Goal: Information Seeking & Learning: Learn about a topic

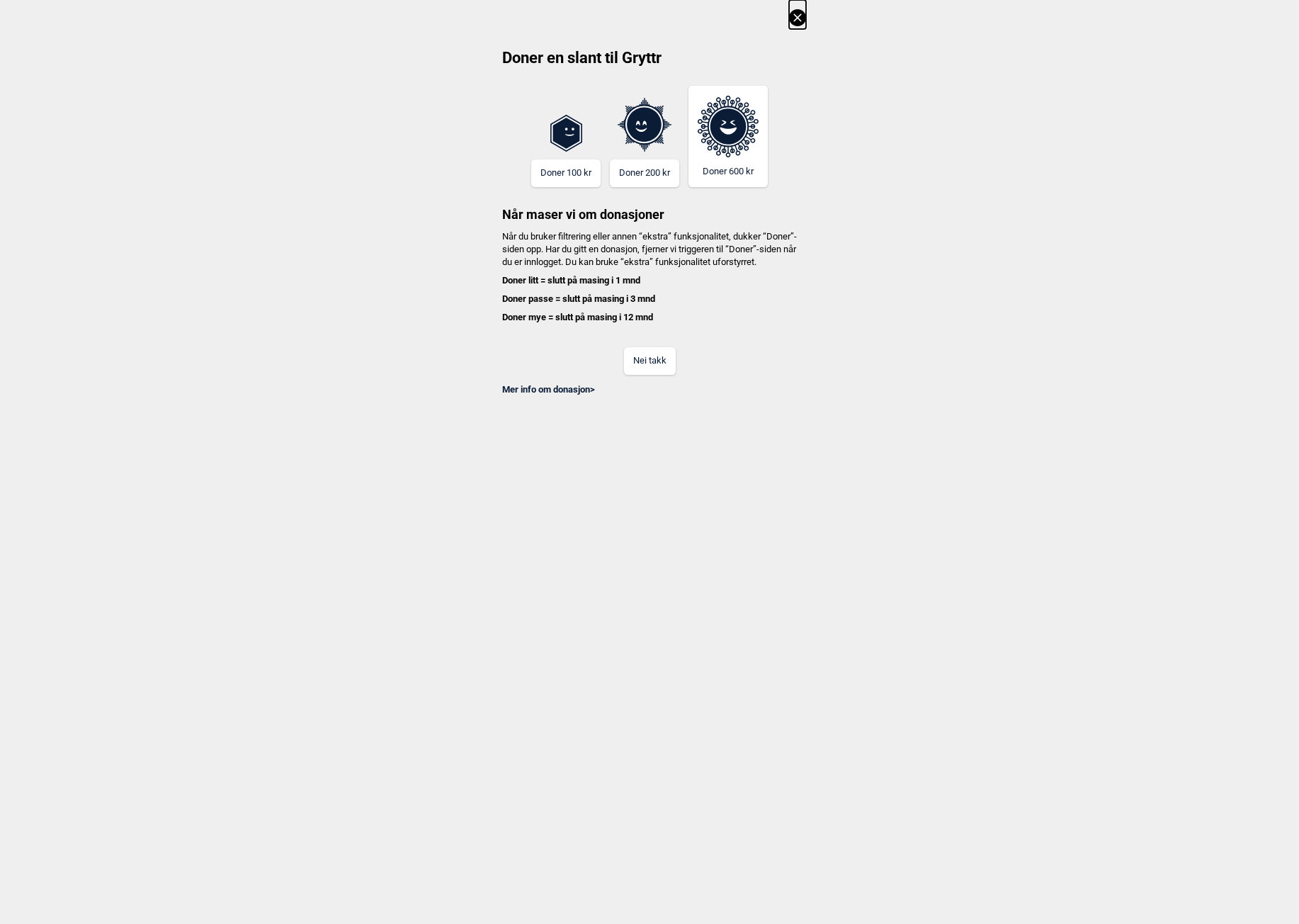
click at [637, 365] on button "Nei takk" at bounding box center [650, 361] width 52 height 28
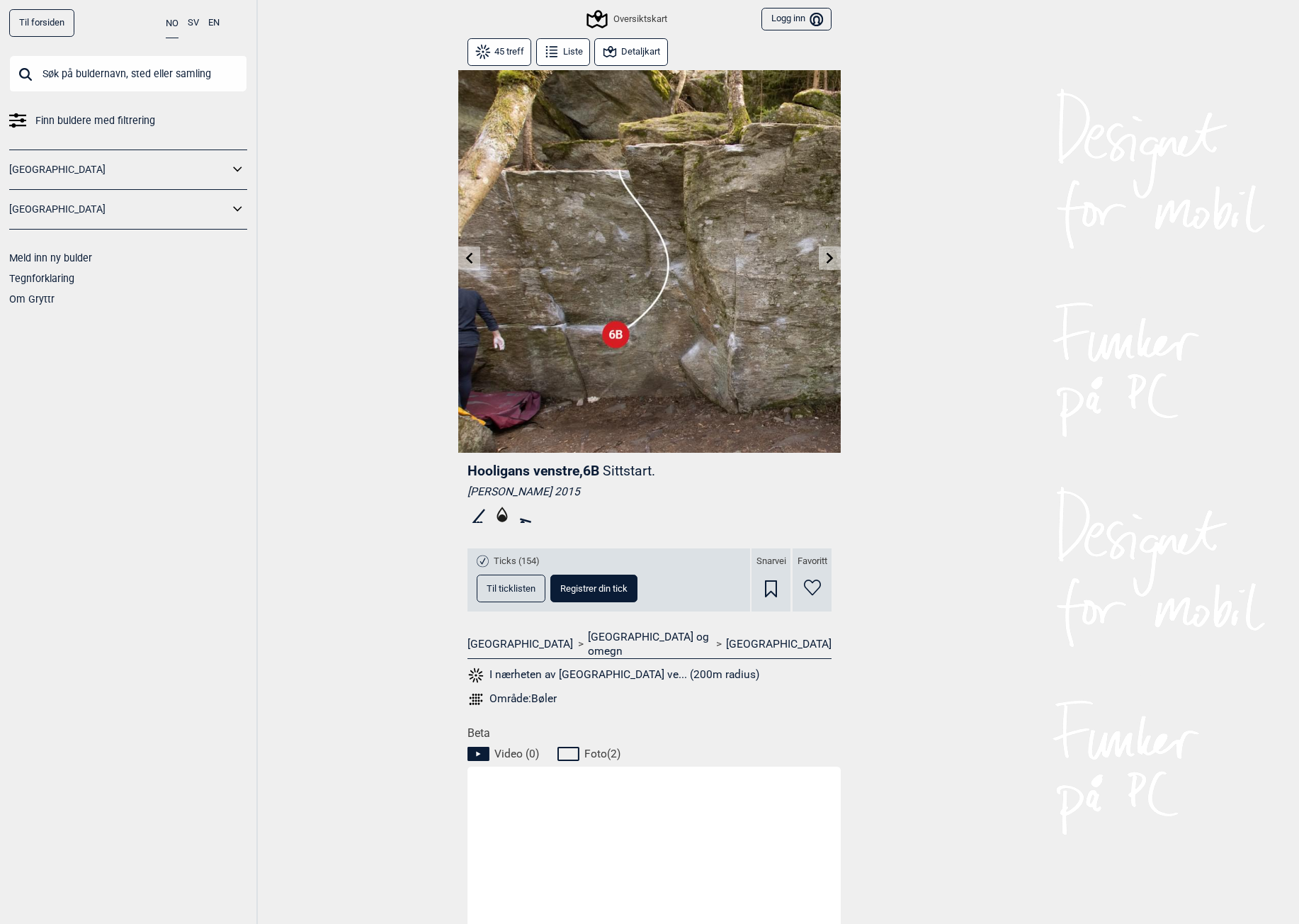
click at [609, 53] on icon at bounding box center [610, 51] width 17 height 17
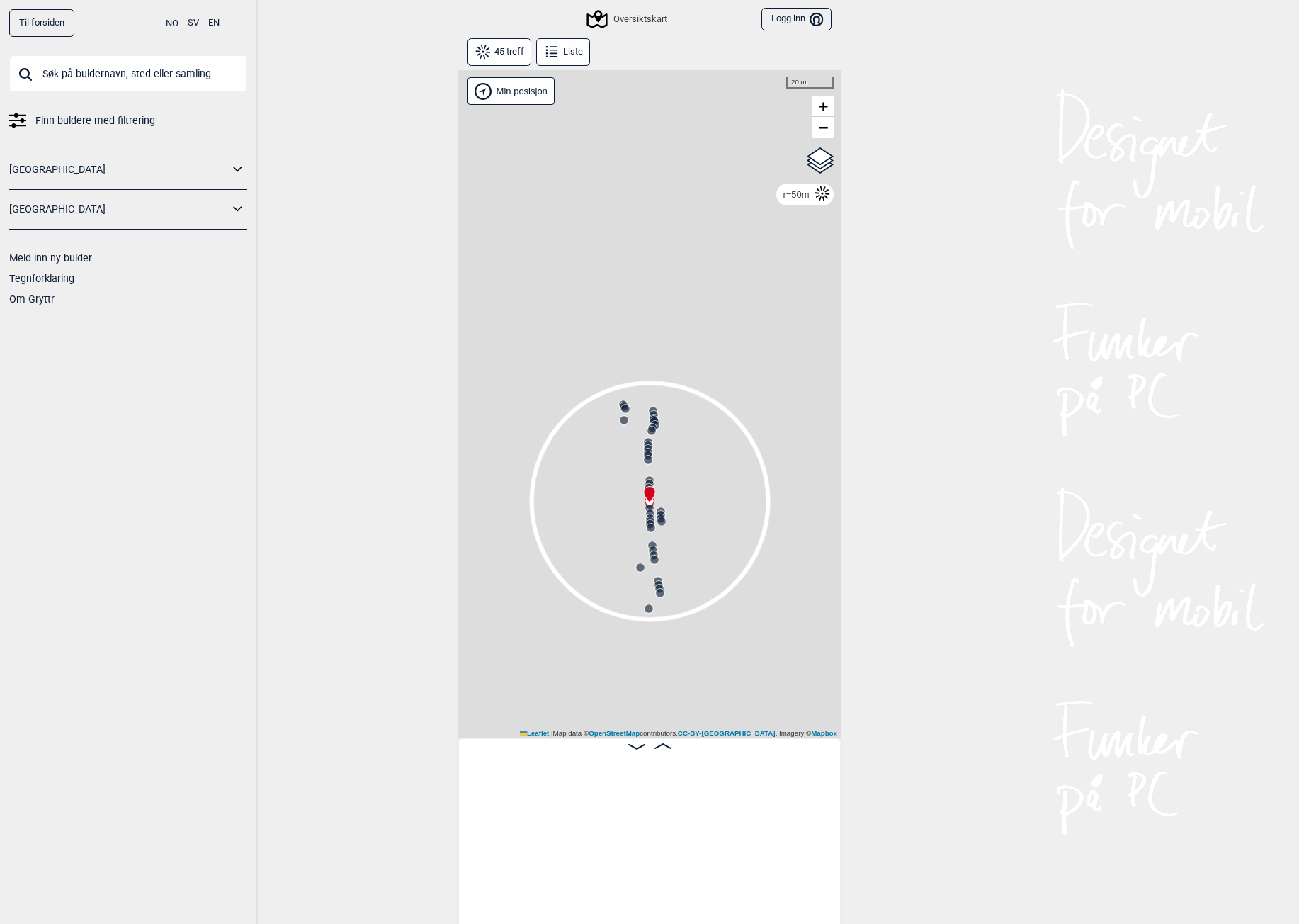
scroll to position [0, 2872]
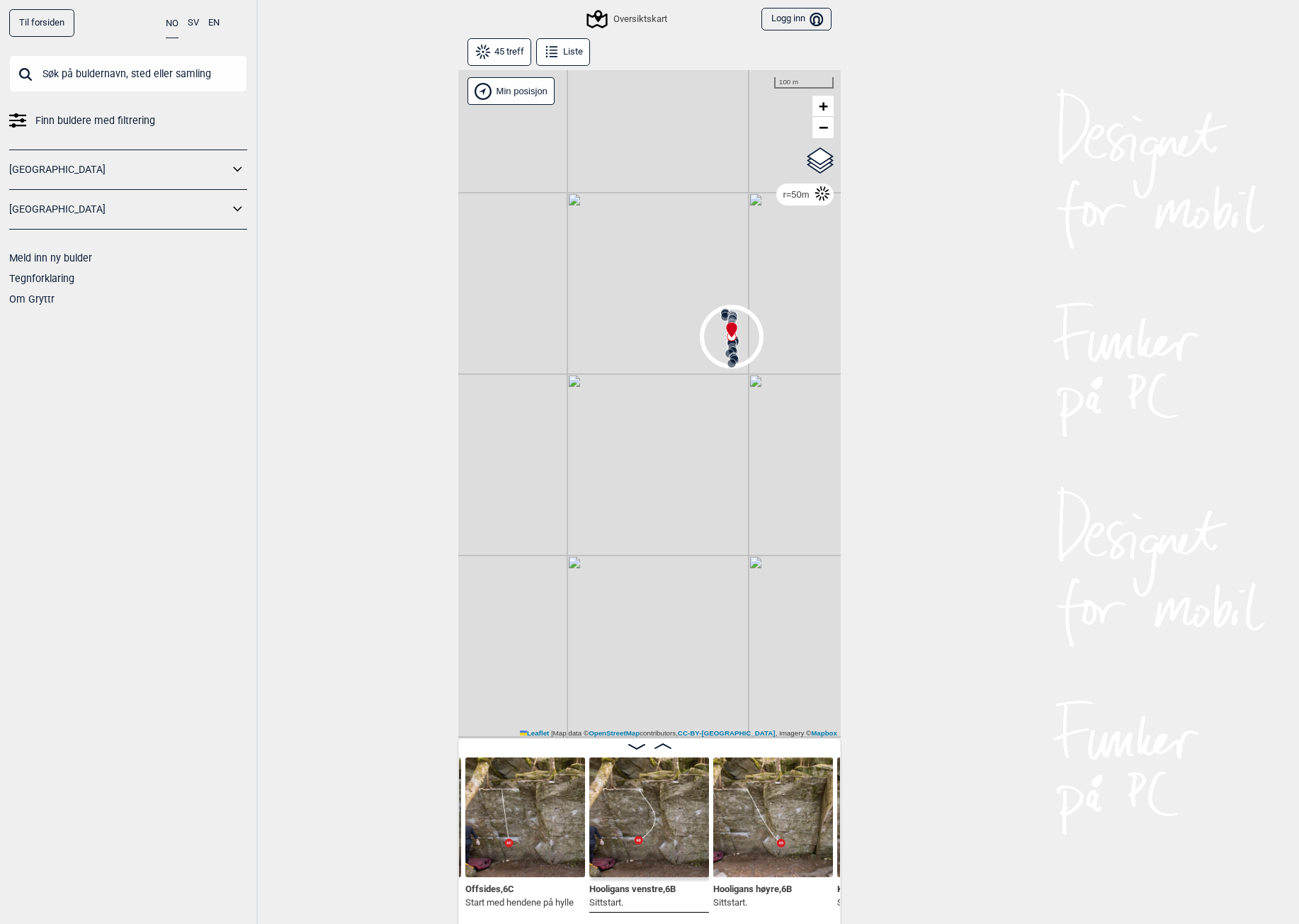
drag, startPoint x: 577, startPoint y: 485, endPoint x: 636, endPoint y: 289, distance: 204.7
click at [636, 289] on div "Gol Ål Kolomoen Vallset Tangen Sørli Åsbygda Kongsberg Efteløt Østmarka nord Se…" at bounding box center [649, 403] width 382 height 668
drag, startPoint x: 565, startPoint y: 465, endPoint x: 650, endPoint y: 351, distance: 142.2
click at [650, 351] on div "Gol Ål Kolomoen Vallset Tangen Sørli Åsbygda Kongsberg Efteløt Østmarka nord Se…" at bounding box center [649, 403] width 382 height 668
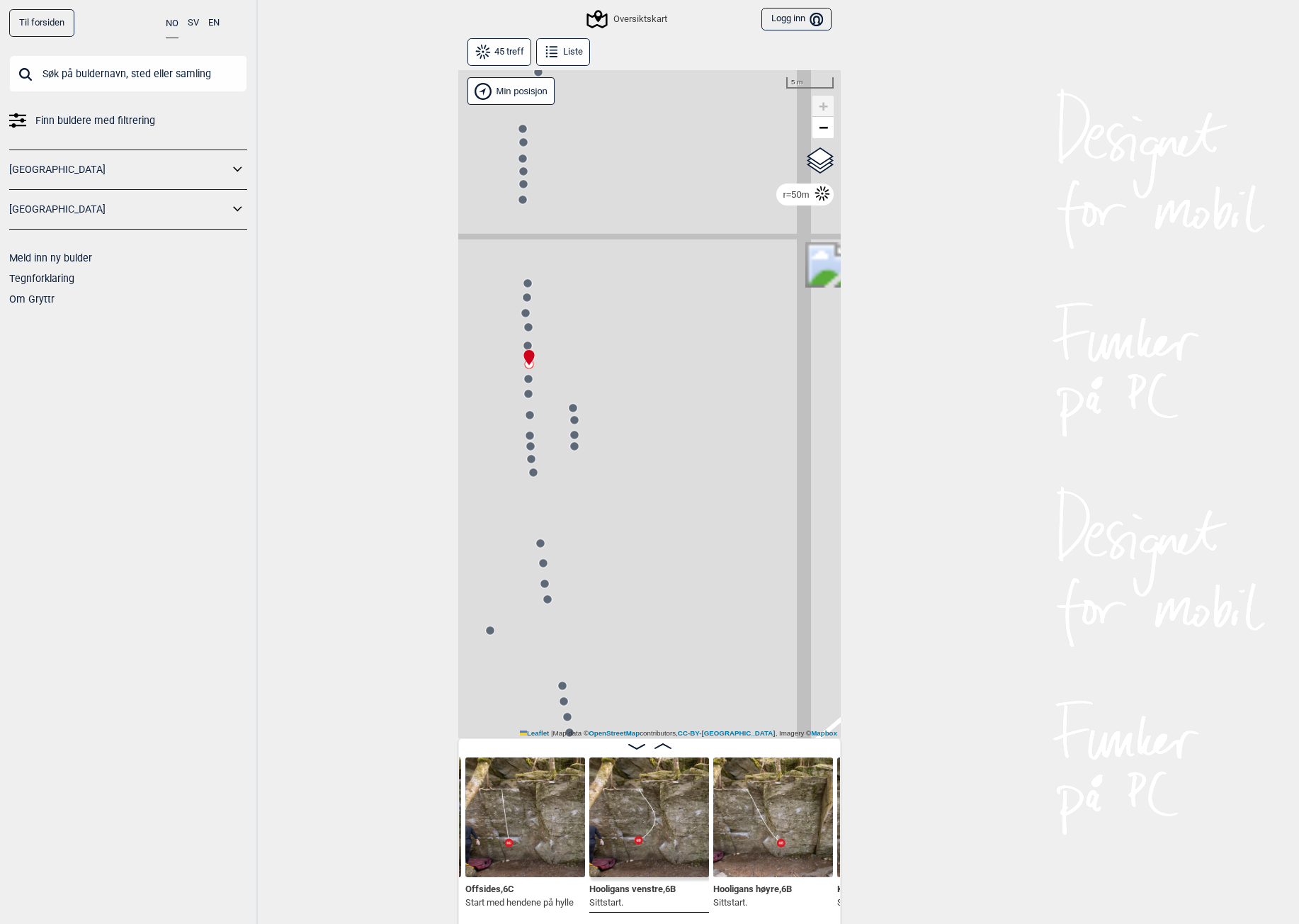
drag, startPoint x: 696, startPoint y: 458, endPoint x: 735, endPoint y: 449, distance: 40.0
click at [735, 449] on div "Gol Ål Kolomoen Vallset Tangen Sørli Åsbygda Kongsberg Efteløt Østmarka nord Se…" at bounding box center [649, 403] width 382 height 668
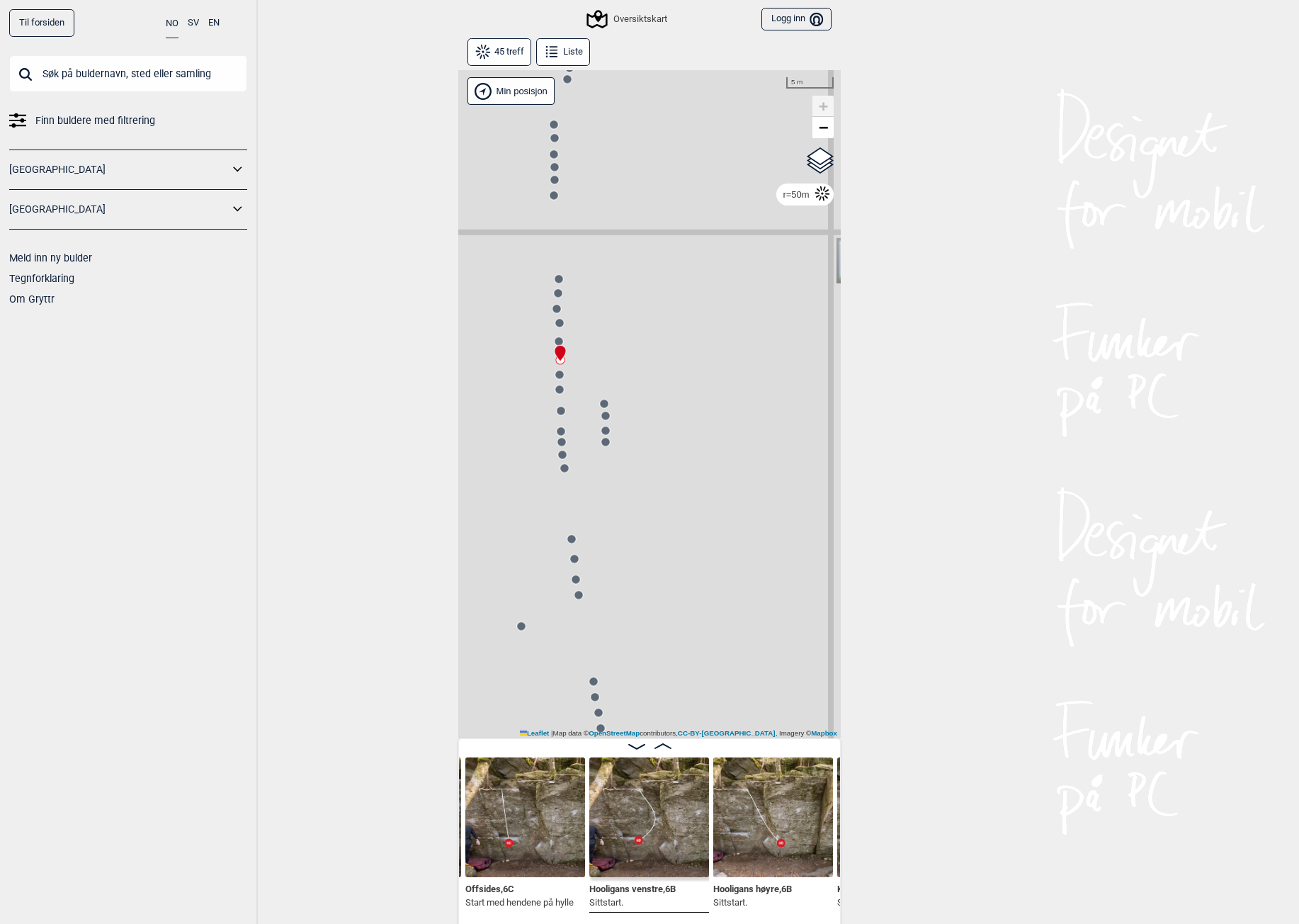
click at [527, 843] on img at bounding box center [525, 817] width 120 height 120
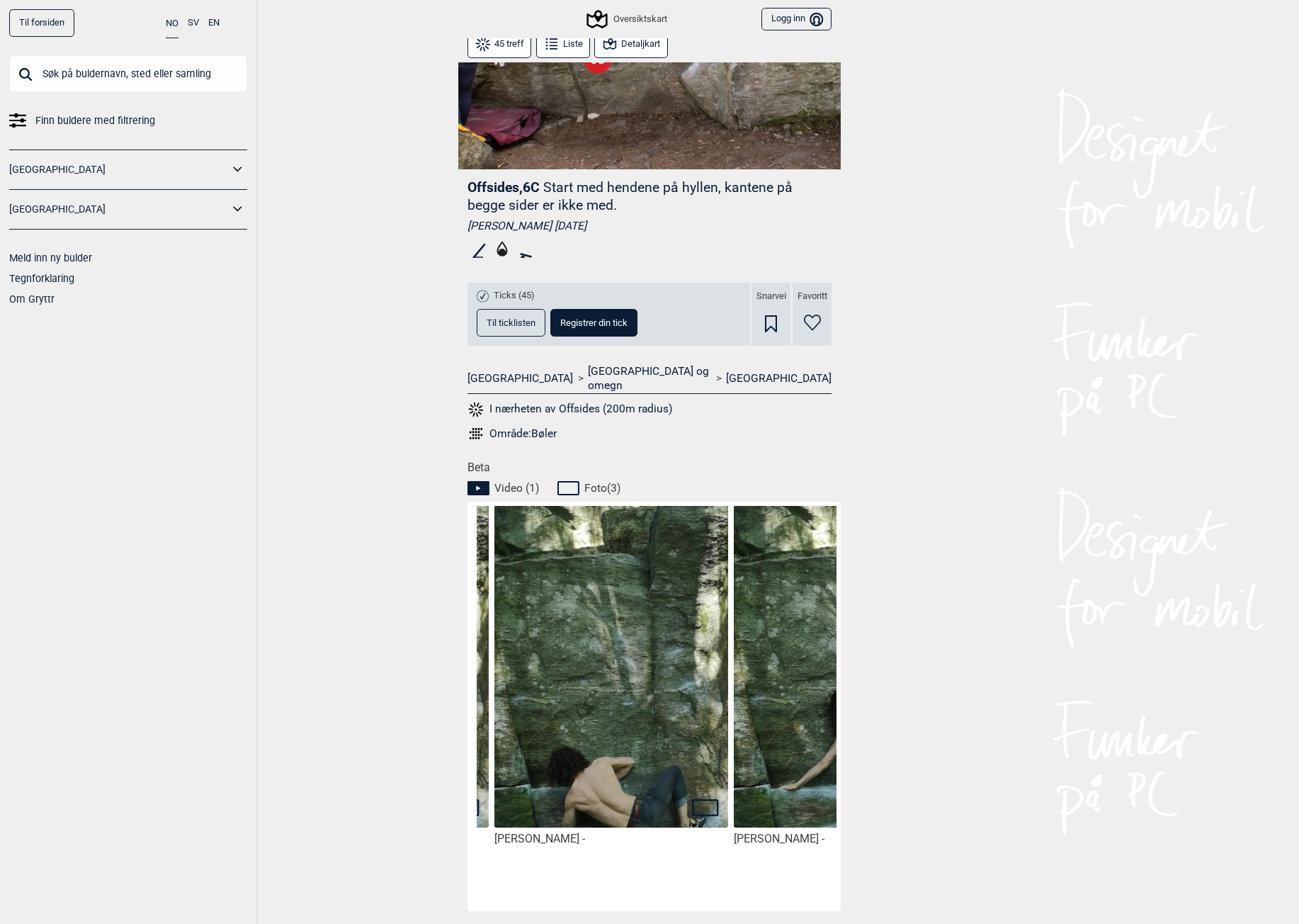
scroll to position [0, 598]
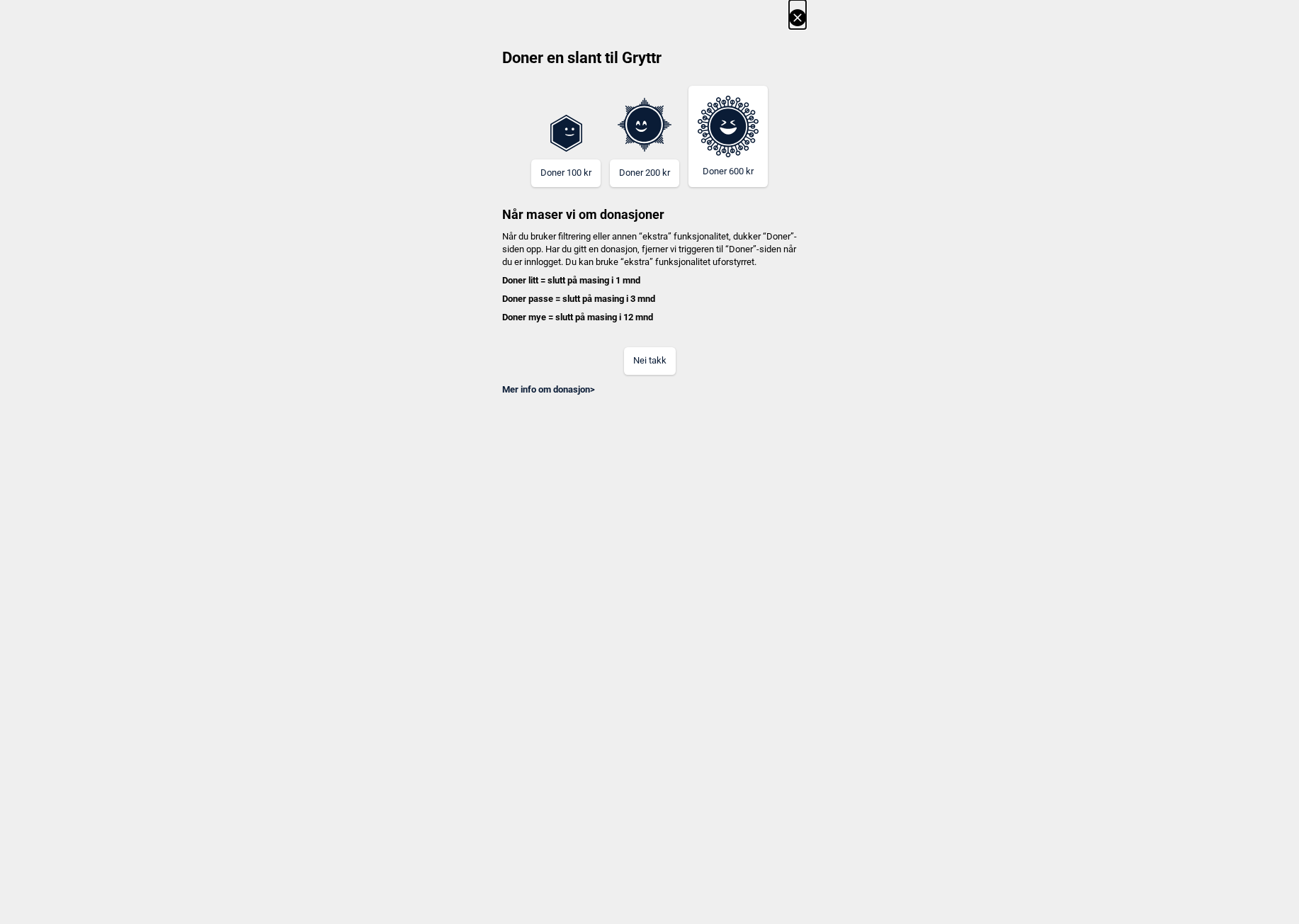
click at [668, 365] on button "Nei takk" at bounding box center [650, 361] width 52 height 28
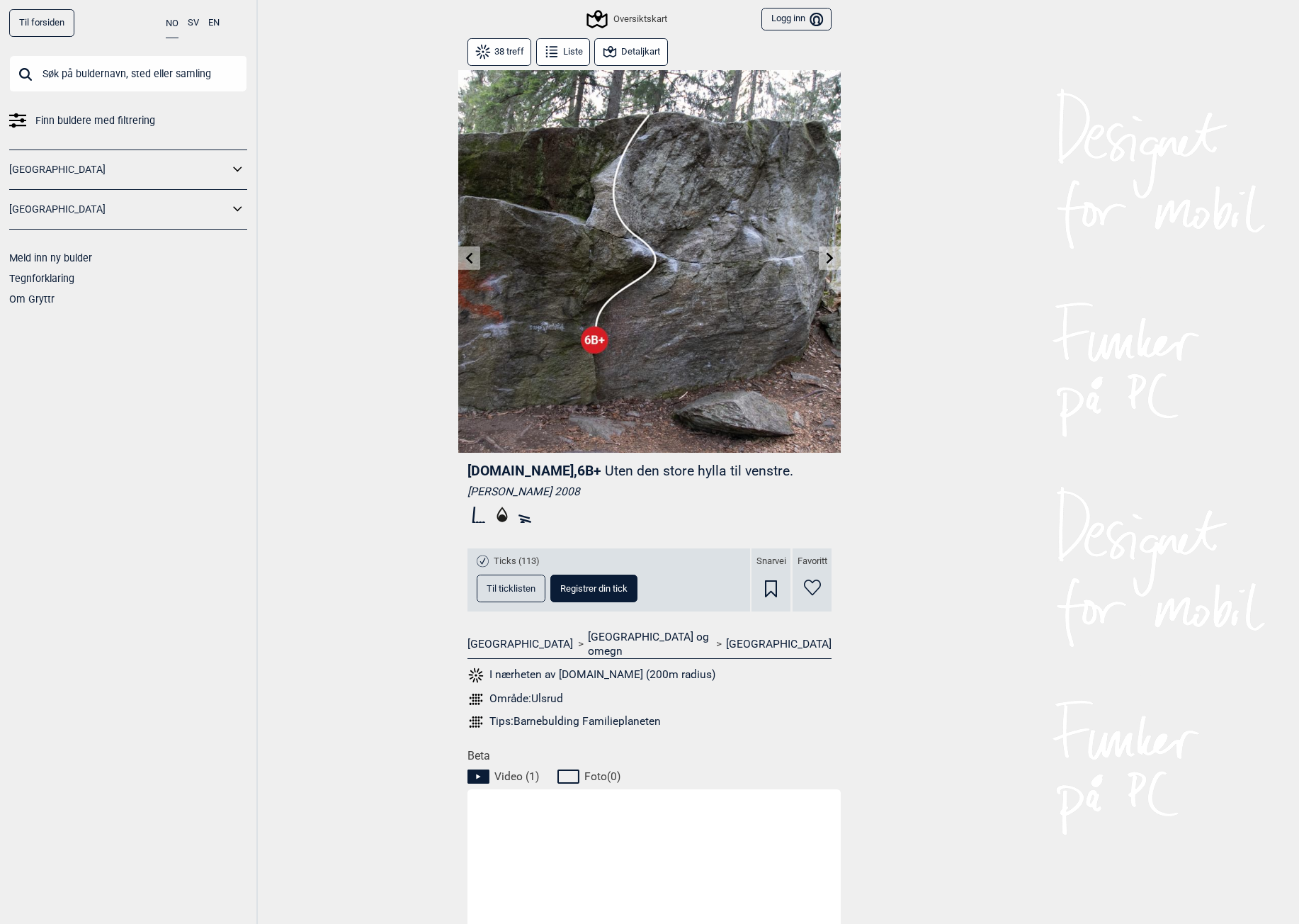
click at [826, 255] on icon at bounding box center [829, 257] width 11 height 11
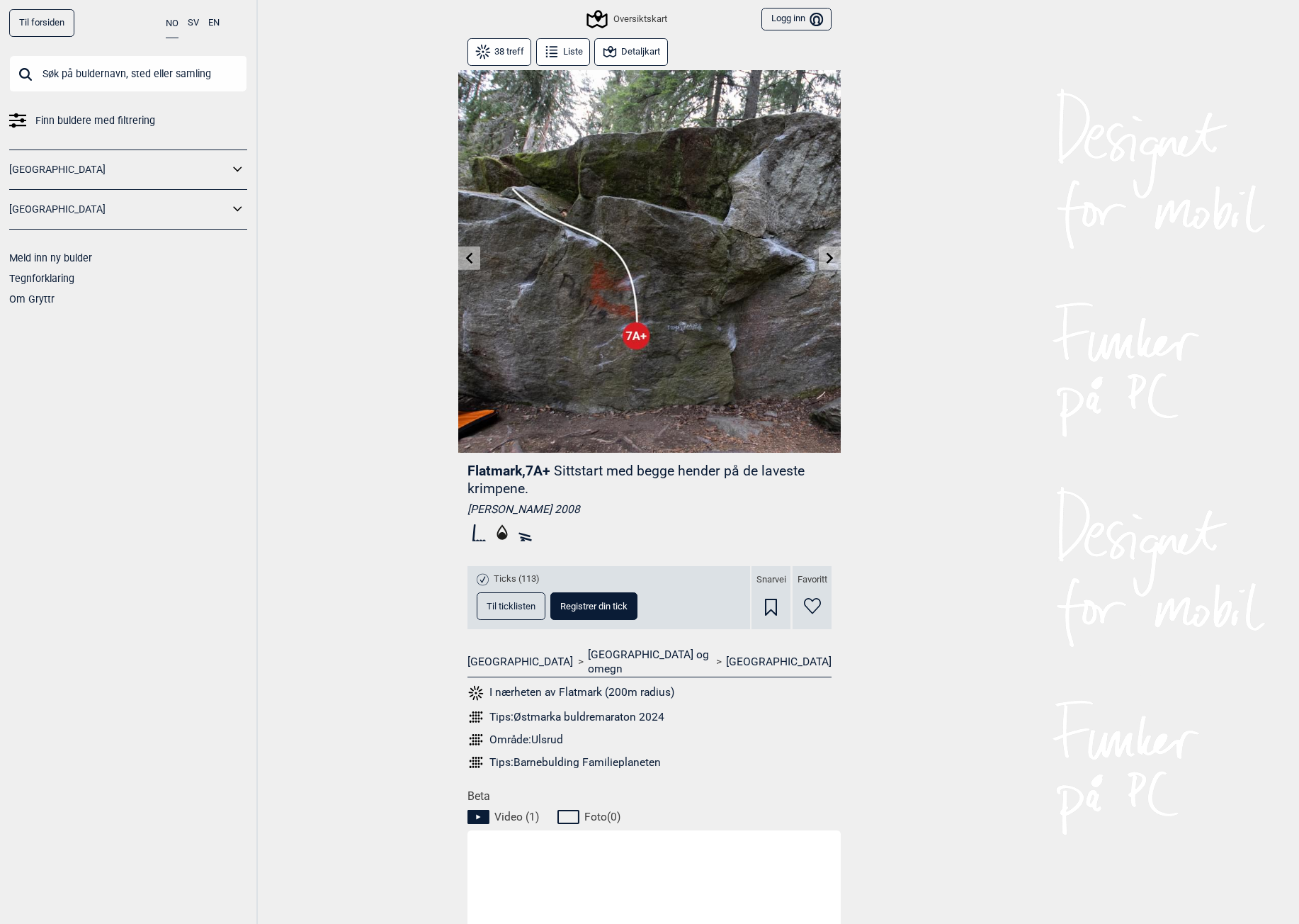
click at [826, 255] on icon at bounding box center [829, 257] width 11 height 11
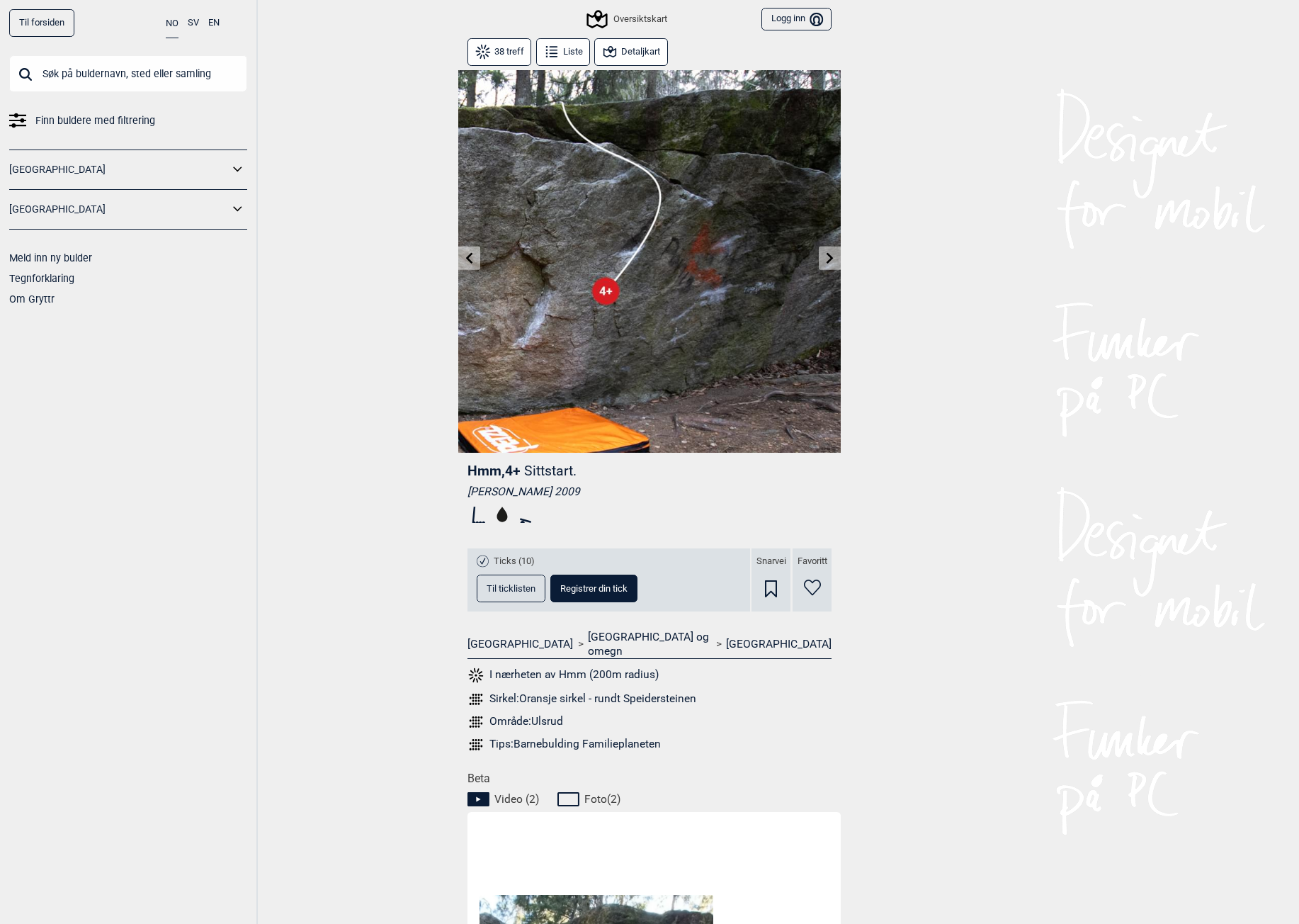
click at [826, 255] on icon at bounding box center [829, 257] width 11 height 11
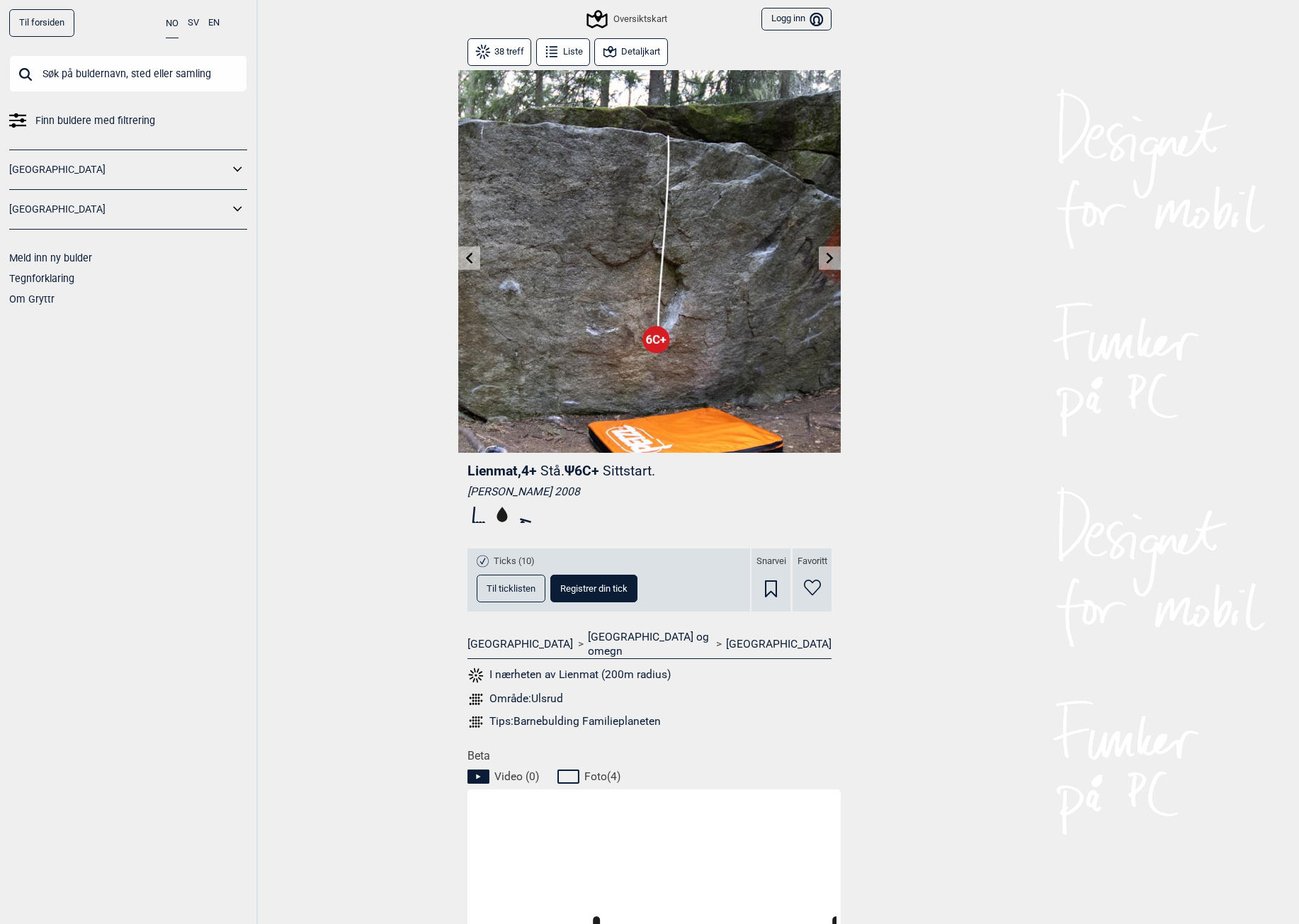
click at [826, 255] on icon at bounding box center [829, 257] width 11 height 11
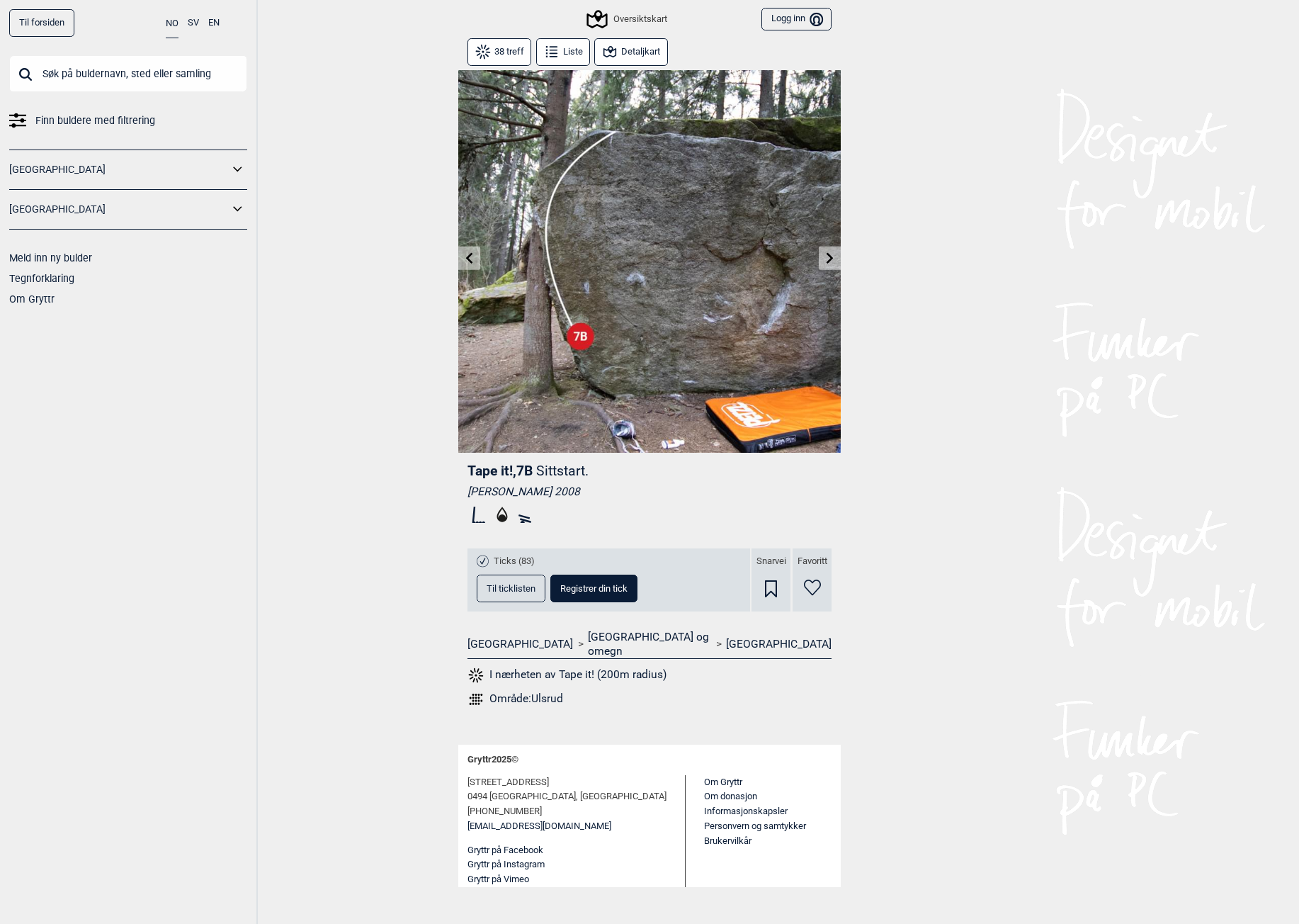
click at [826, 255] on icon at bounding box center [829, 257] width 11 height 11
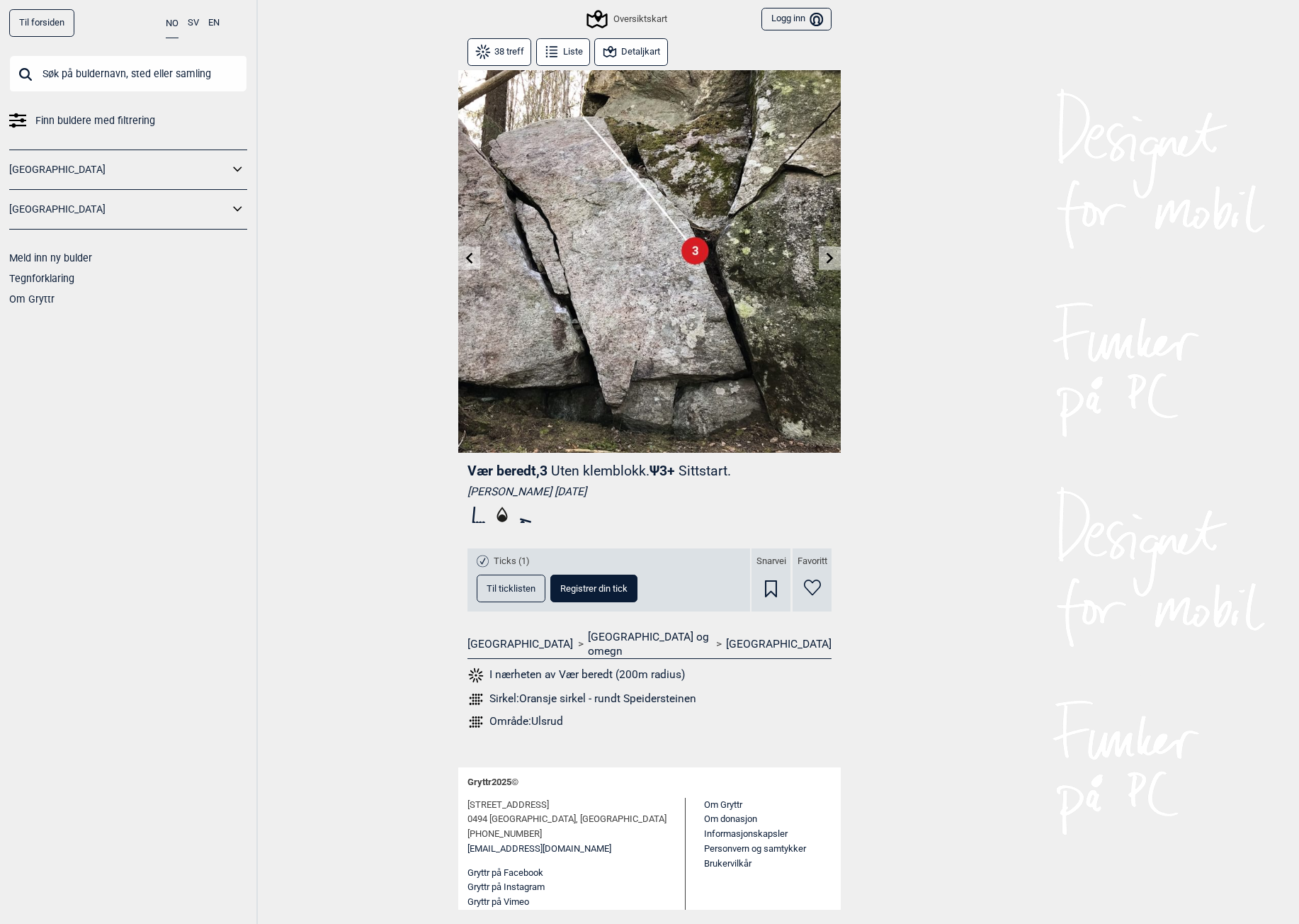
click at [826, 255] on icon at bounding box center [829, 257] width 11 height 11
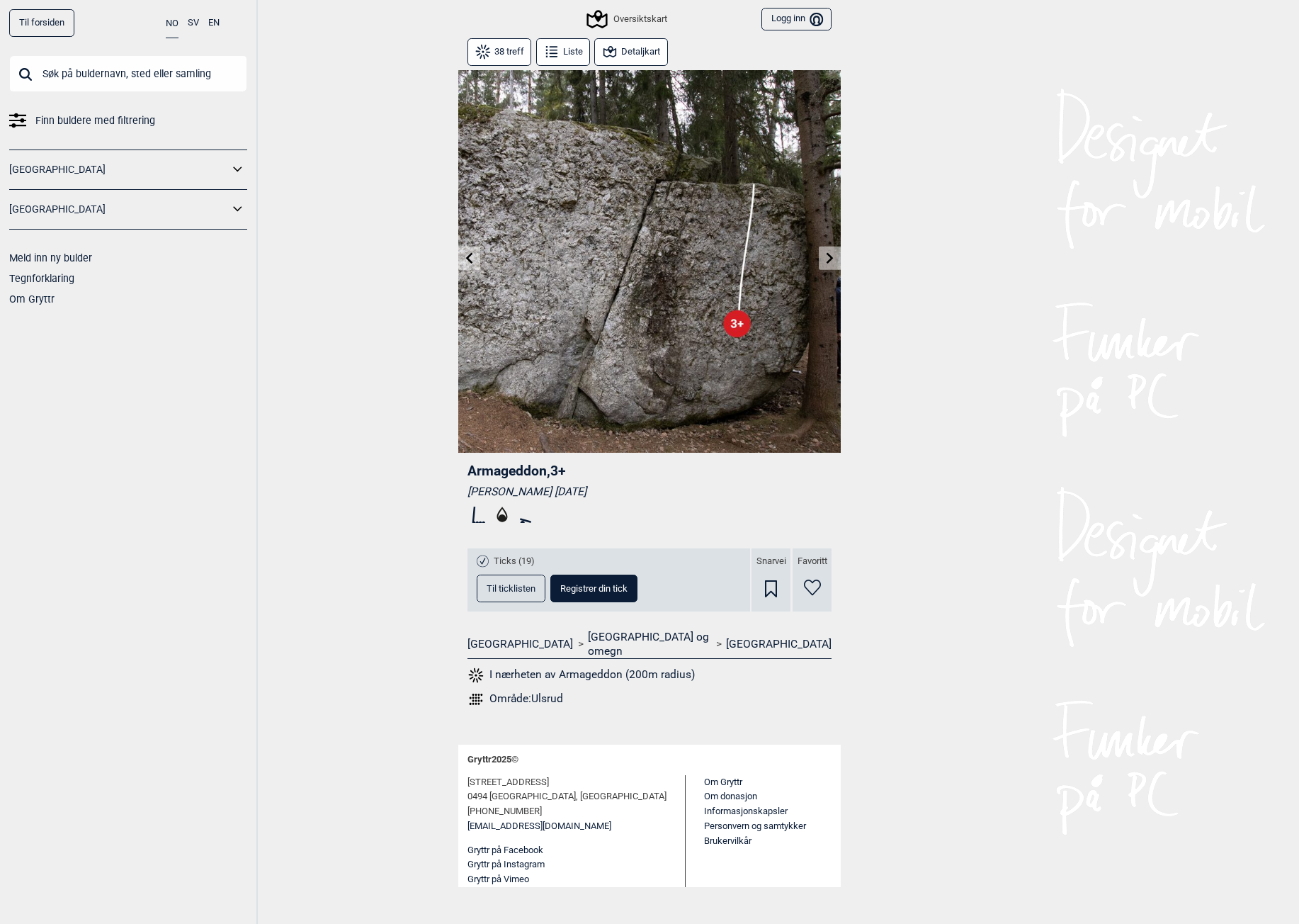
click at [826, 255] on icon at bounding box center [829, 257] width 11 height 11
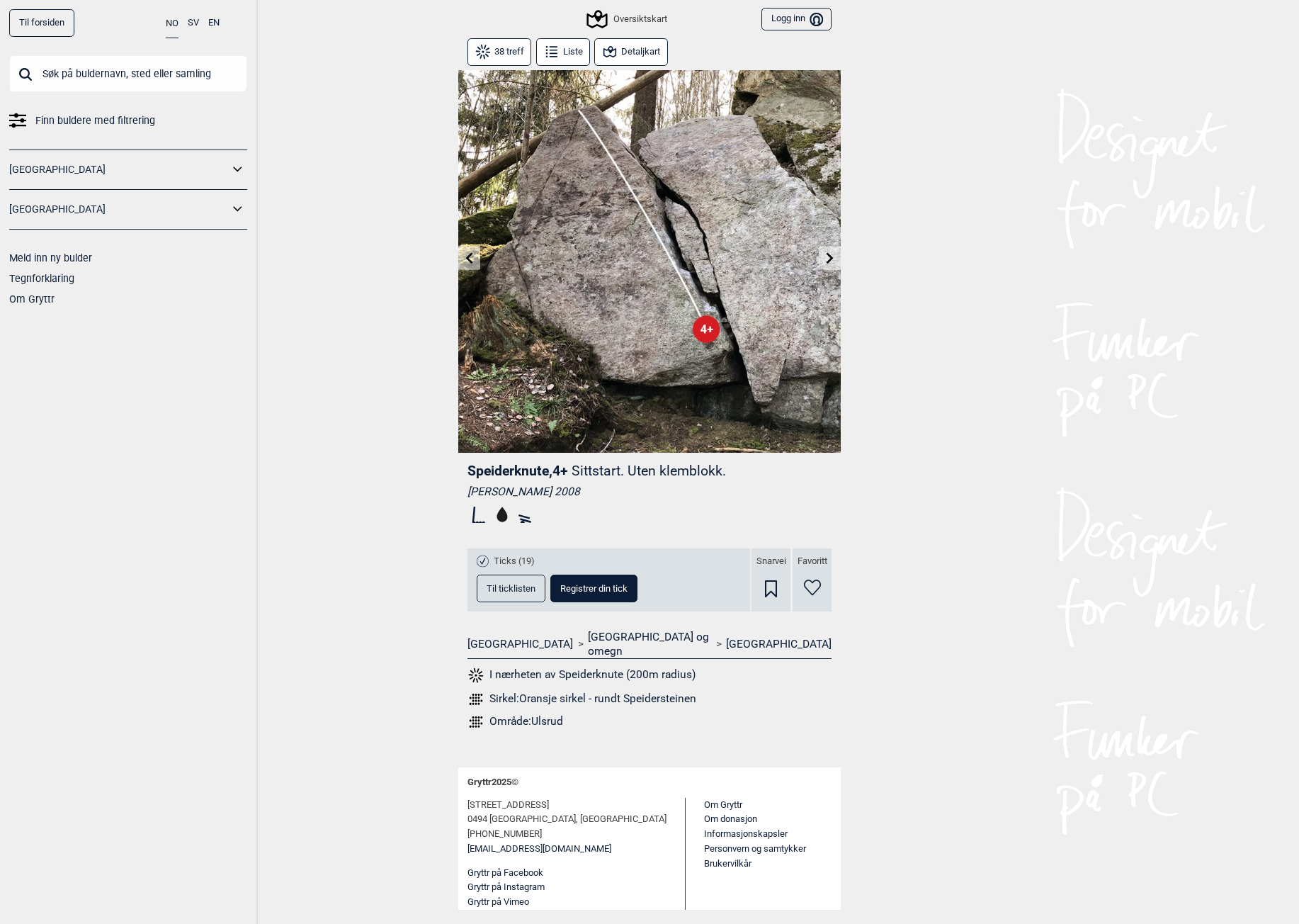
click at [826, 255] on icon at bounding box center [829, 257] width 11 height 11
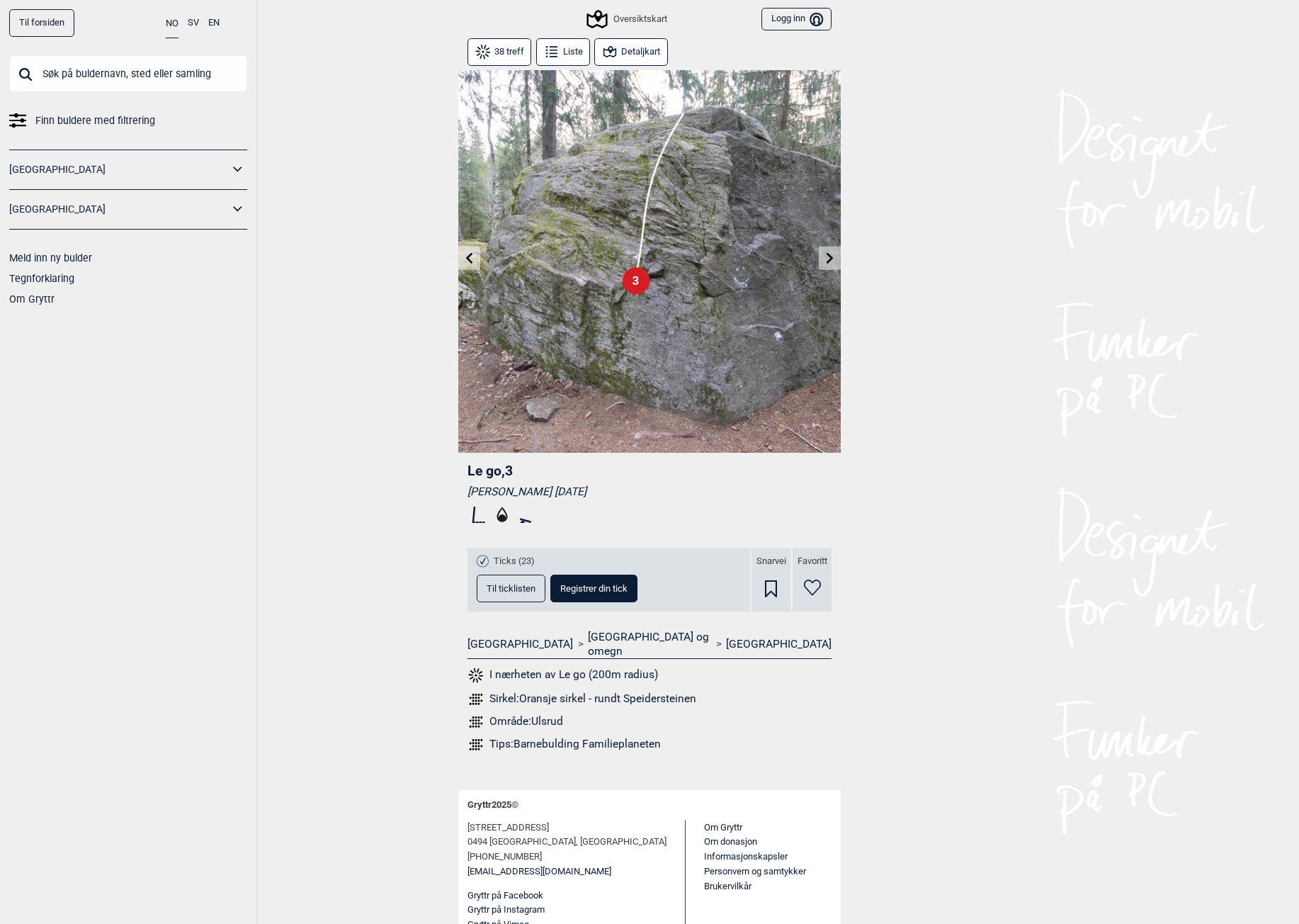
click at [826, 255] on icon at bounding box center [829, 257] width 11 height 11
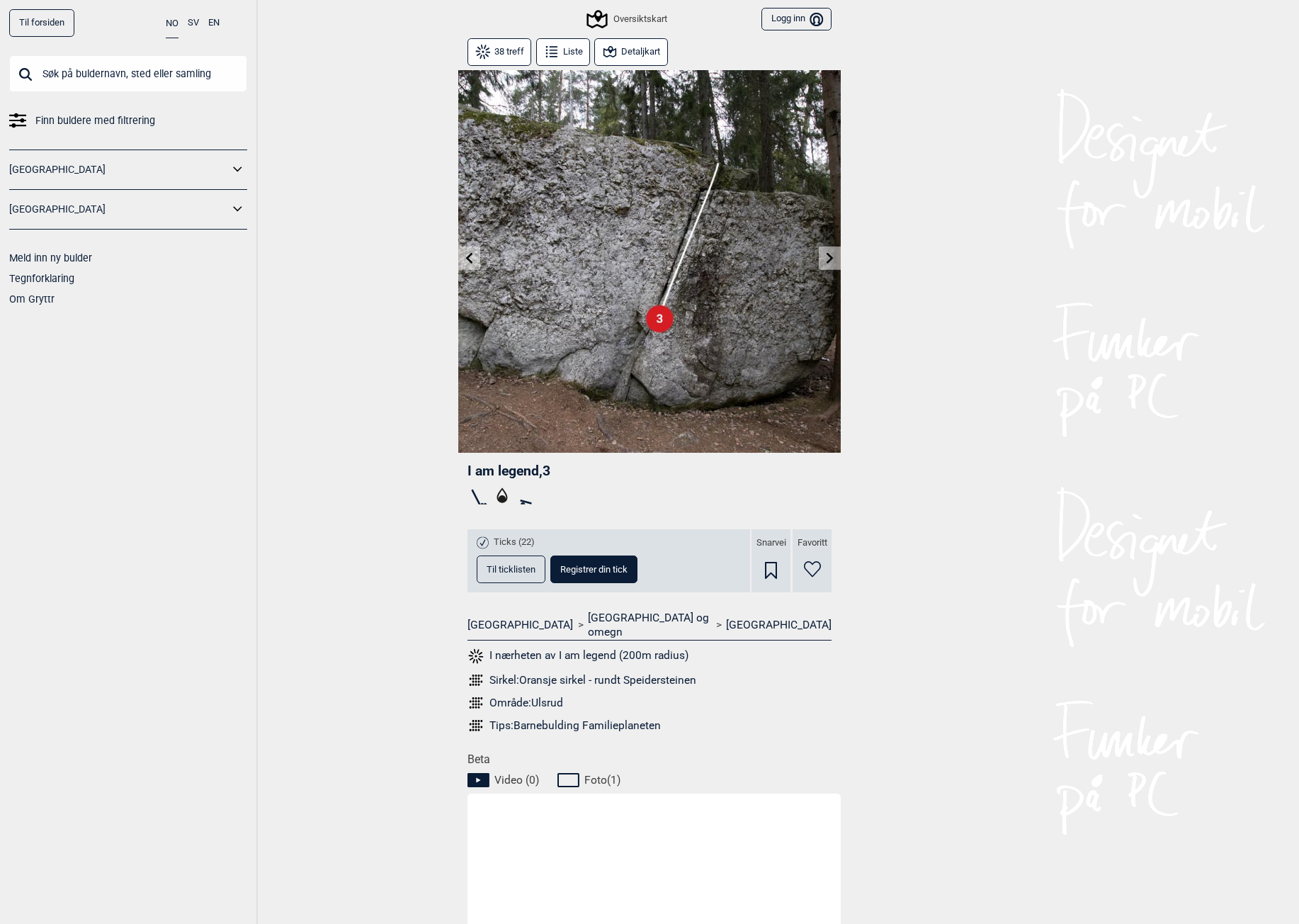
click at [826, 255] on icon at bounding box center [829, 257] width 11 height 11
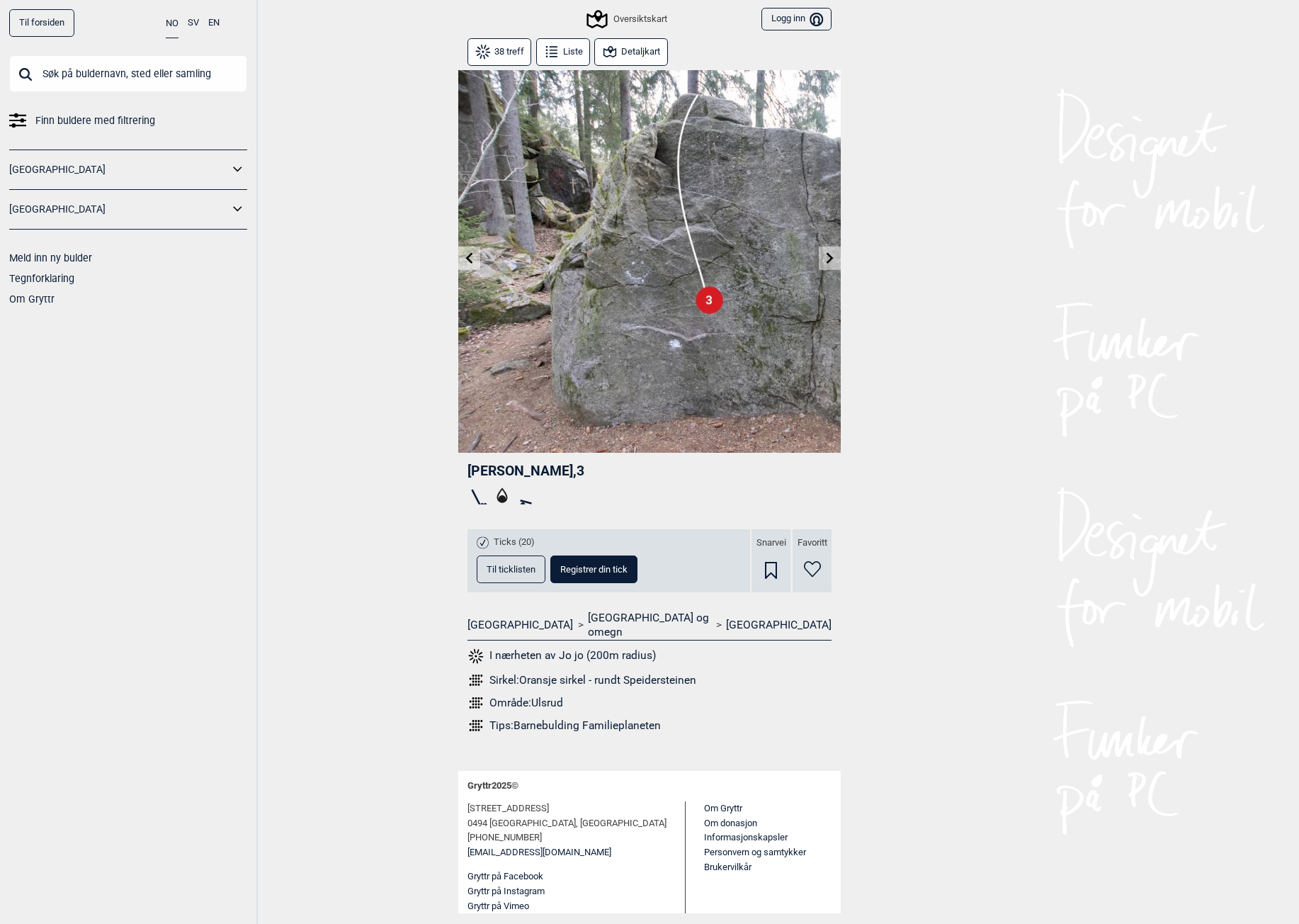
click at [458, 259] on button at bounding box center [469, 257] width 22 height 23
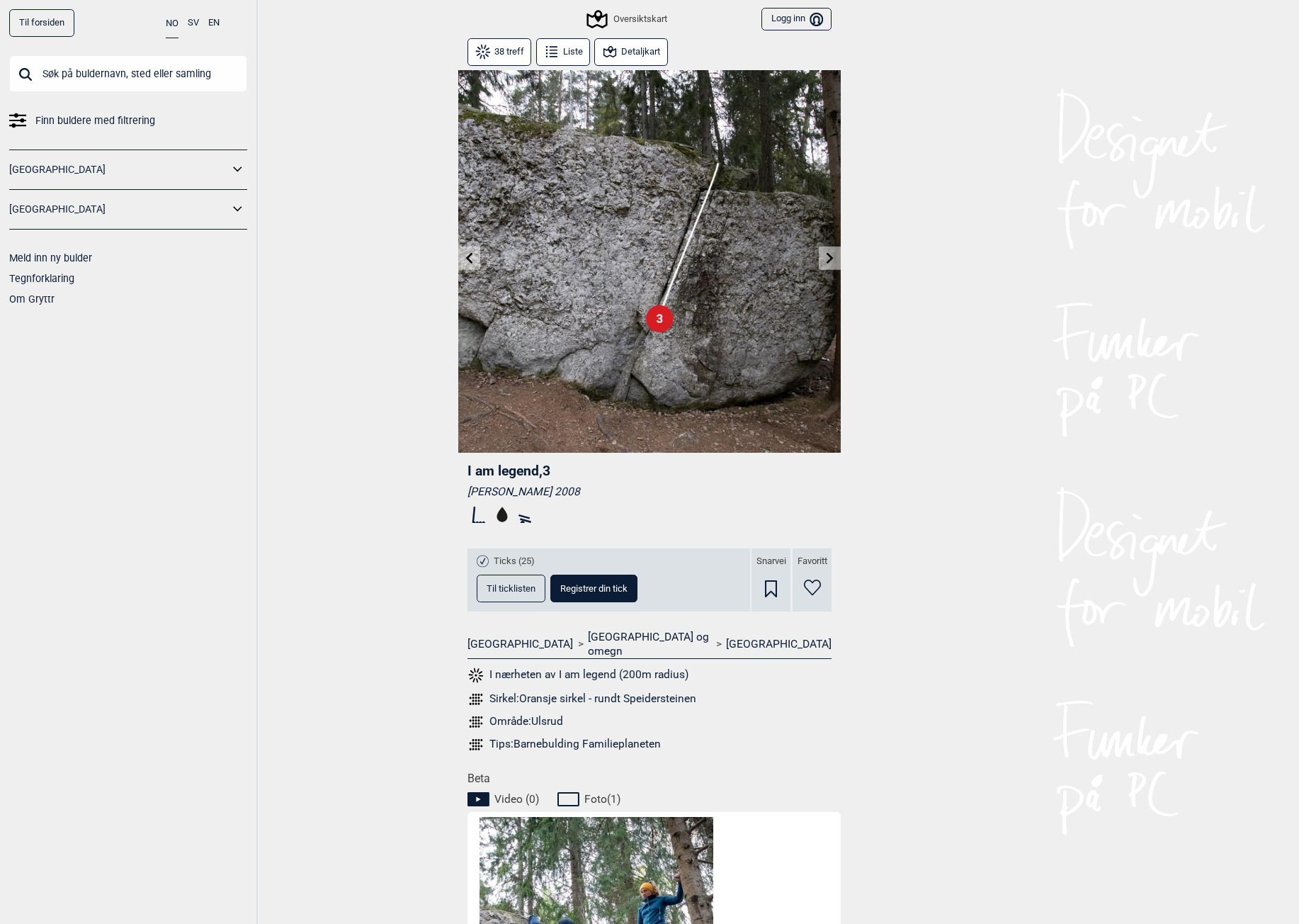
click at [828, 252] on icon at bounding box center [829, 257] width 11 height 11
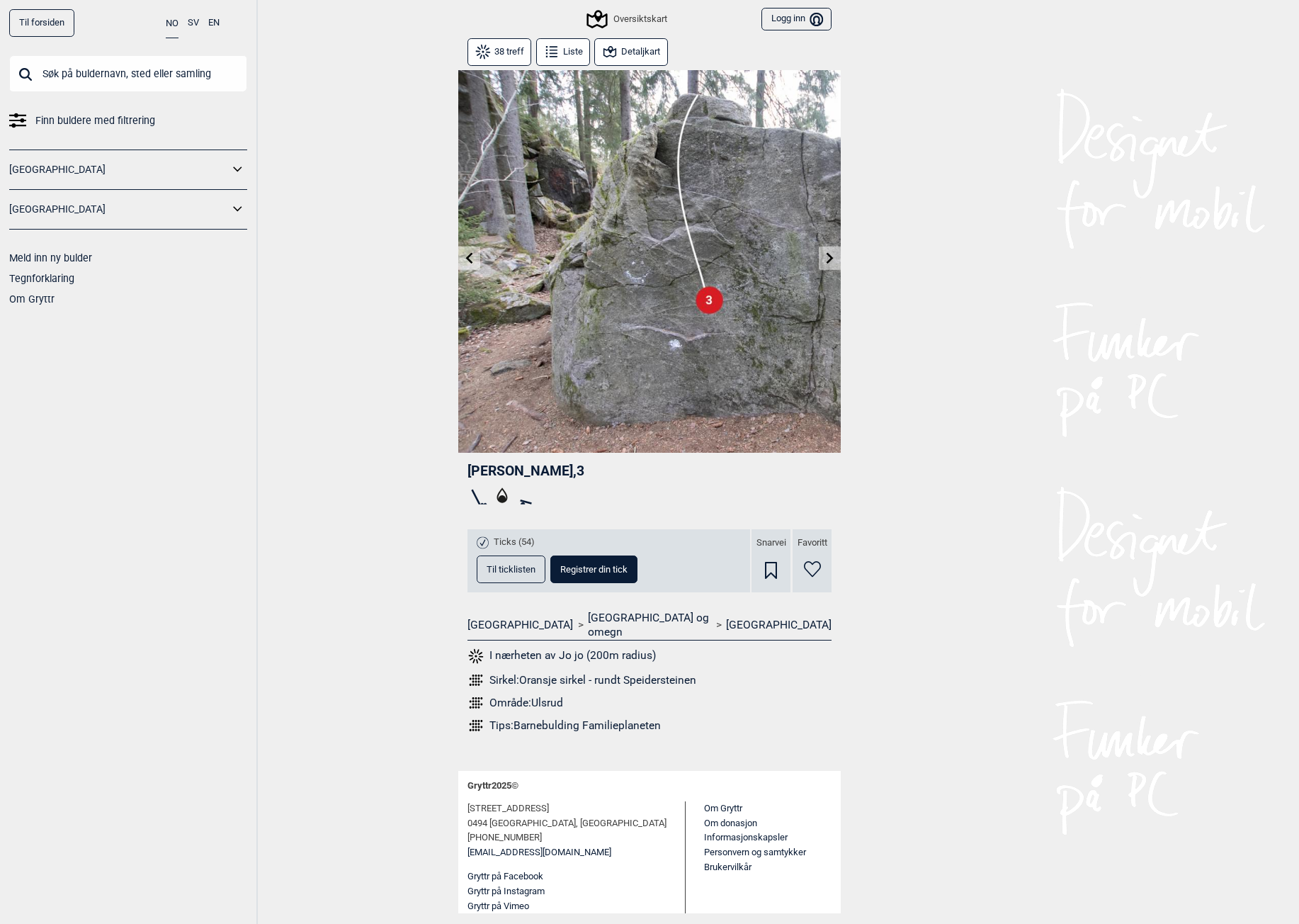
click at [828, 252] on icon at bounding box center [829, 257] width 11 height 11
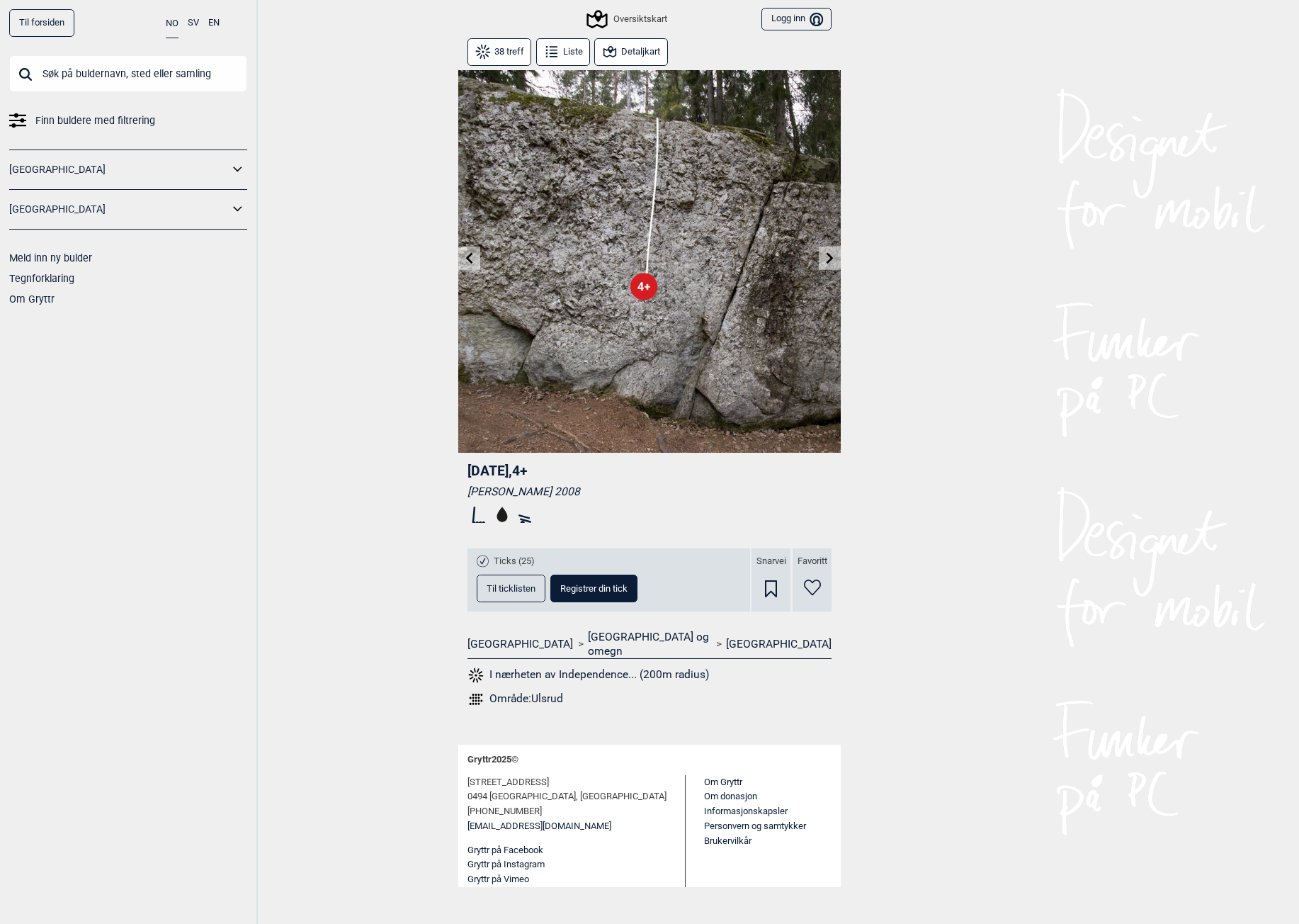
click at [828, 252] on icon at bounding box center [829, 257] width 11 height 11
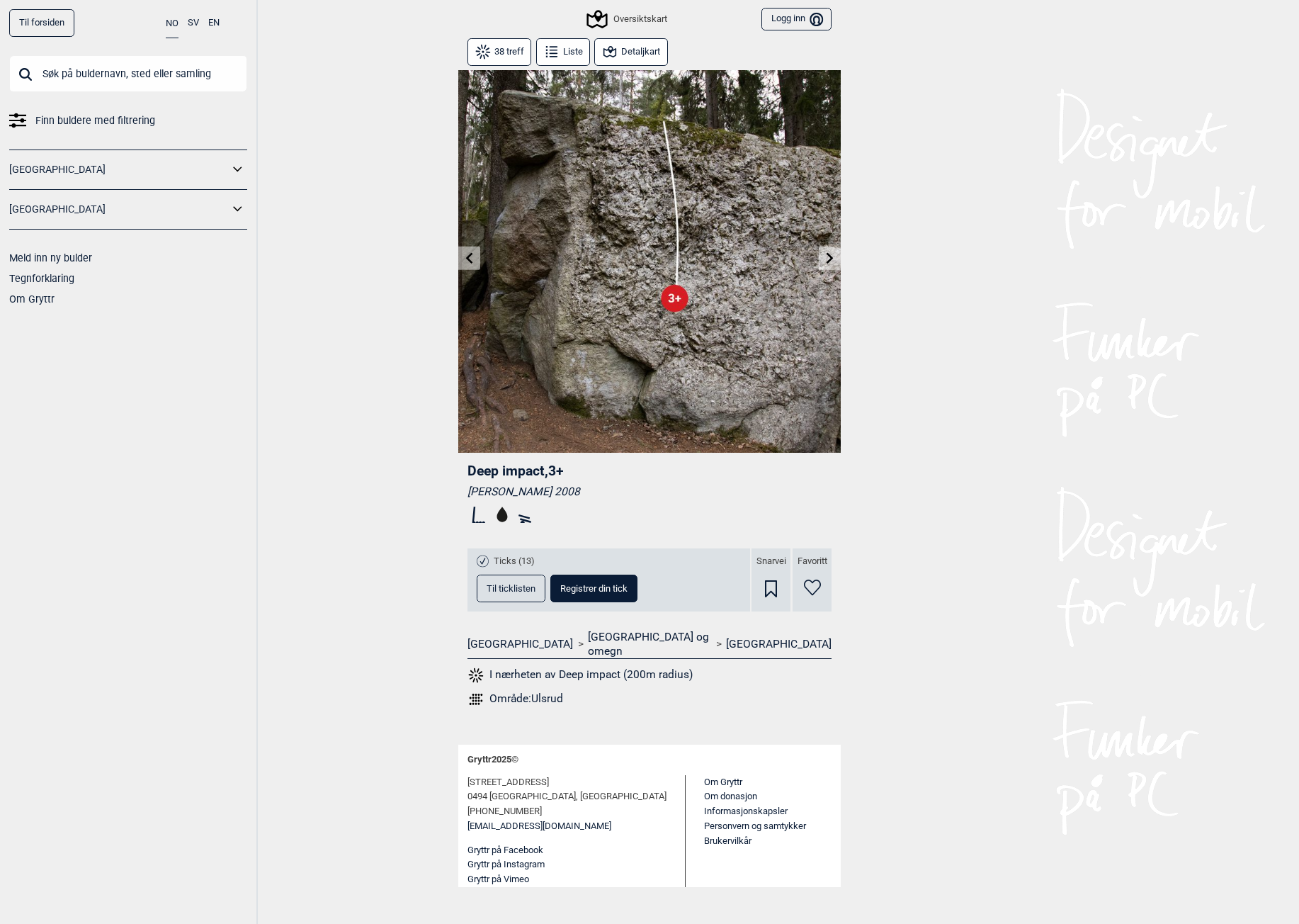
click at [828, 252] on icon at bounding box center [829, 257] width 11 height 11
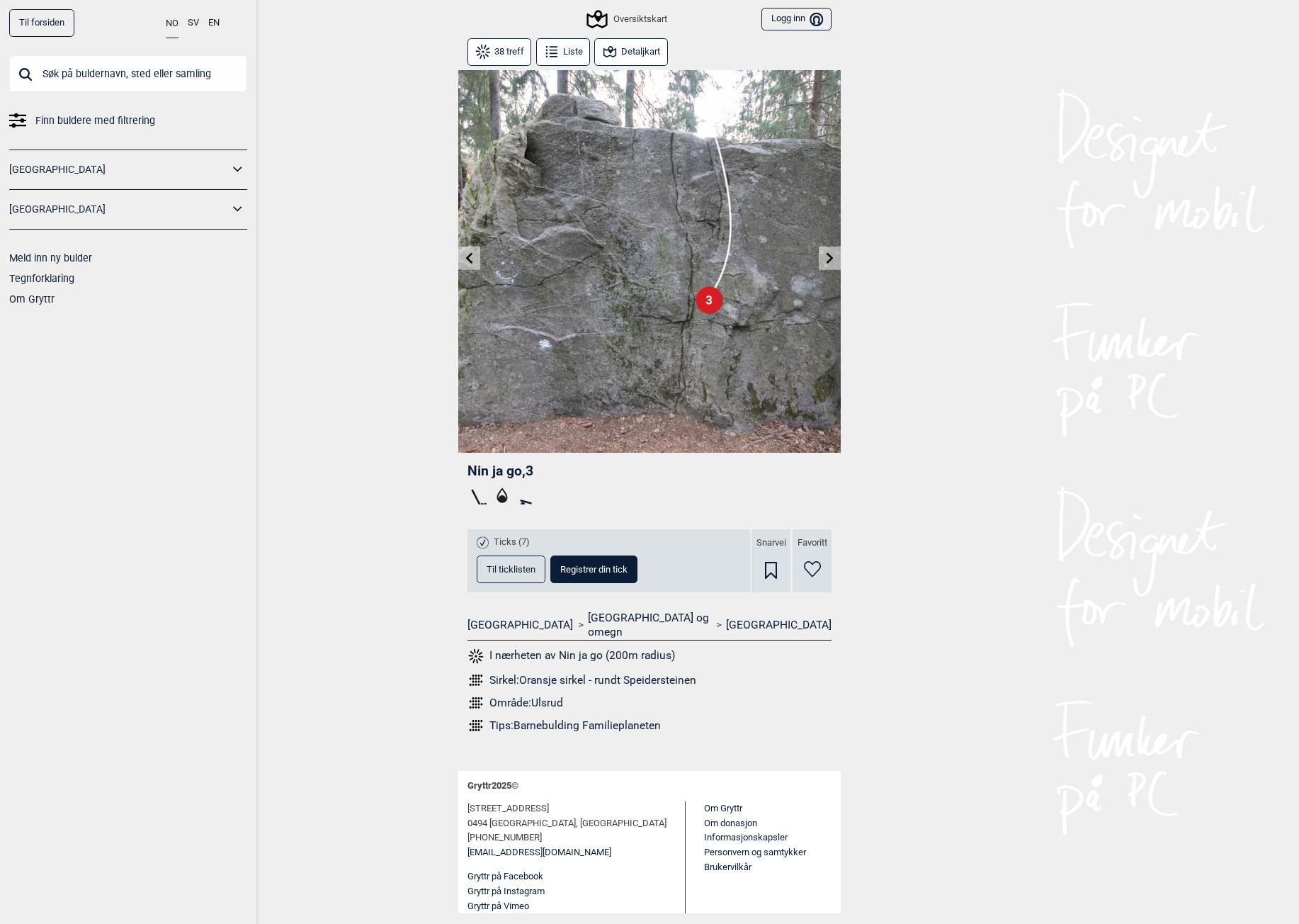
click at [828, 252] on icon at bounding box center [829, 257] width 11 height 11
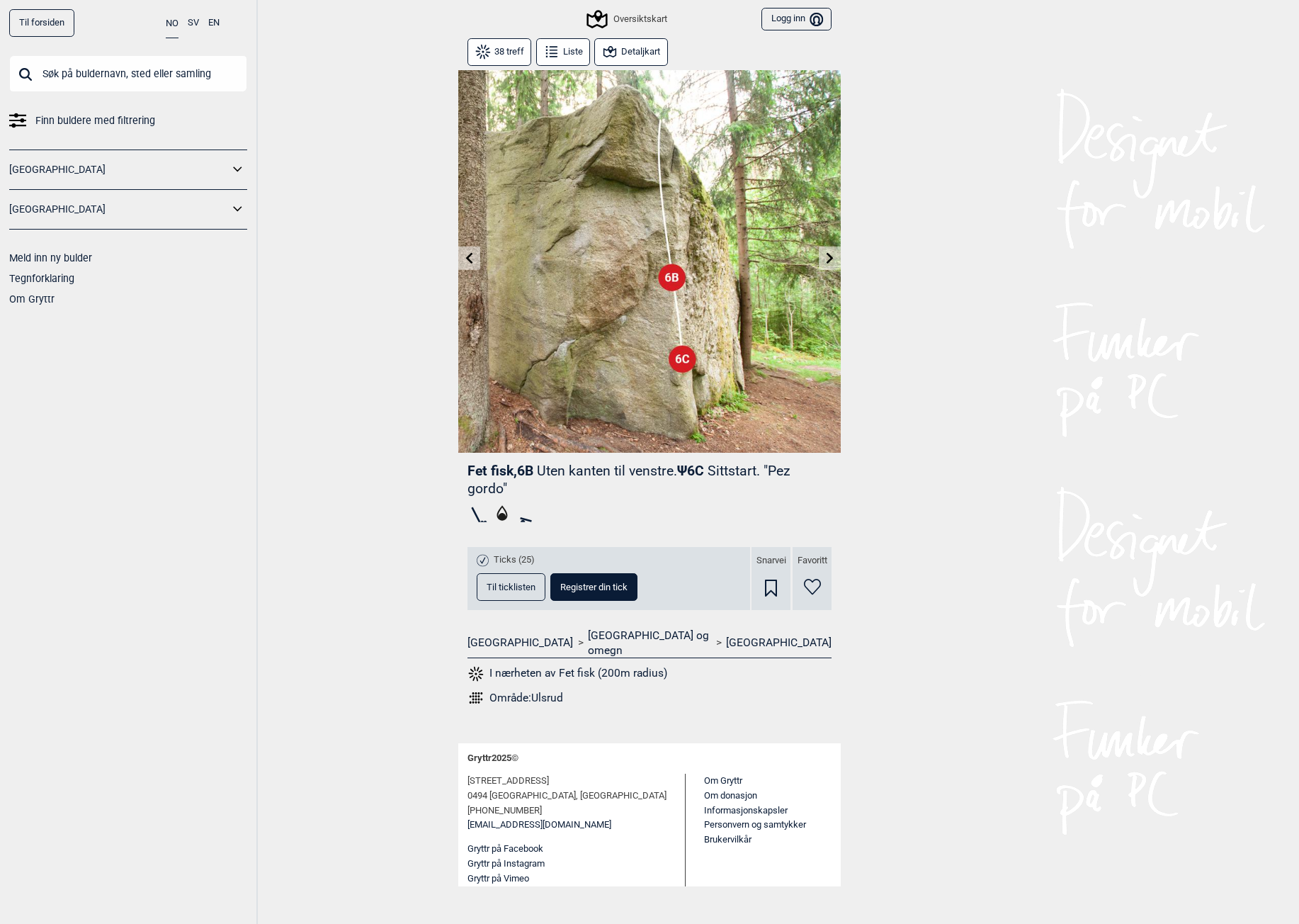
click at [828, 252] on icon at bounding box center [829, 257] width 11 height 11
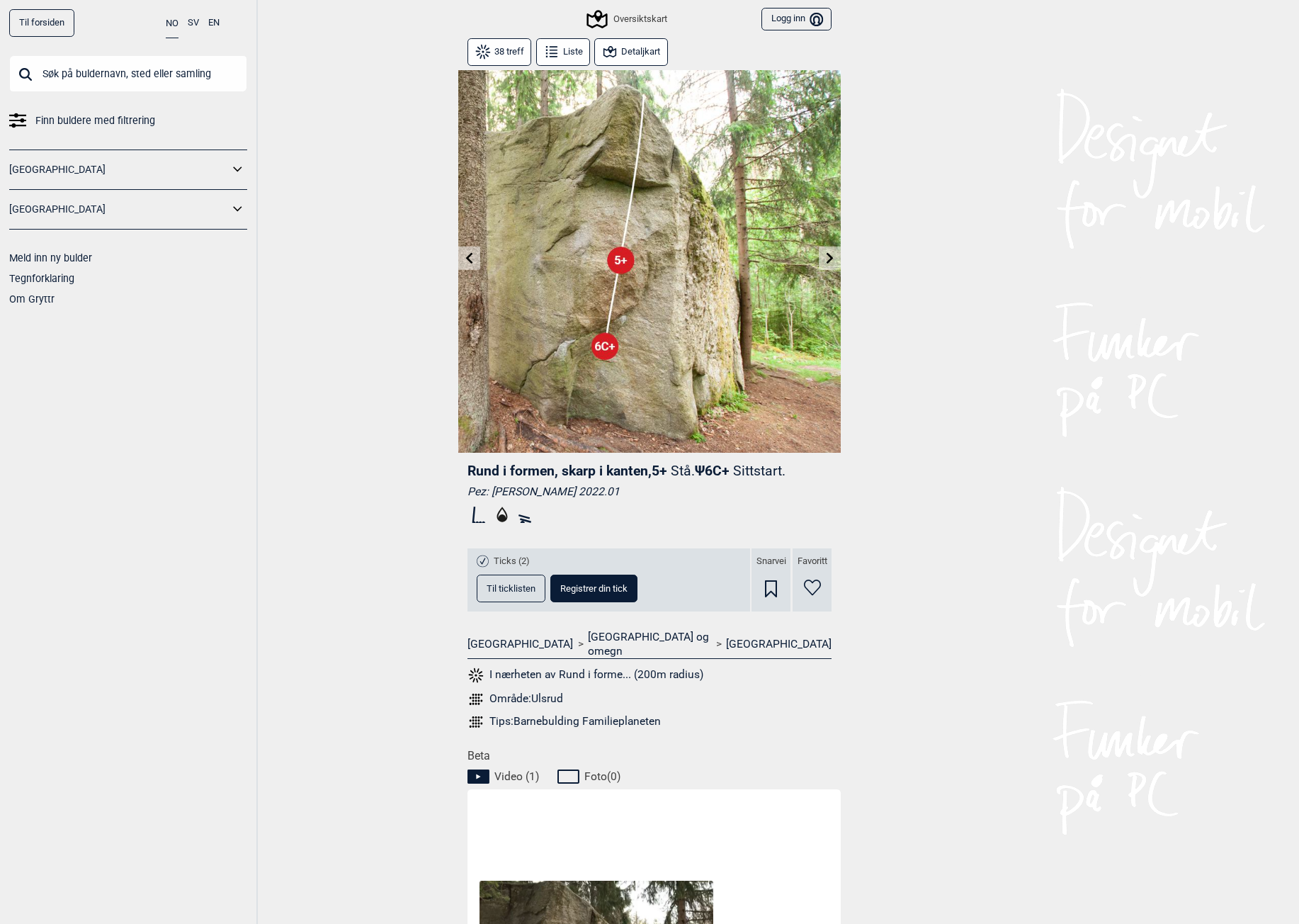
click at [475, 263] on button at bounding box center [469, 257] width 22 height 23
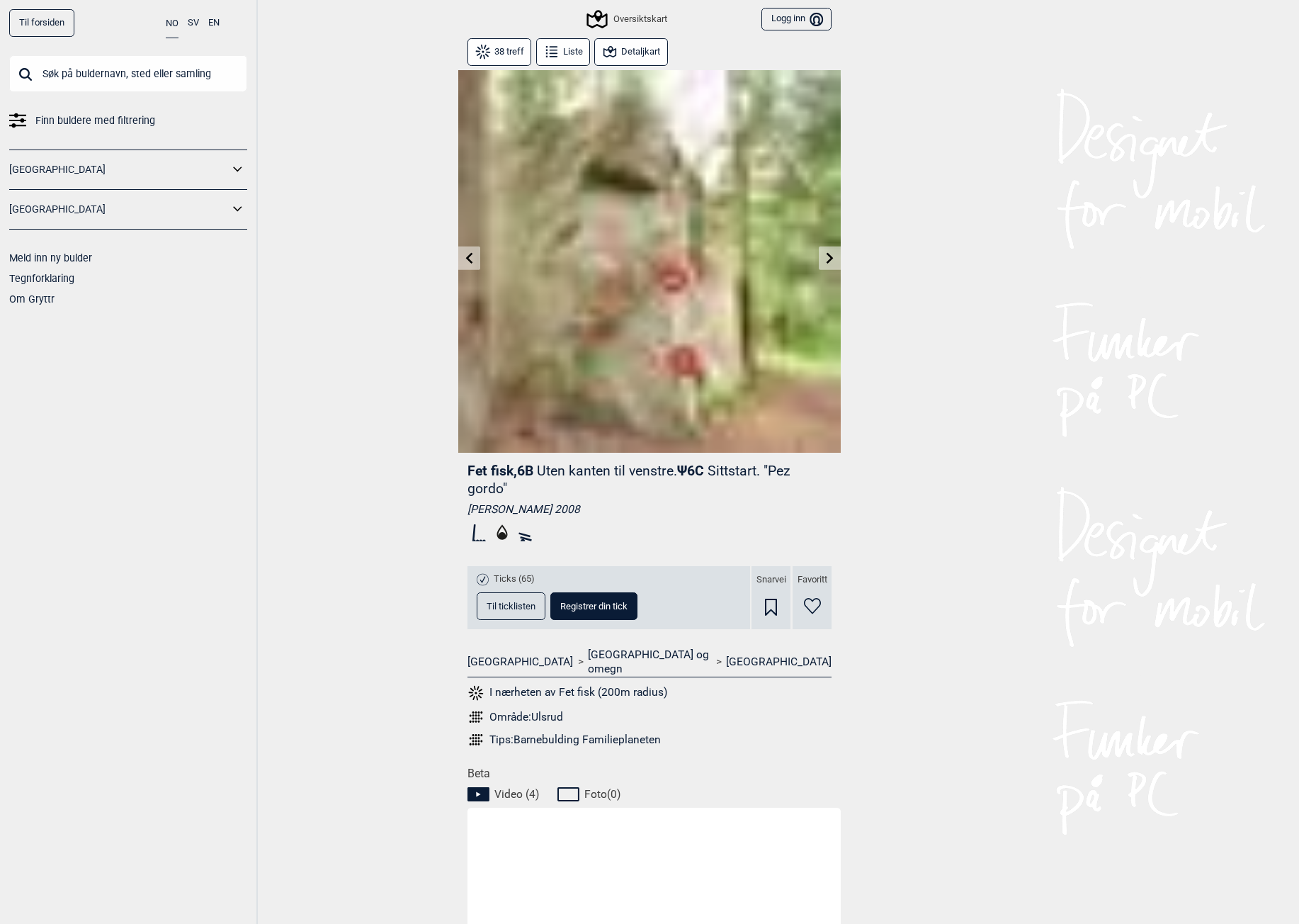
click at [475, 263] on button at bounding box center [469, 257] width 22 height 23
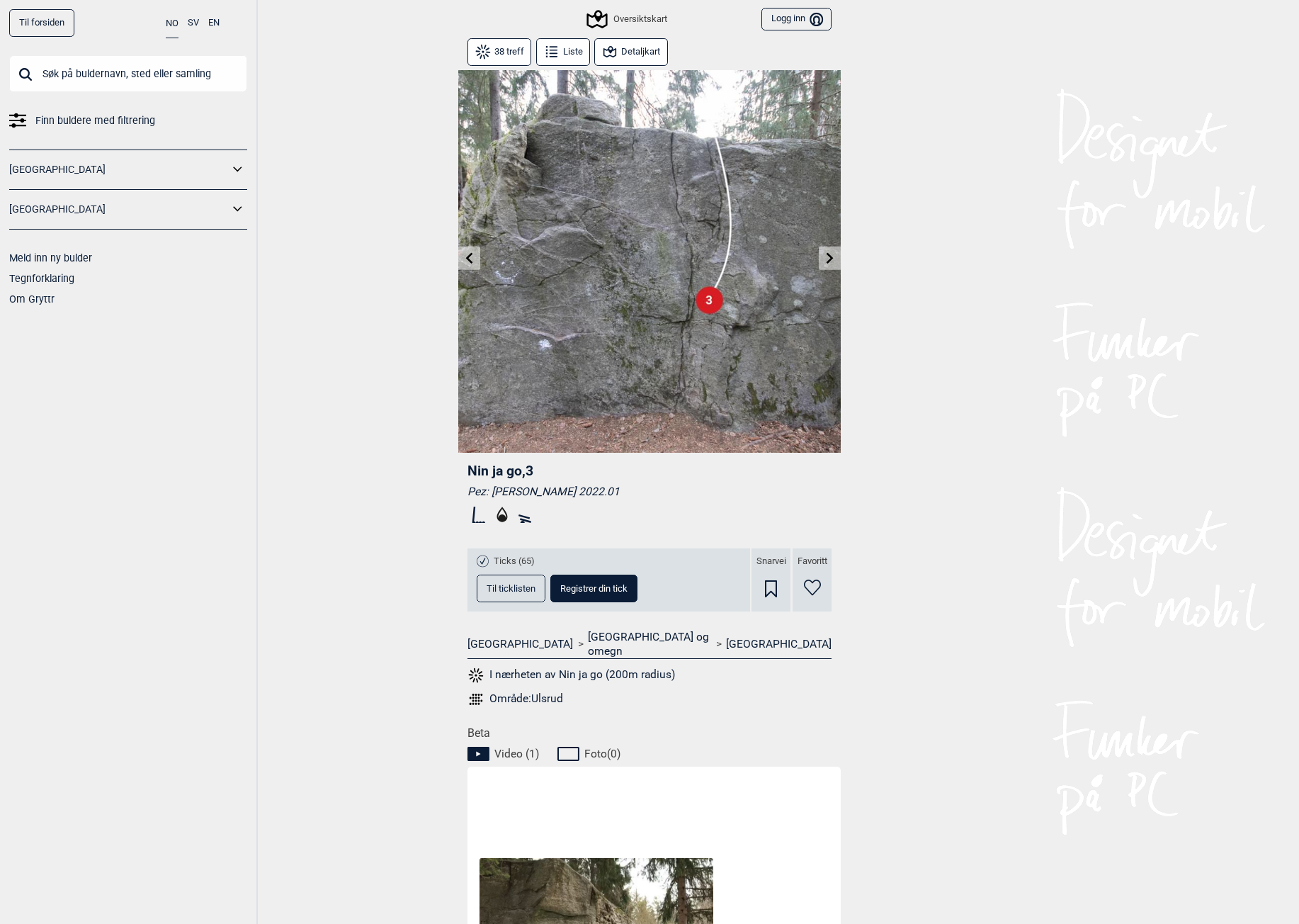
click at [475, 263] on button at bounding box center [469, 257] width 22 height 23
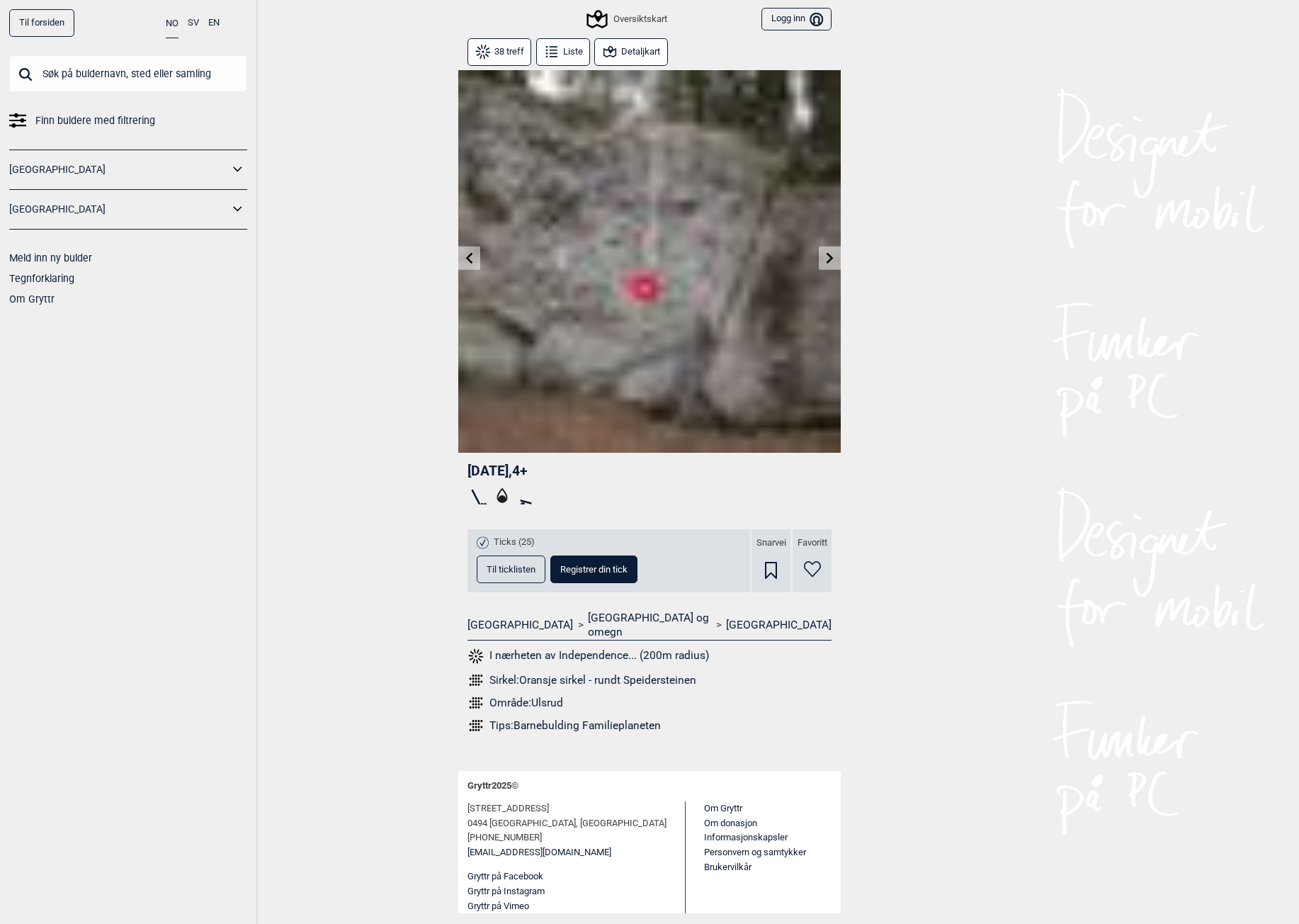
click at [475, 263] on button at bounding box center [469, 257] width 22 height 23
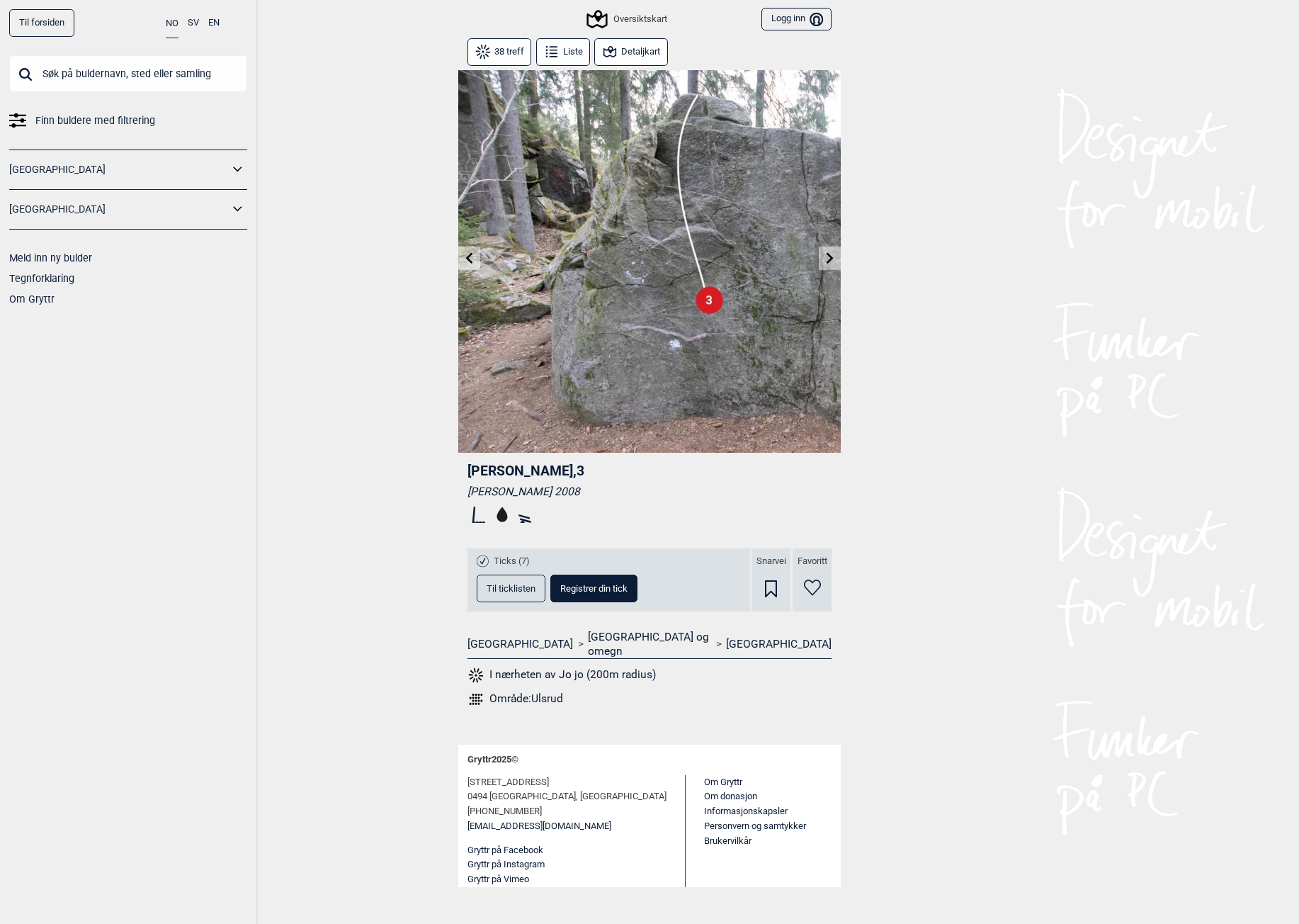
click at [475, 263] on button at bounding box center [469, 257] width 22 height 23
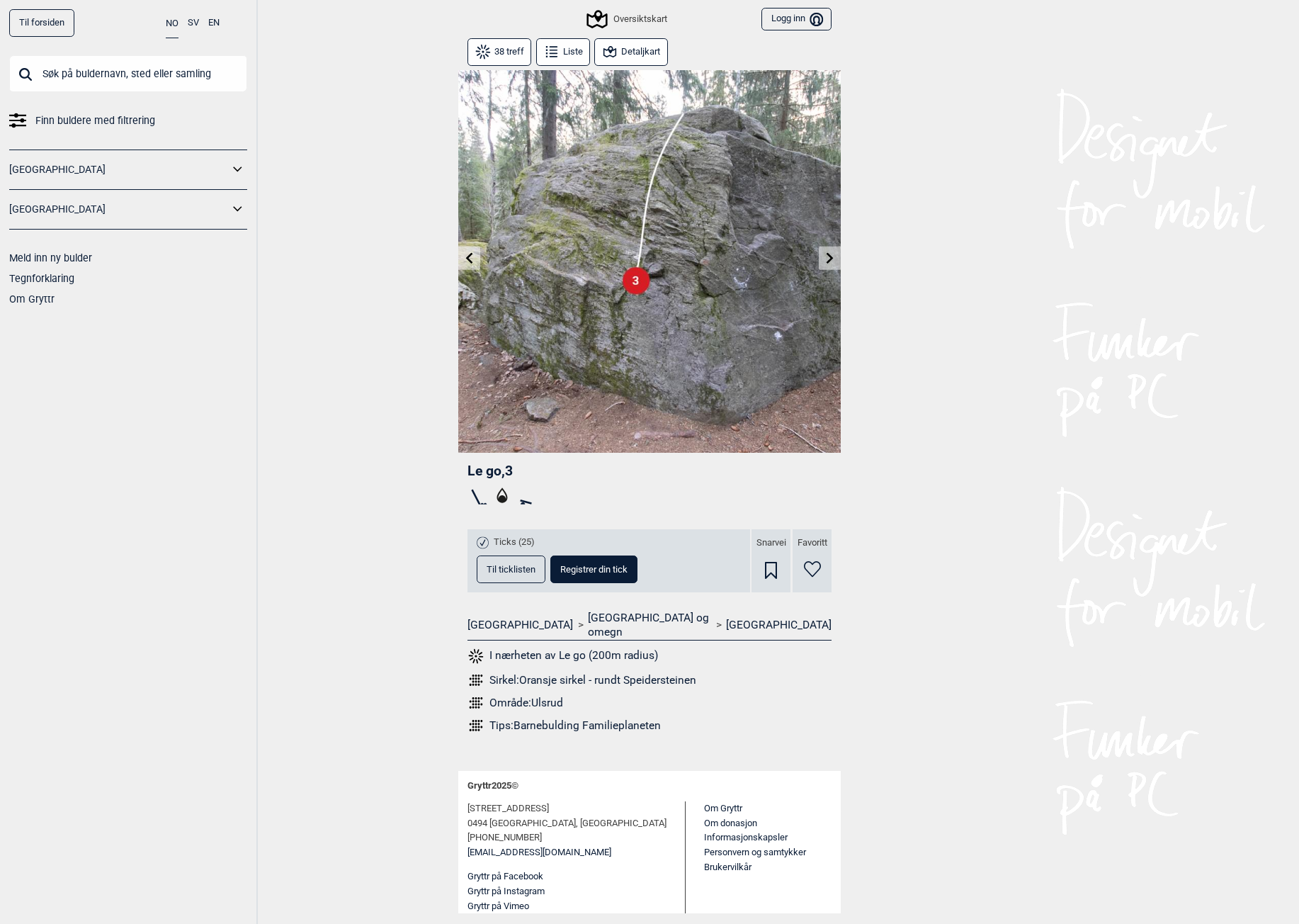
click at [475, 263] on button at bounding box center [469, 257] width 22 height 23
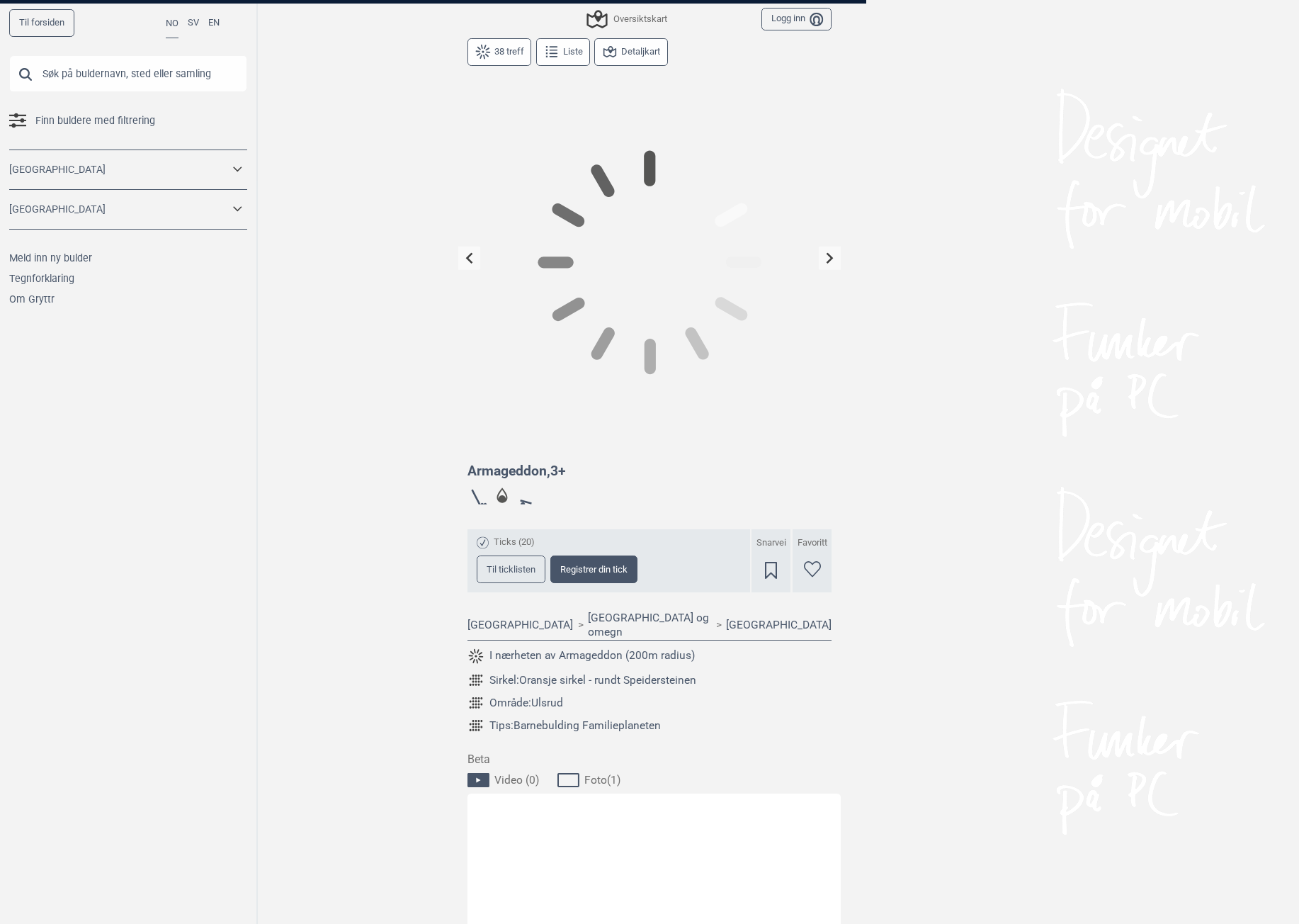
click at [475, 263] on button at bounding box center [469, 257] width 22 height 23
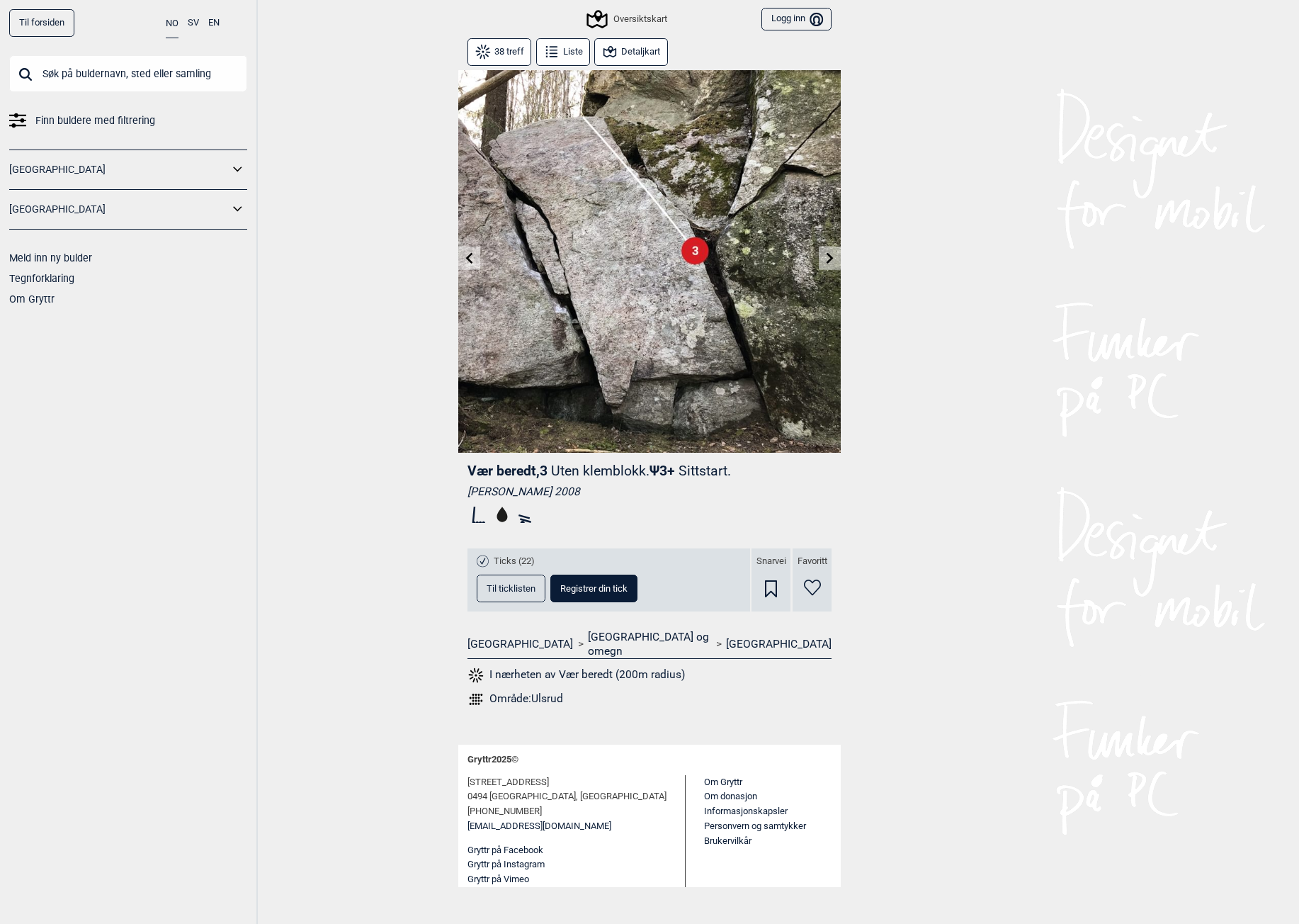
click at [475, 263] on button at bounding box center [469, 257] width 22 height 23
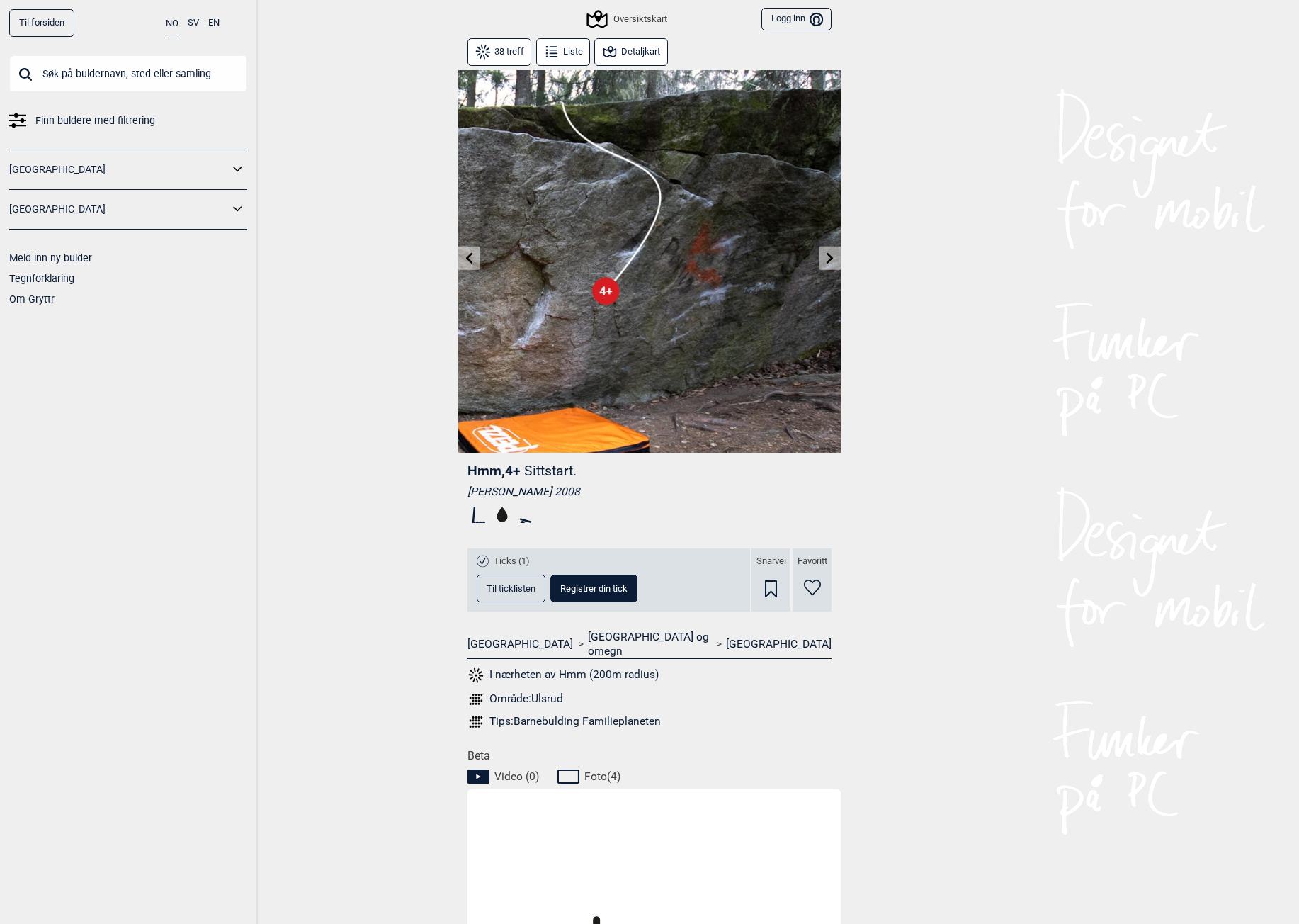
click at [475, 263] on button at bounding box center [469, 257] width 22 height 23
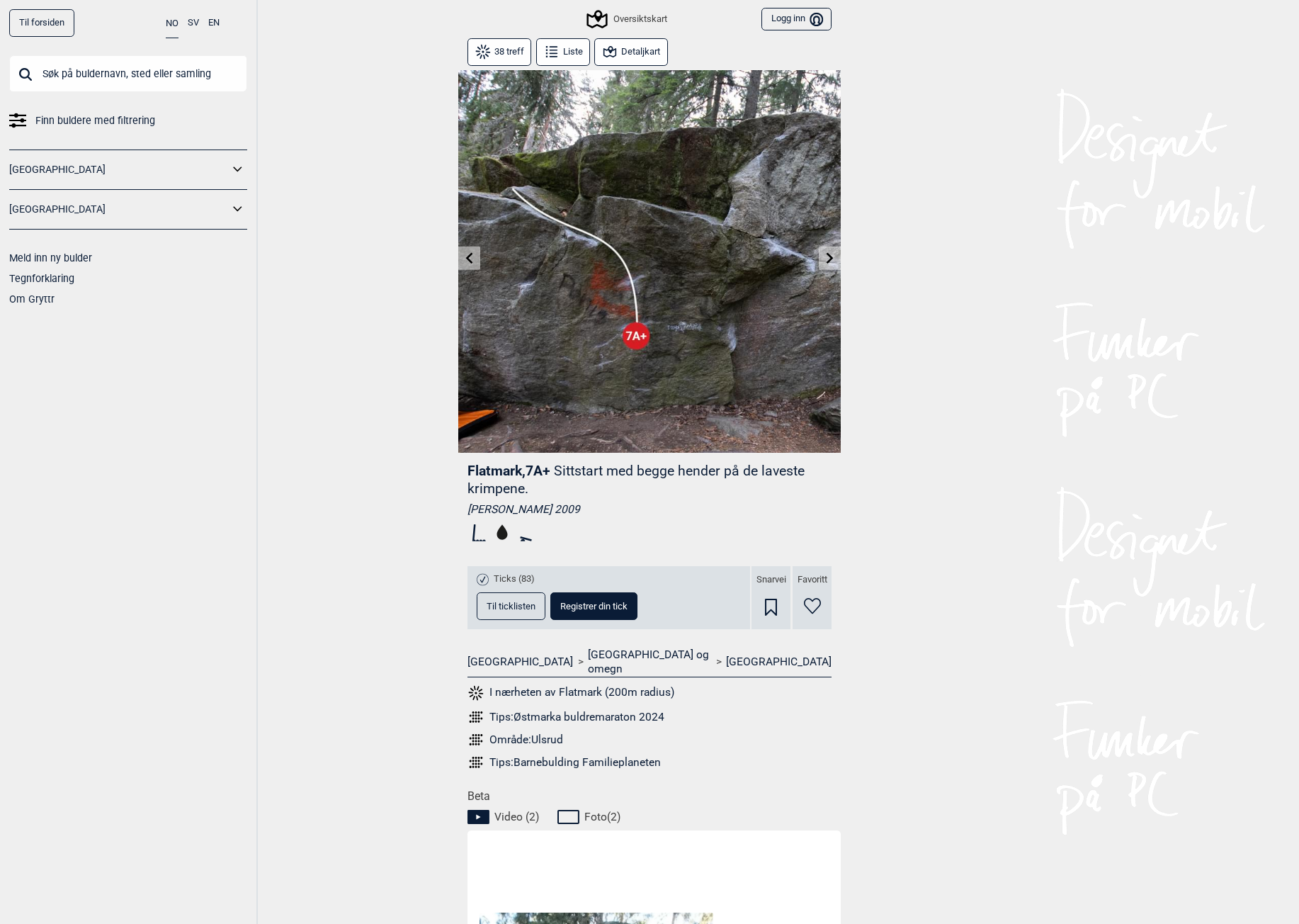
click at [475, 263] on button at bounding box center [469, 257] width 22 height 23
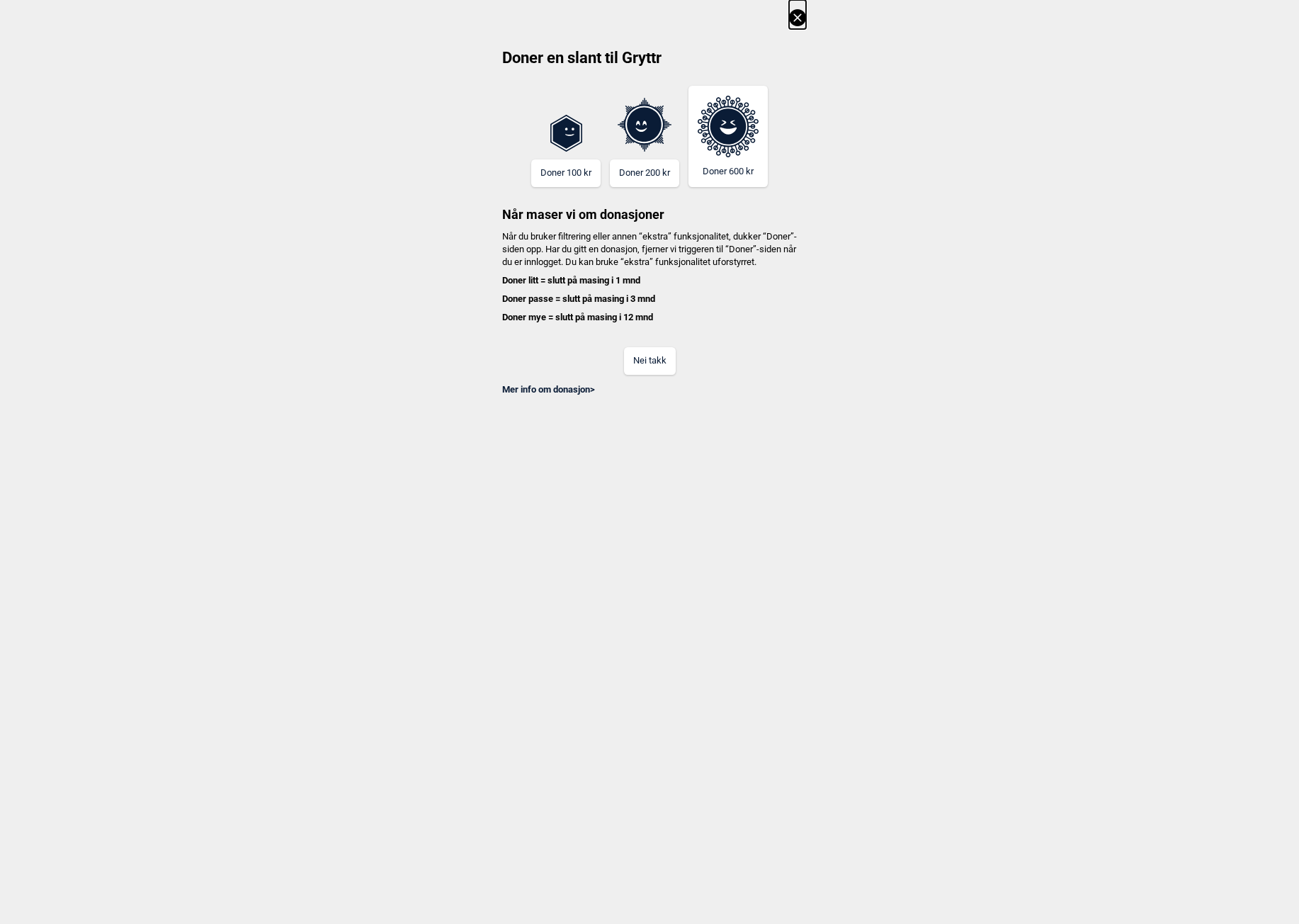
click at [643, 374] on button "Nei takk" at bounding box center [650, 361] width 52 height 28
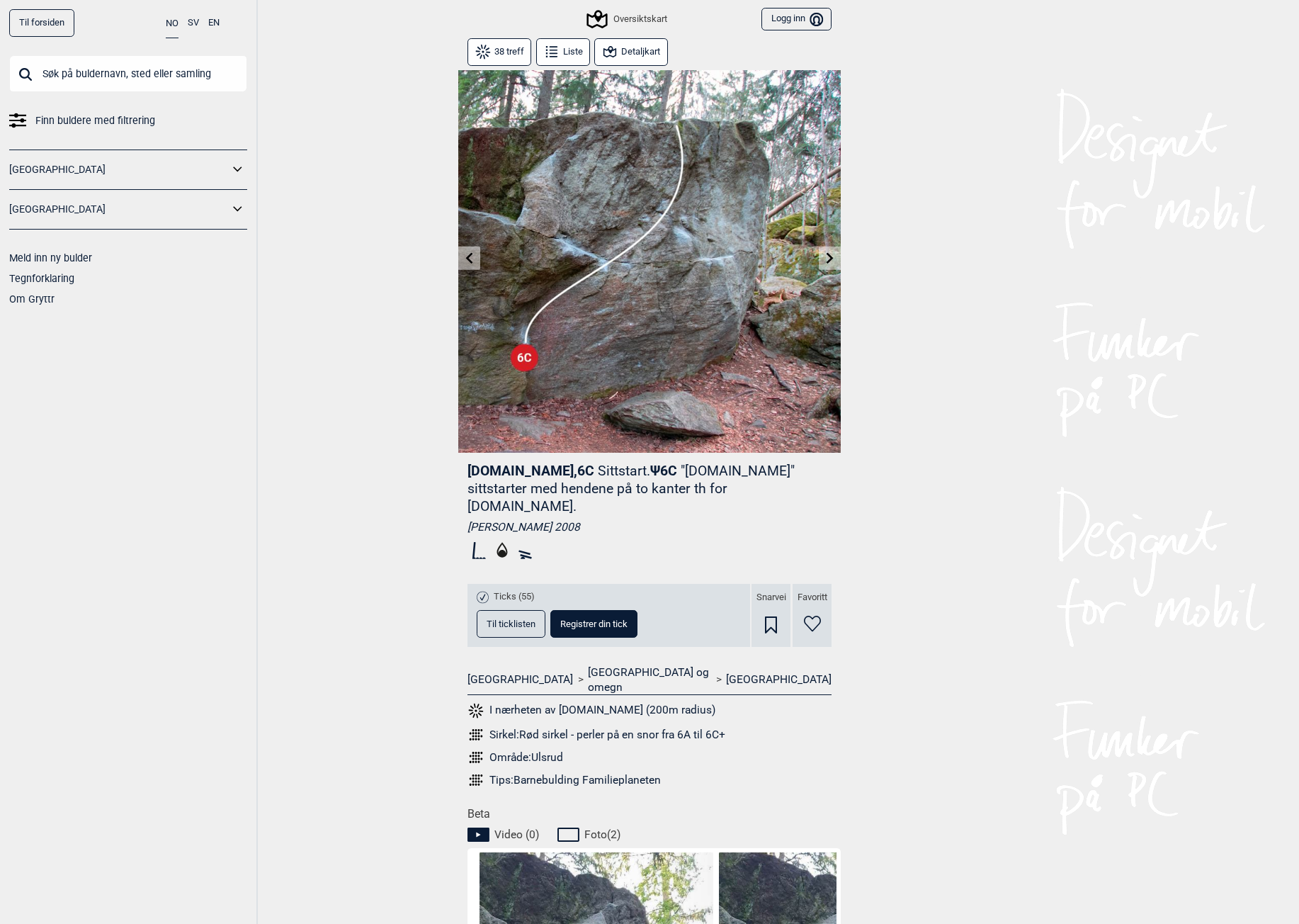
click at [834, 265] on button at bounding box center [830, 257] width 22 height 23
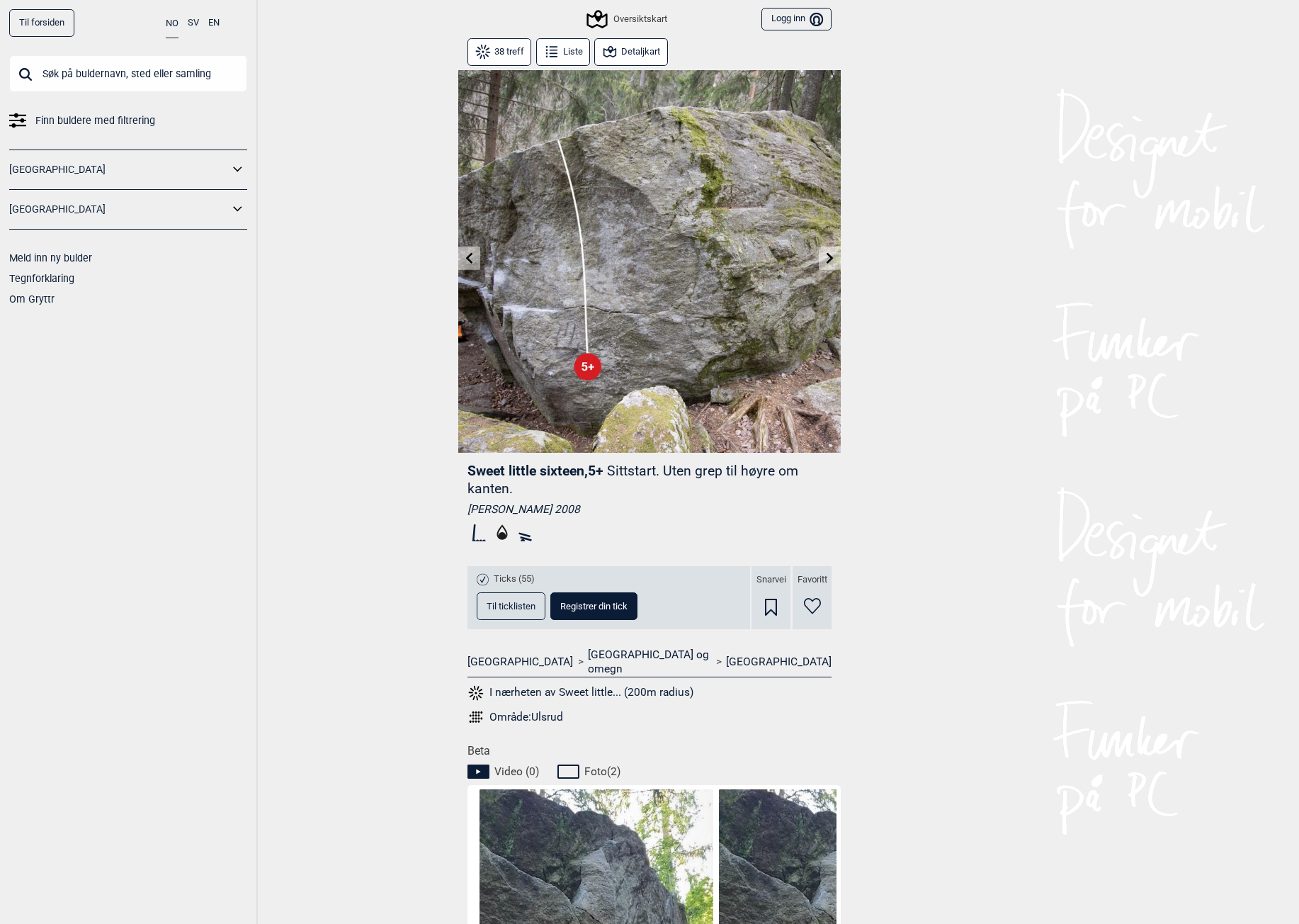
click at [469, 252] on icon at bounding box center [469, 257] width 11 height 11
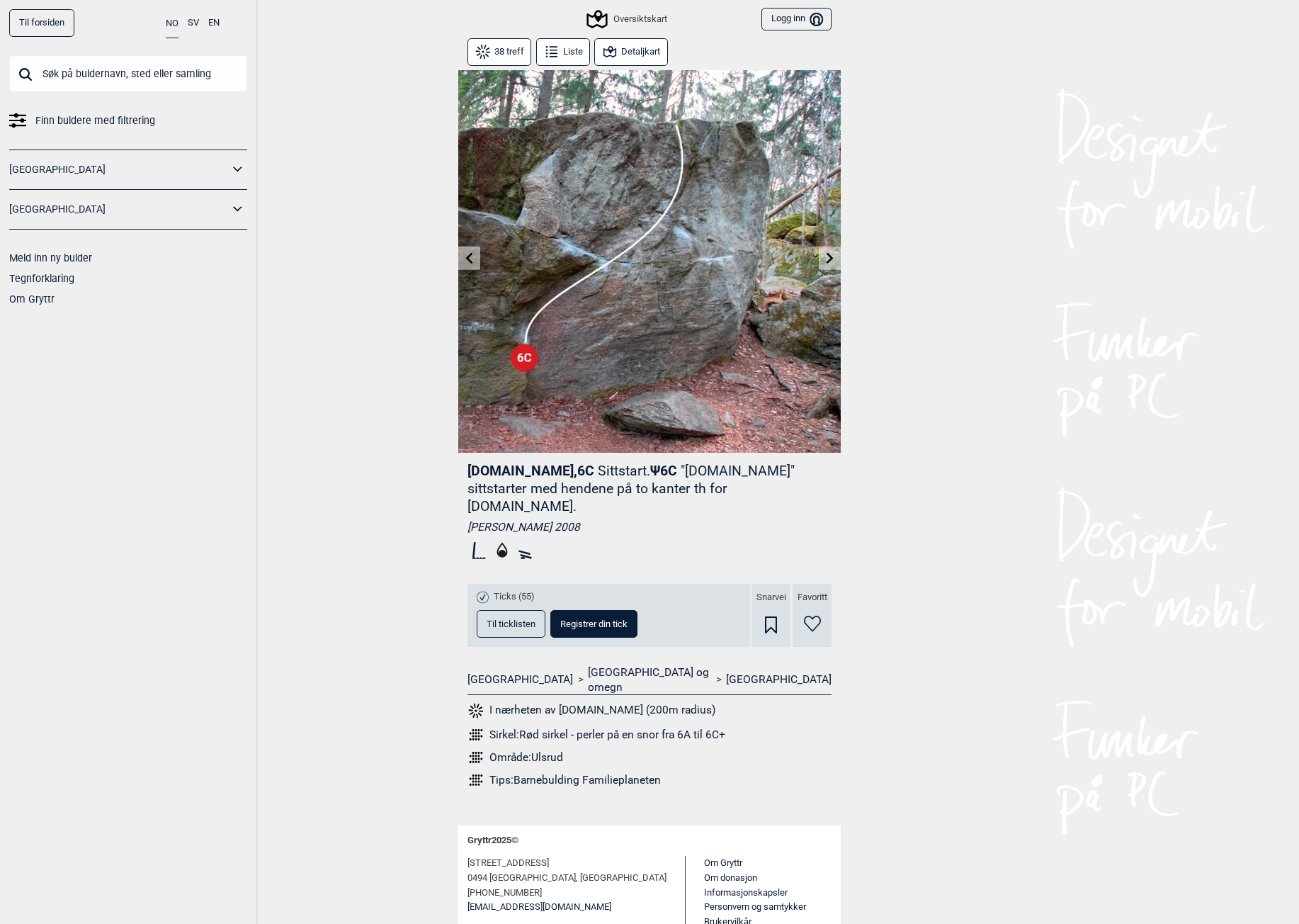
click at [640, 44] on button "Detaljkart" at bounding box center [631, 52] width 73 height 28
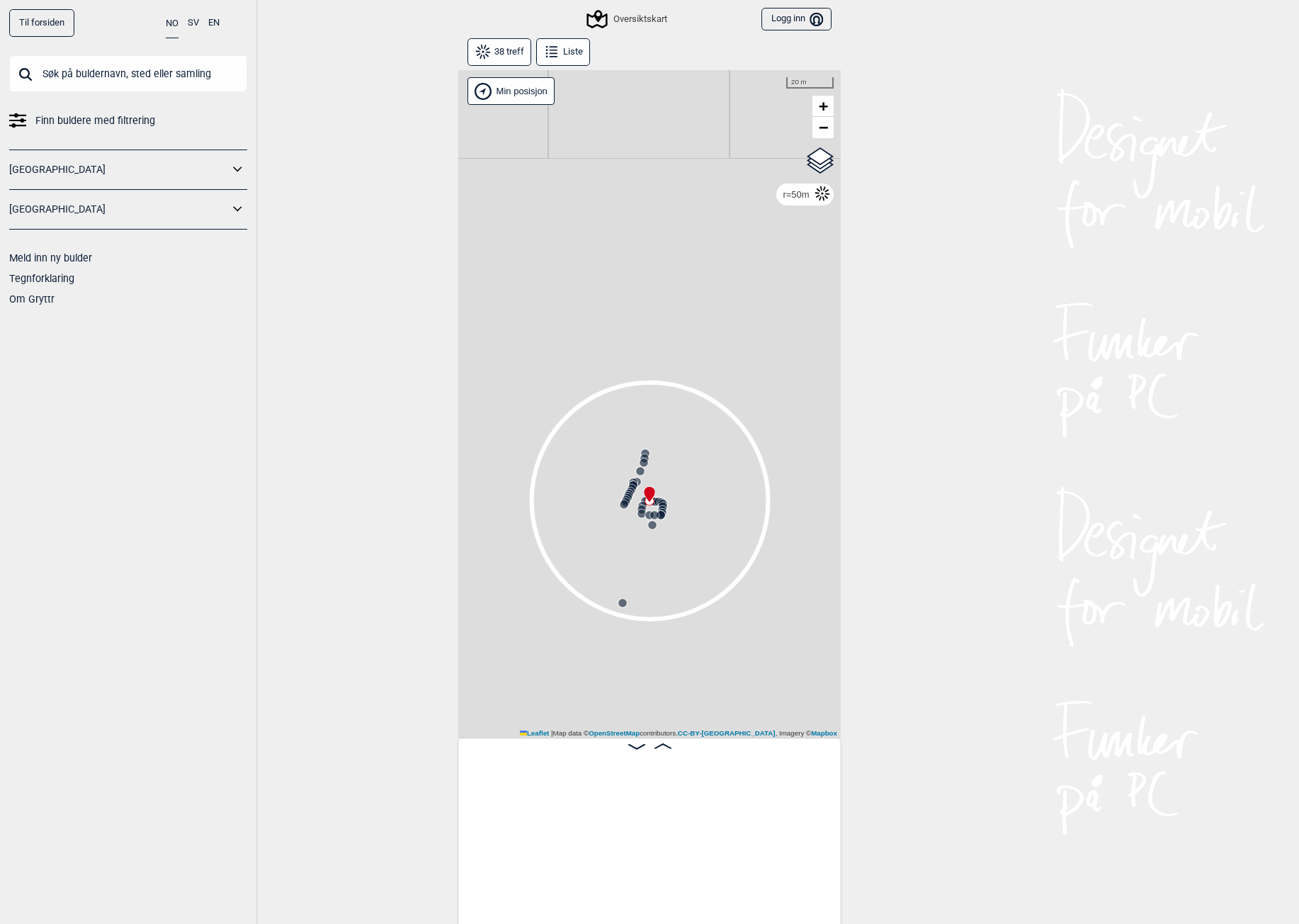
scroll to position [0, 2034]
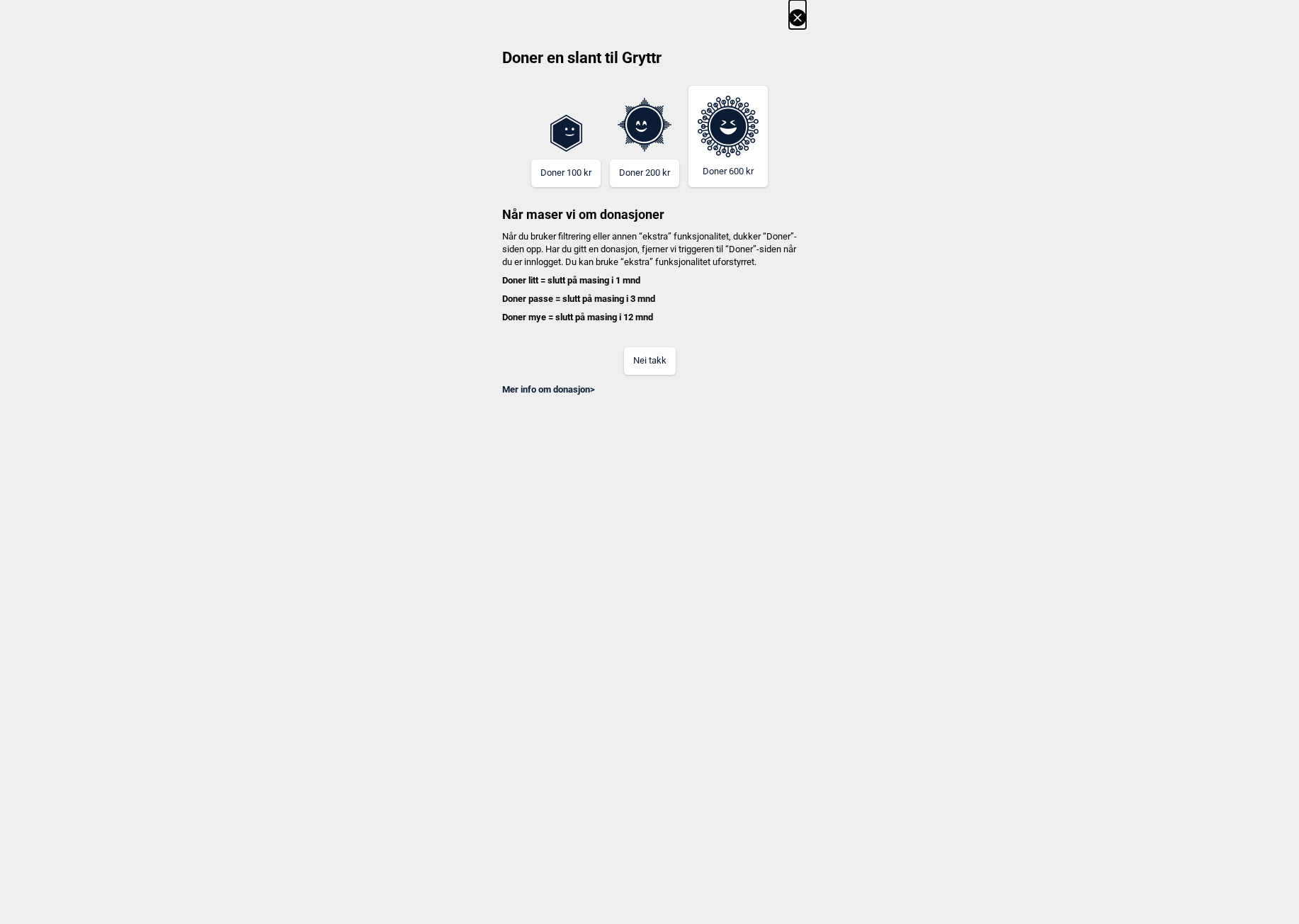
click at [662, 374] on button "Nei takk" at bounding box center [650, 361] width 52 height 28
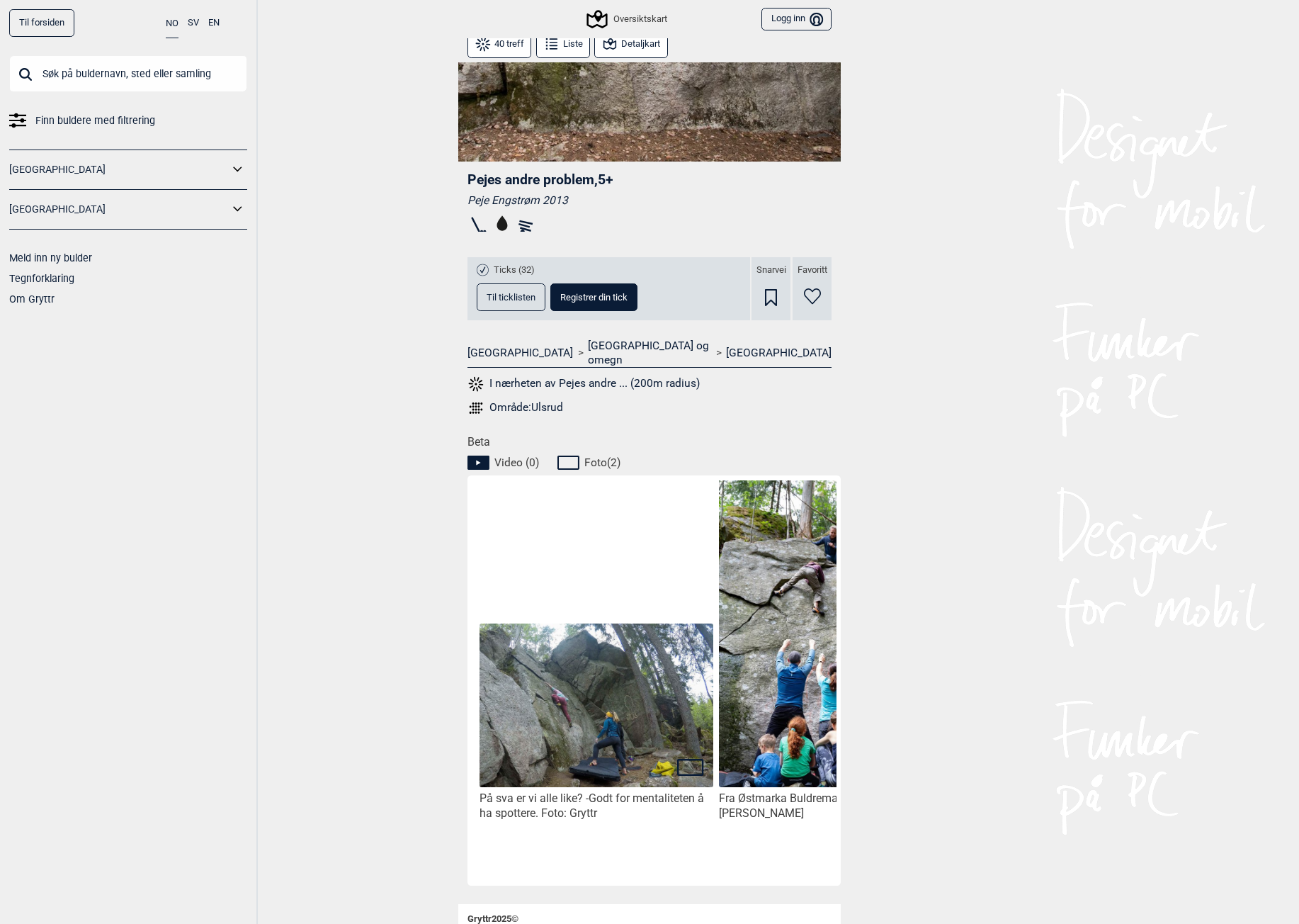
scroll to position [354, 0]
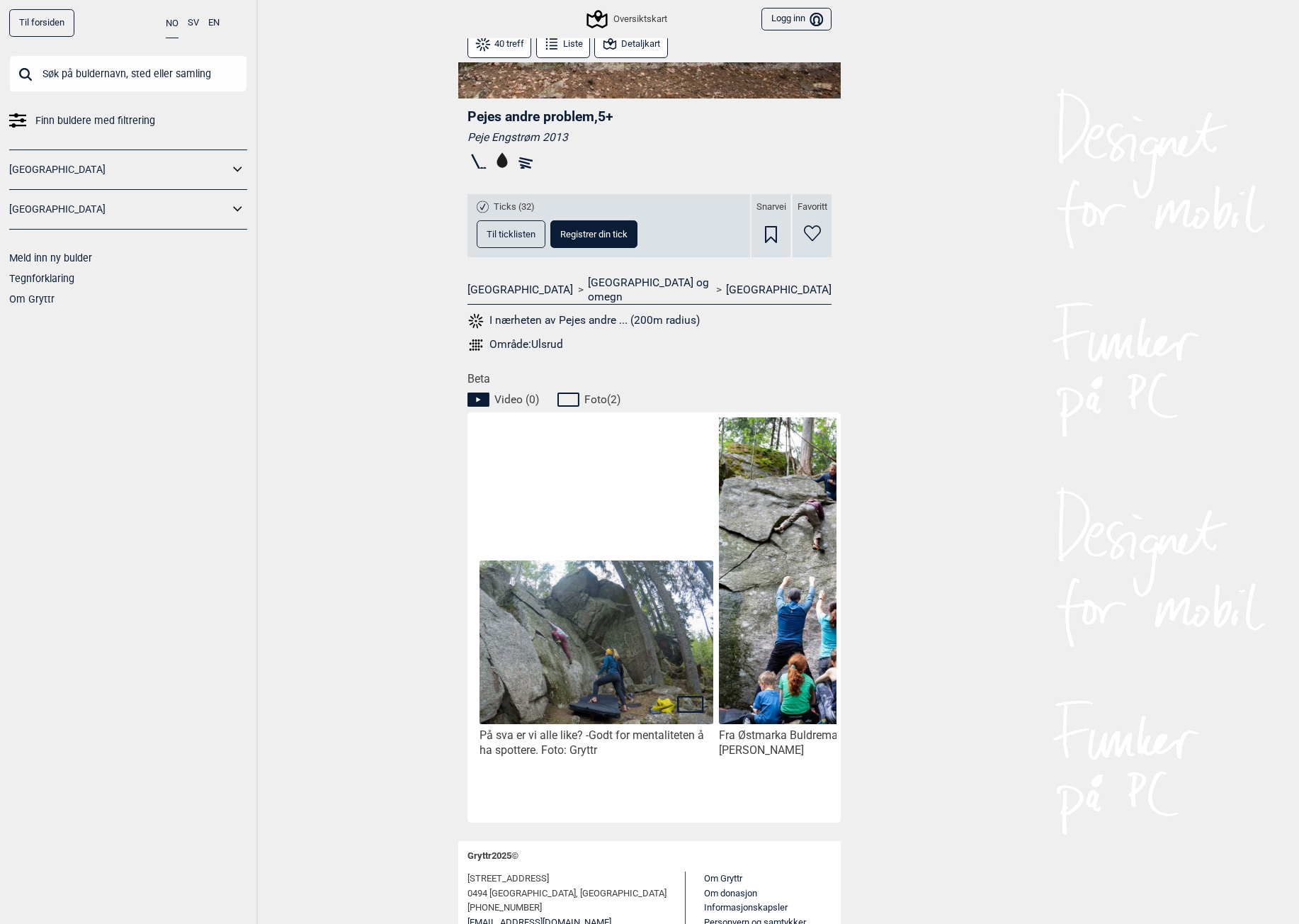
click at [600, 619] on img at bounding box center [597, 642] width 233 height 165
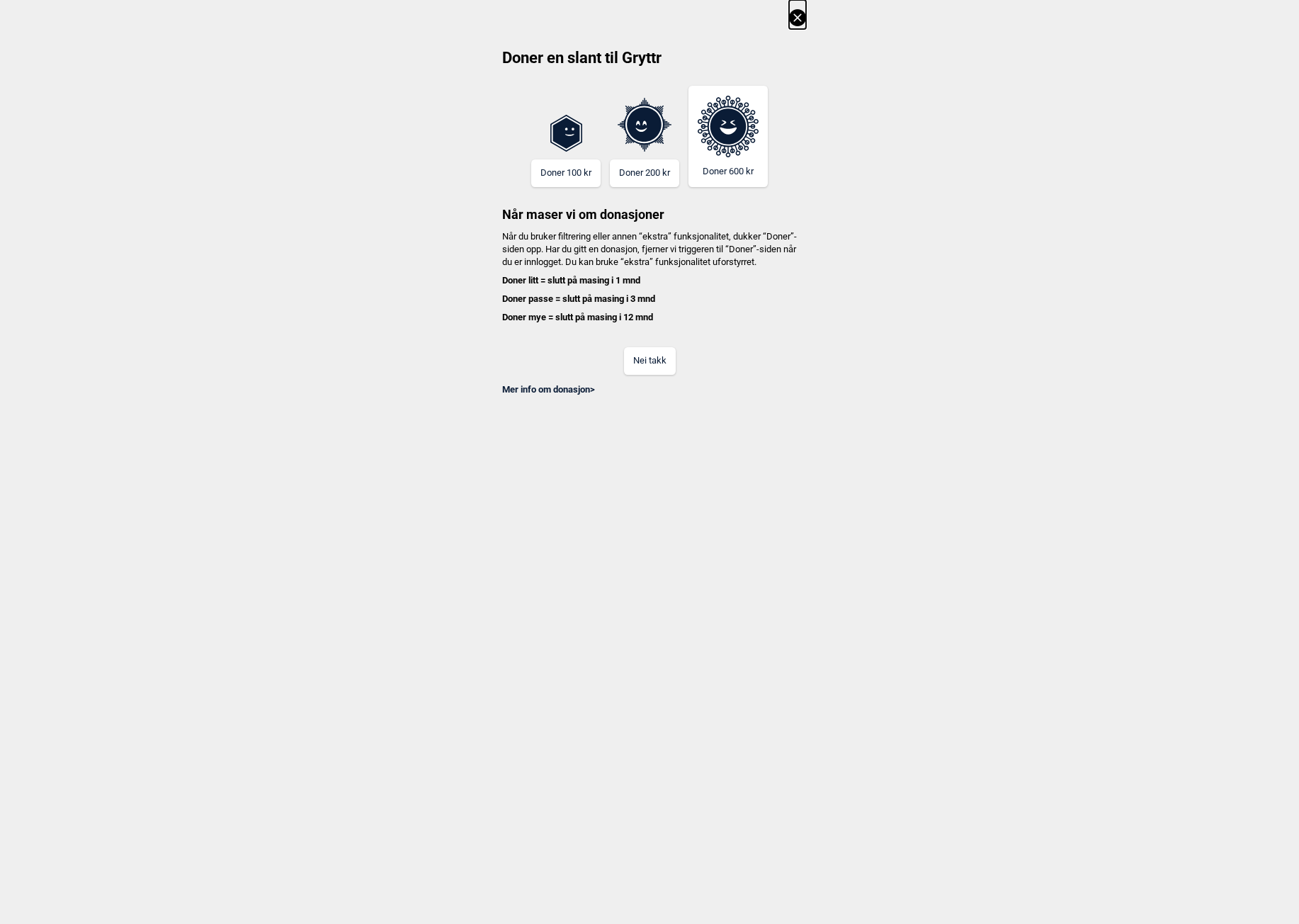
click at [792, 21] on icon at bounding box center [797, 17] width 17 height 17
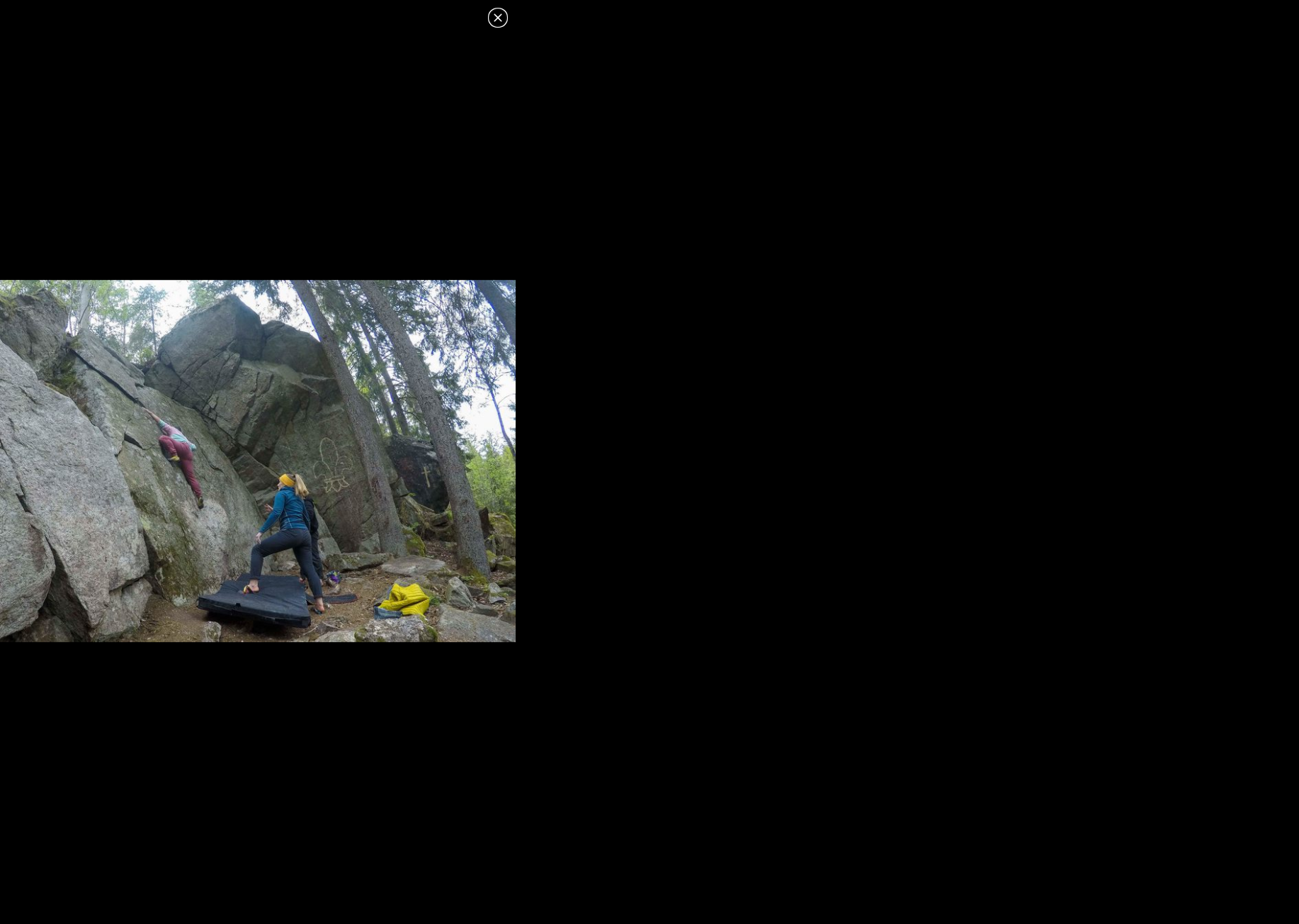
click at [504, 17] on icon at bounding box center [497, 17] width 17 height 17
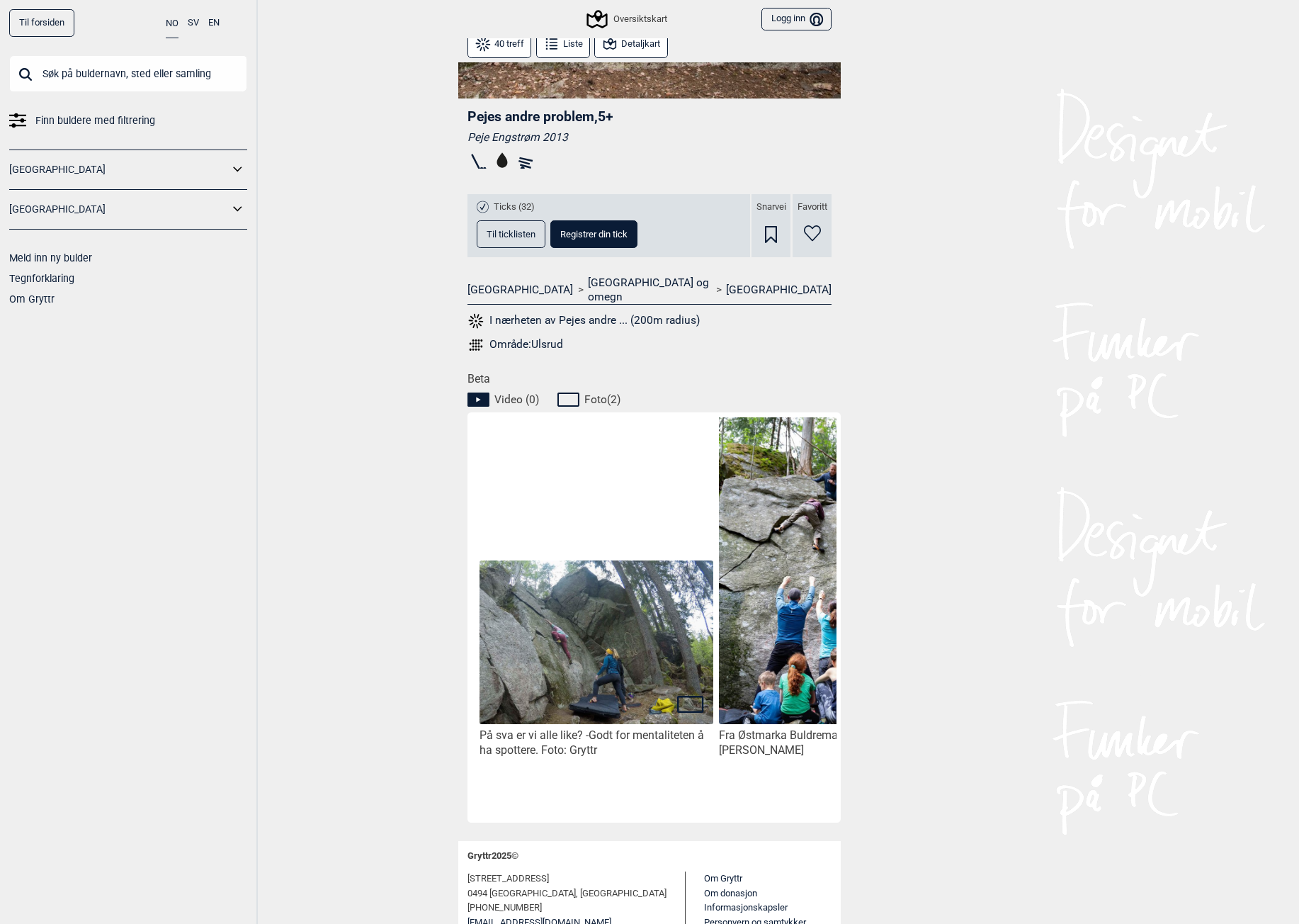
click at [815, 533] on img at bounding box center [835, 576] width 233 height 350
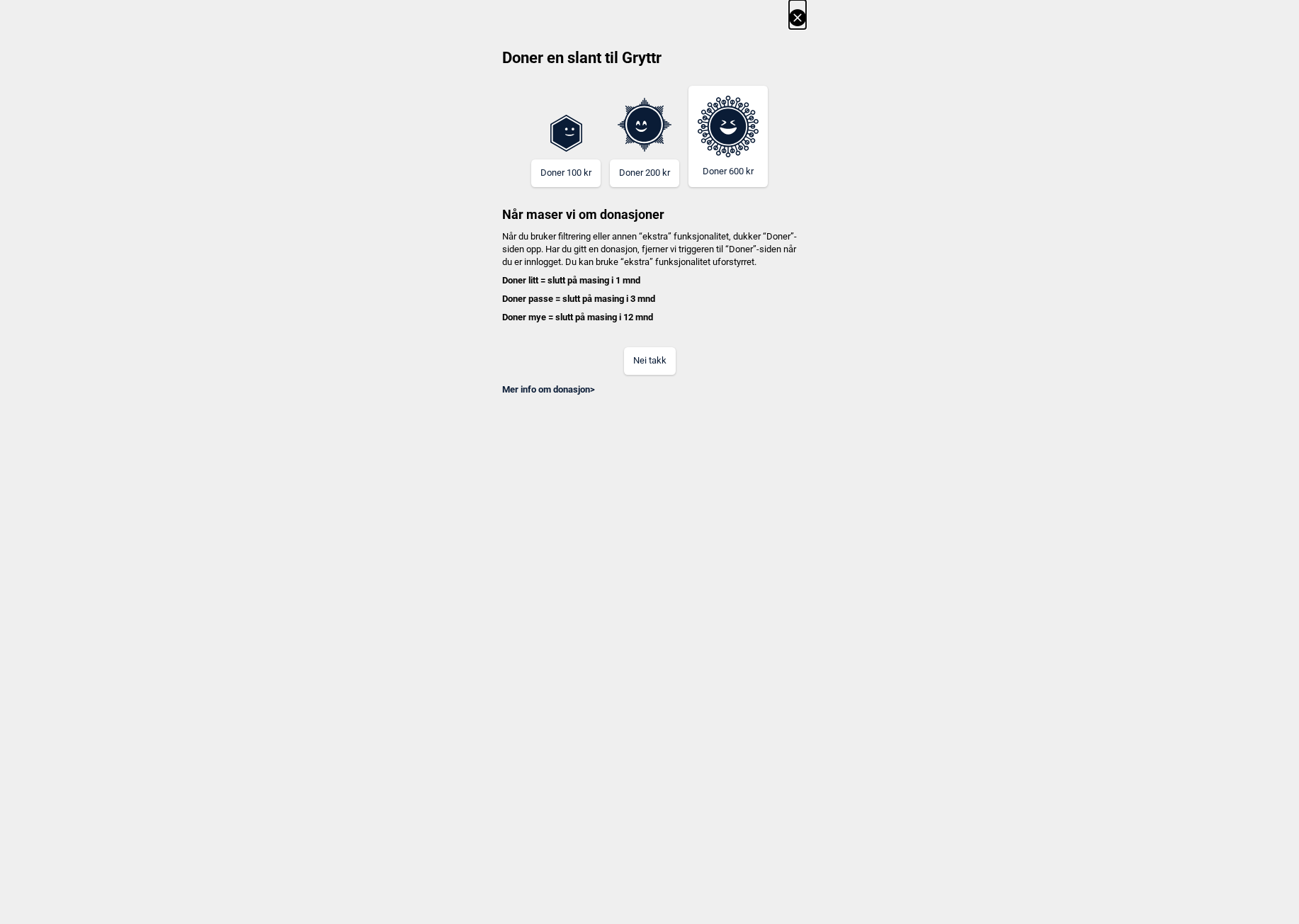
click at [794, 13] on icon at bounding box center [797, 17] width 17 height 17
click at [797, 14] on icon at bounding box center [797, 17] width 17 height 17
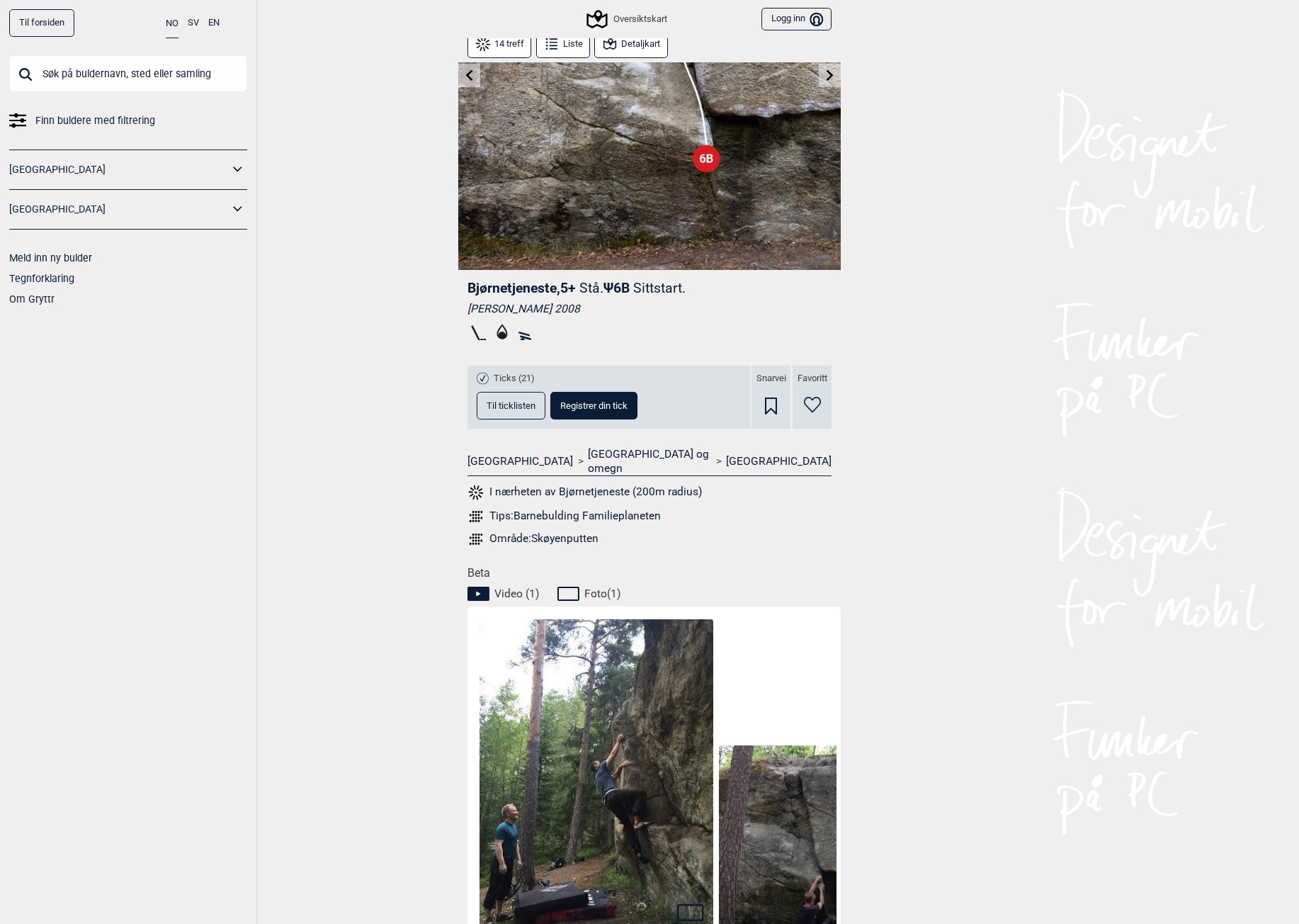
scroll to position [283, 0]
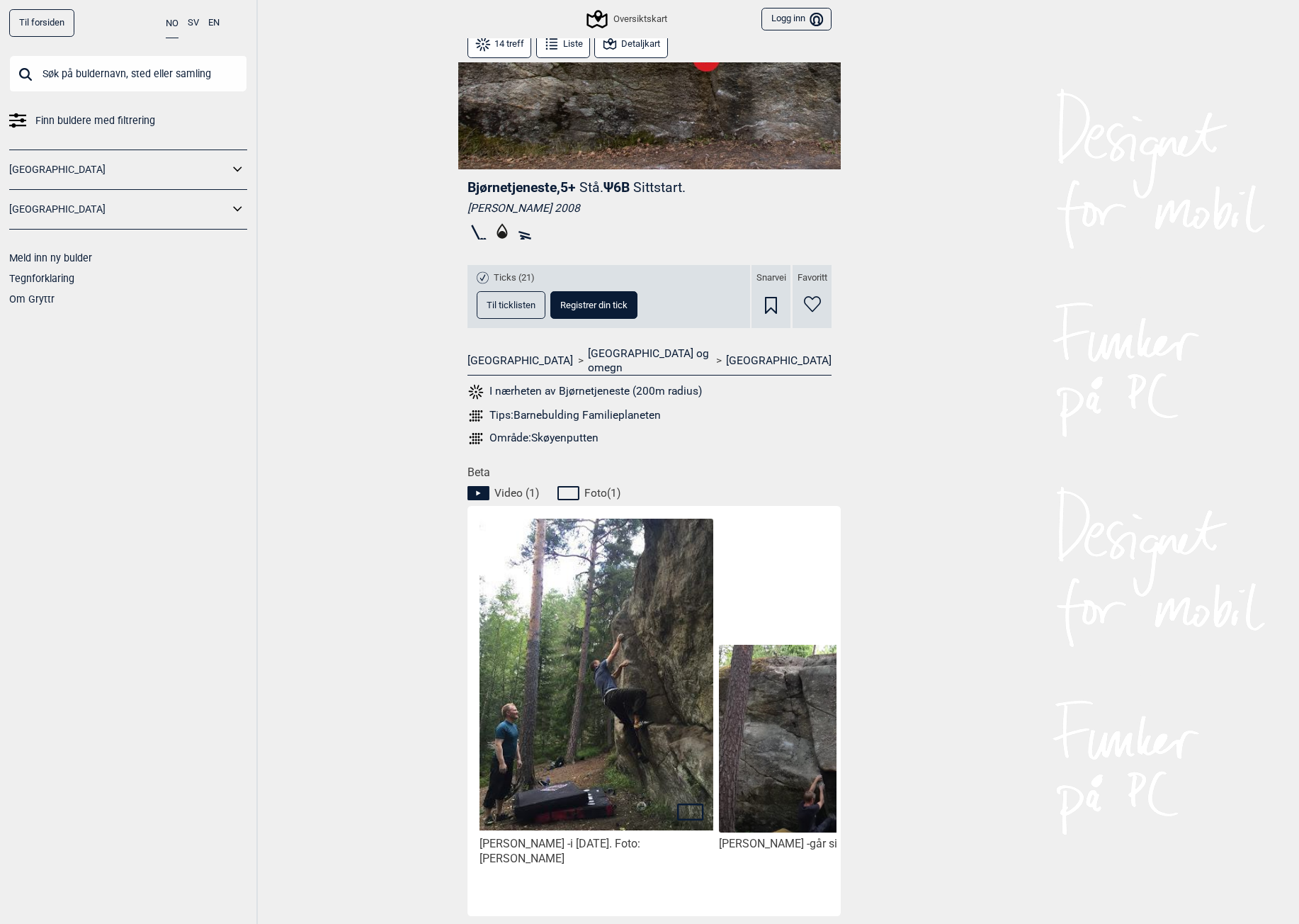
click at [544, 560] on img at bounding box center [597, 675] width 233 height 311
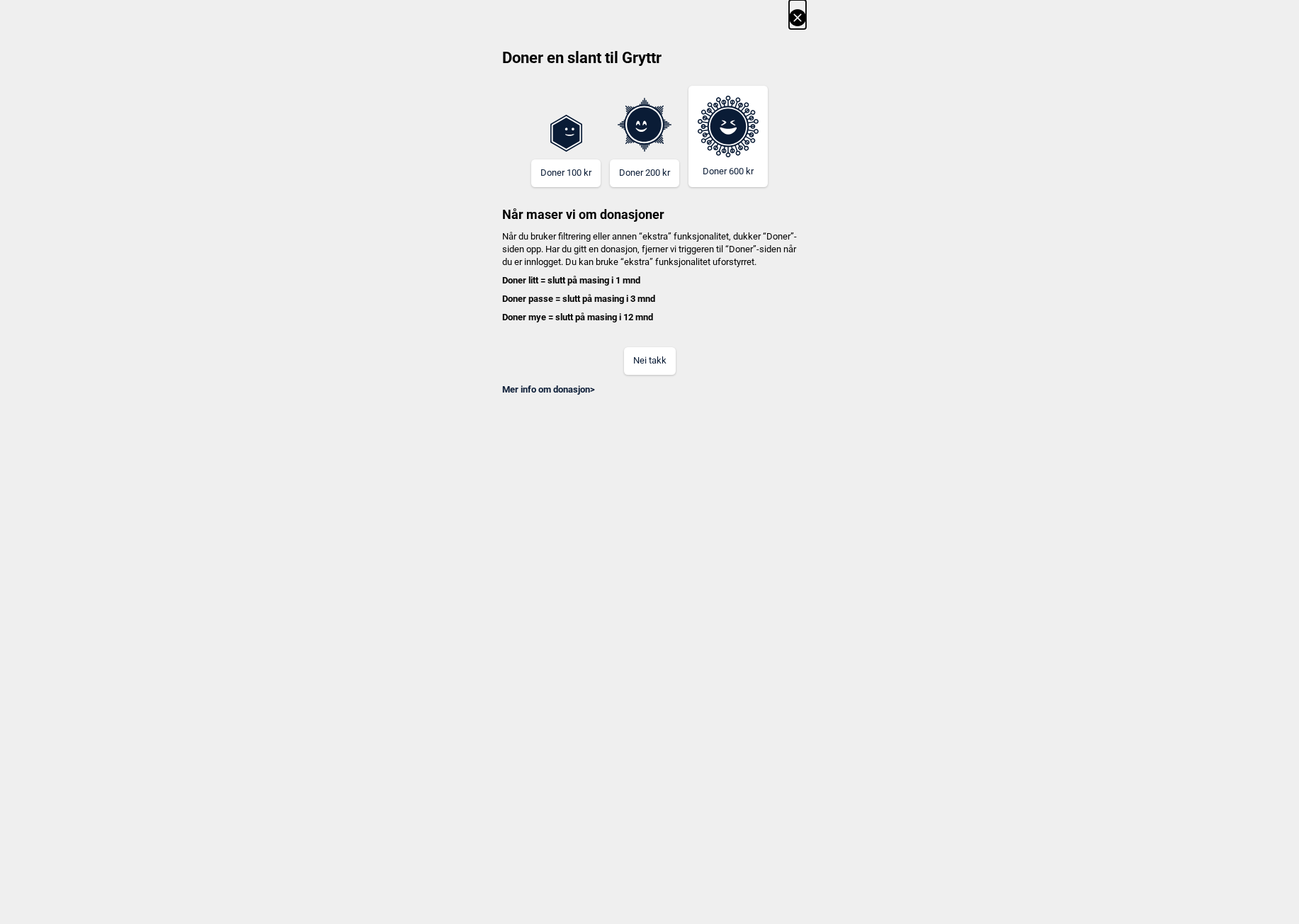
click at [803, 14] on icon at bounding box center [797, 17] width 17 height 17
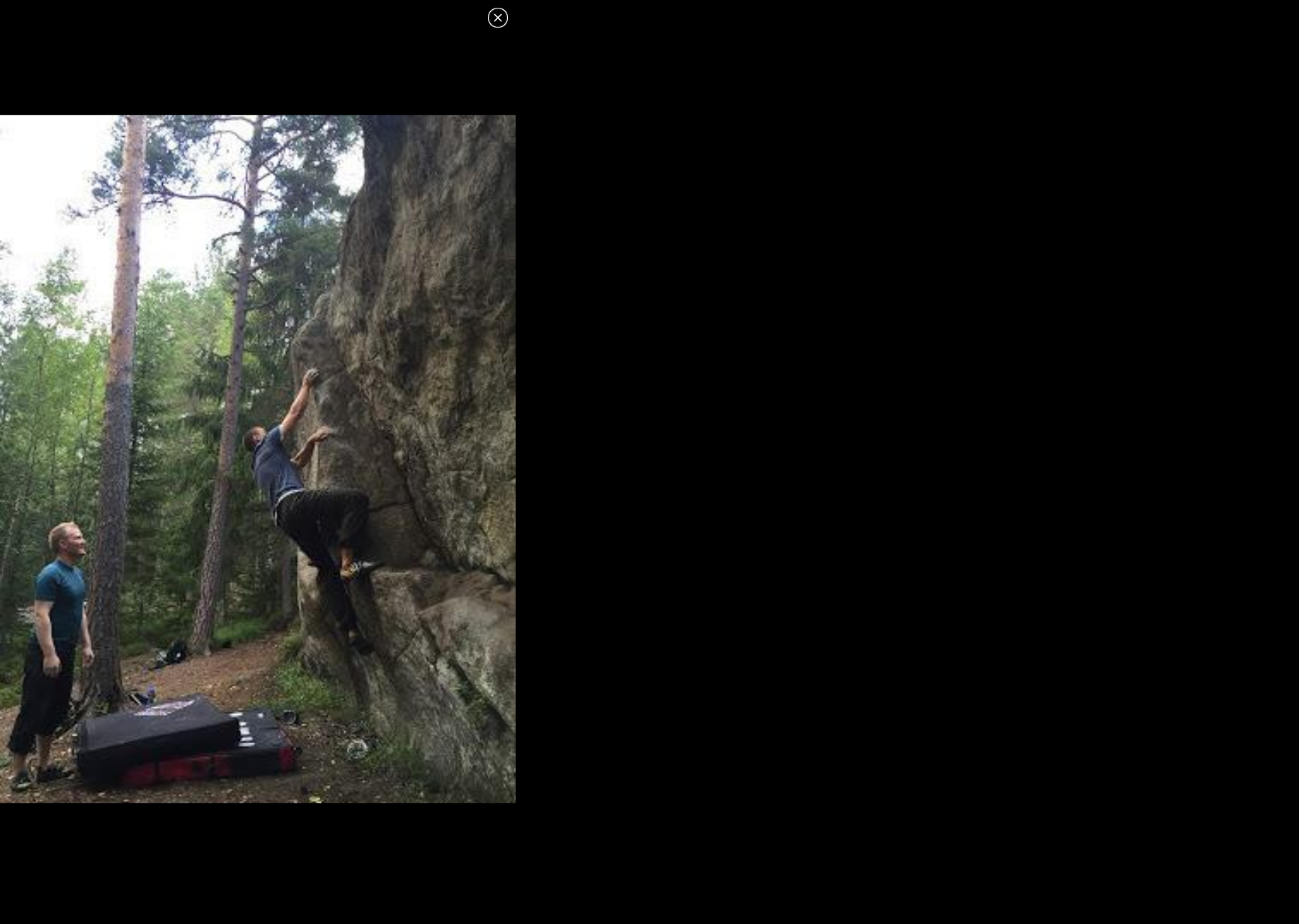
click at [501, 21] on icon at bounding box center [498, 17] width 8 height 8
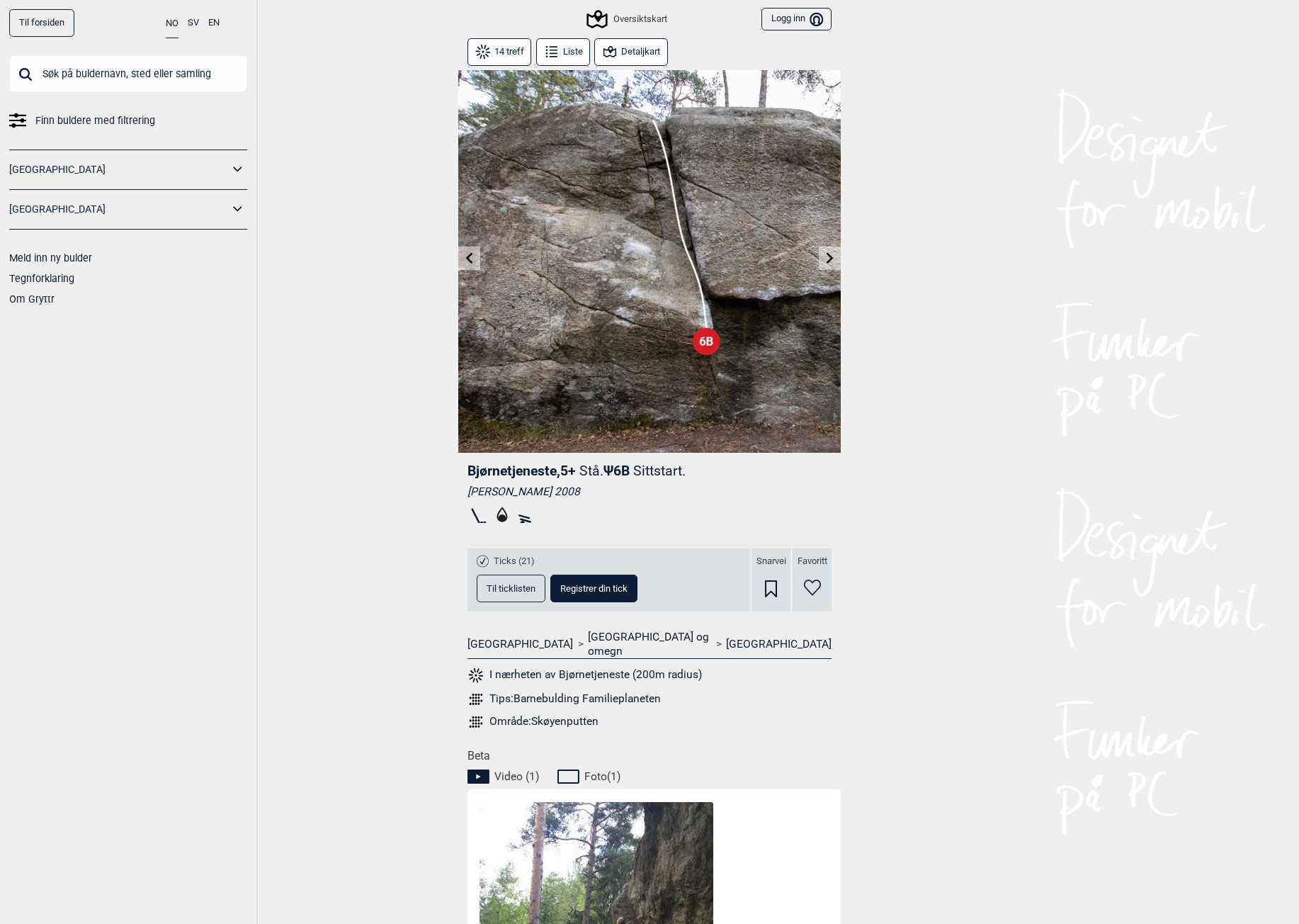
scroll to position [354, 0]
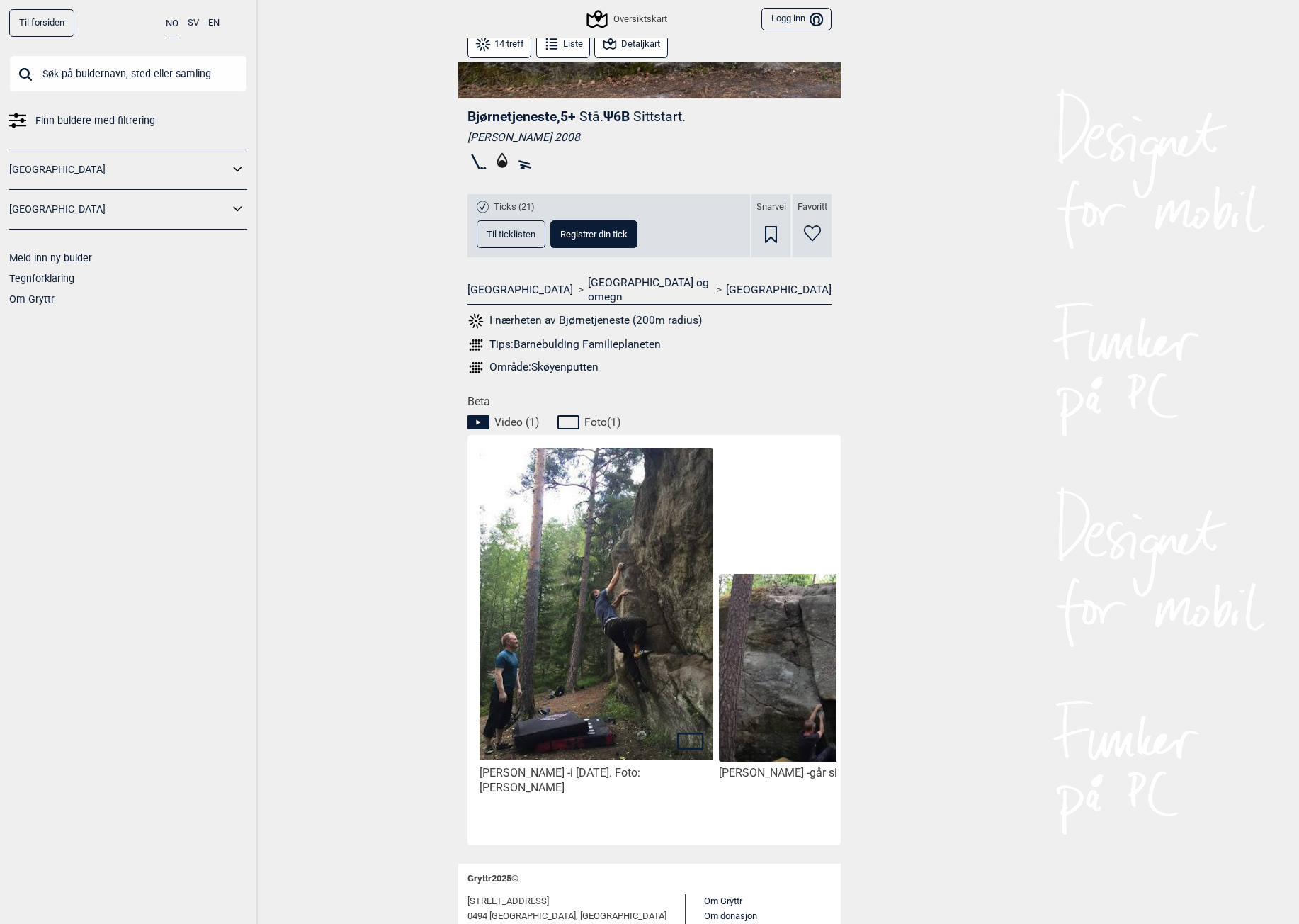
click at [572, 528] on img at bounding box center [597, 604] width 233 height 311
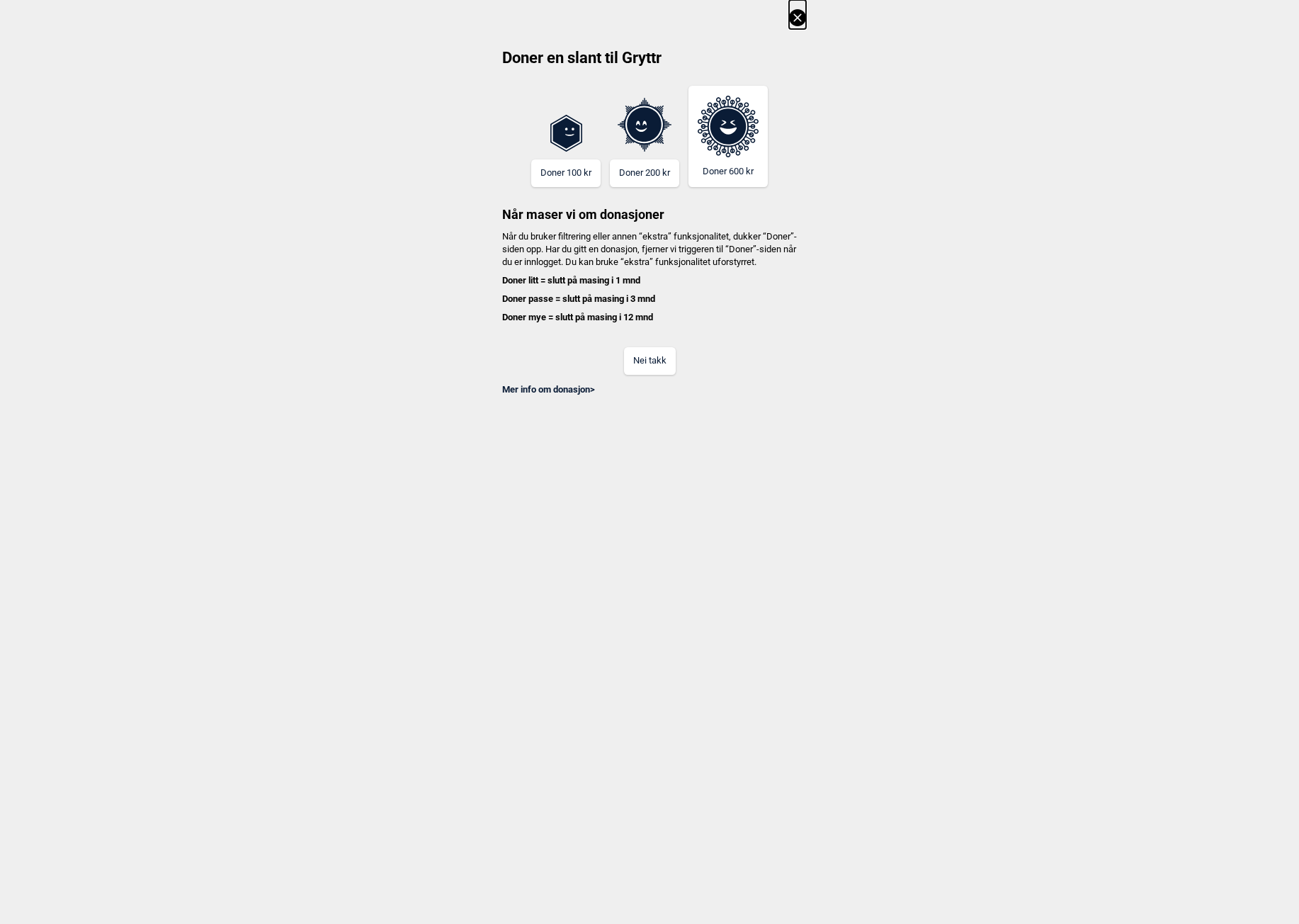
click at [805, 28] on button at bounding box center [797, 14] width 17 height 29
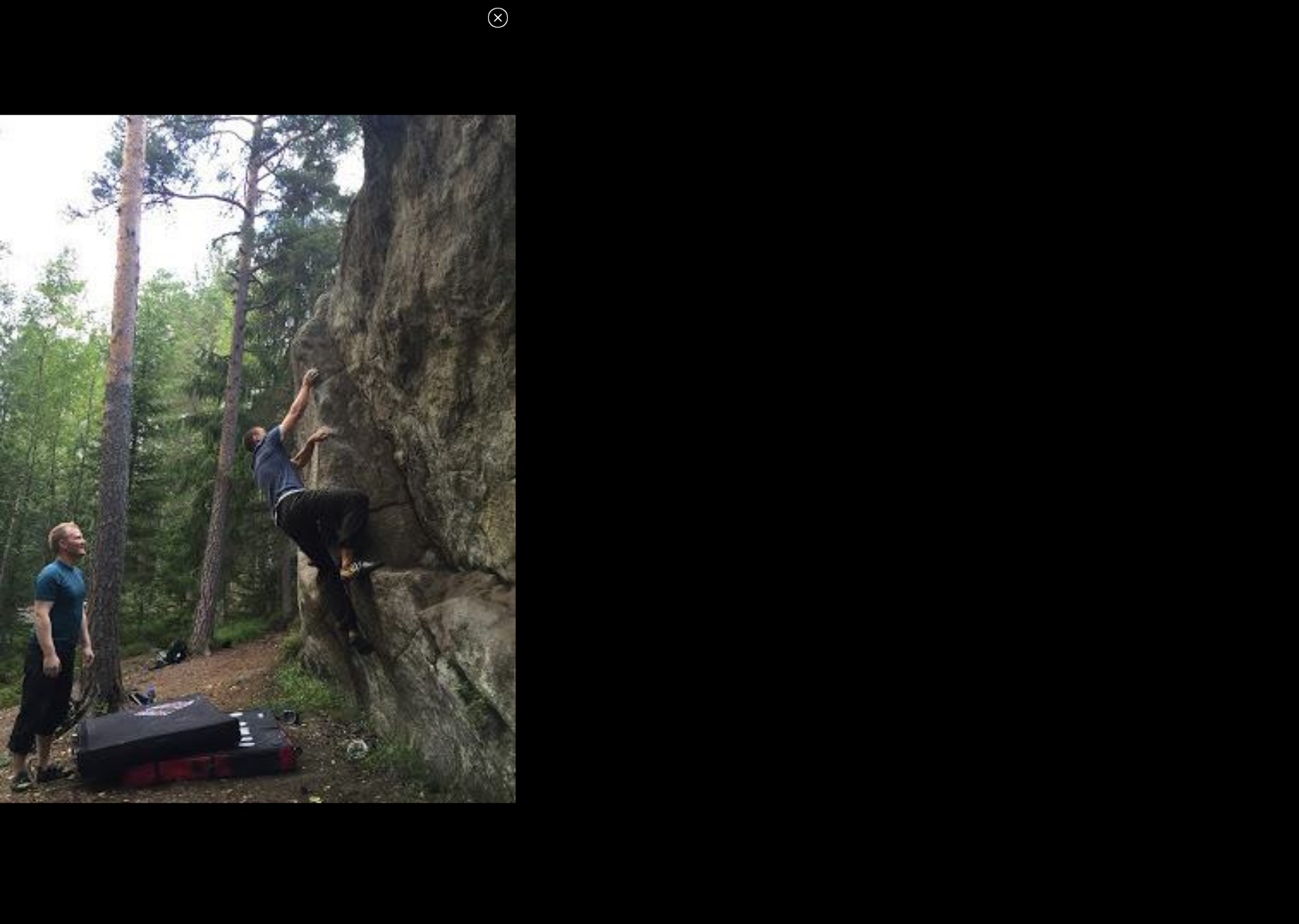
click at [492, 16] on icon at bounding box center [497, 17] width 17 height 17
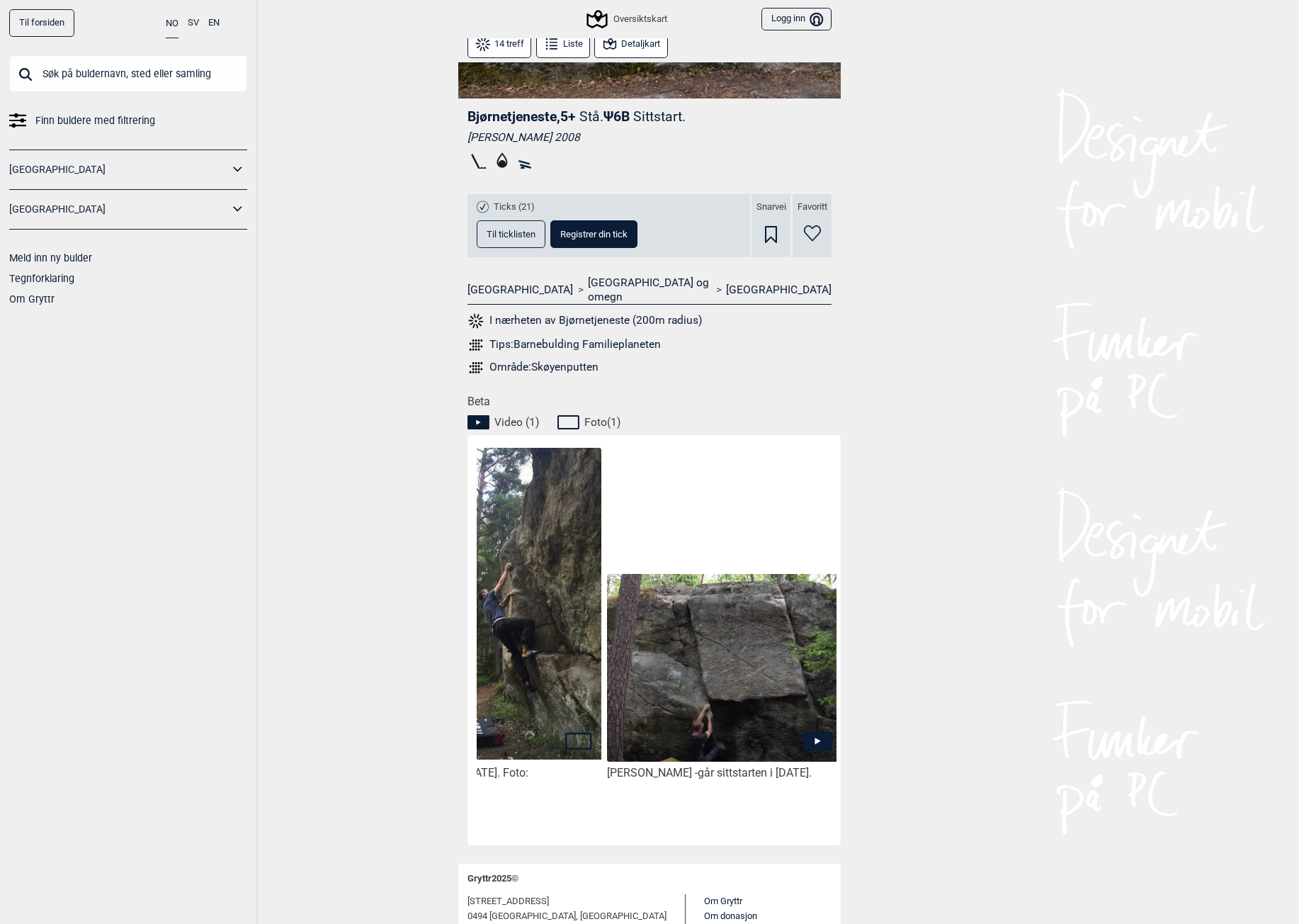
scroll to position [0, 119]
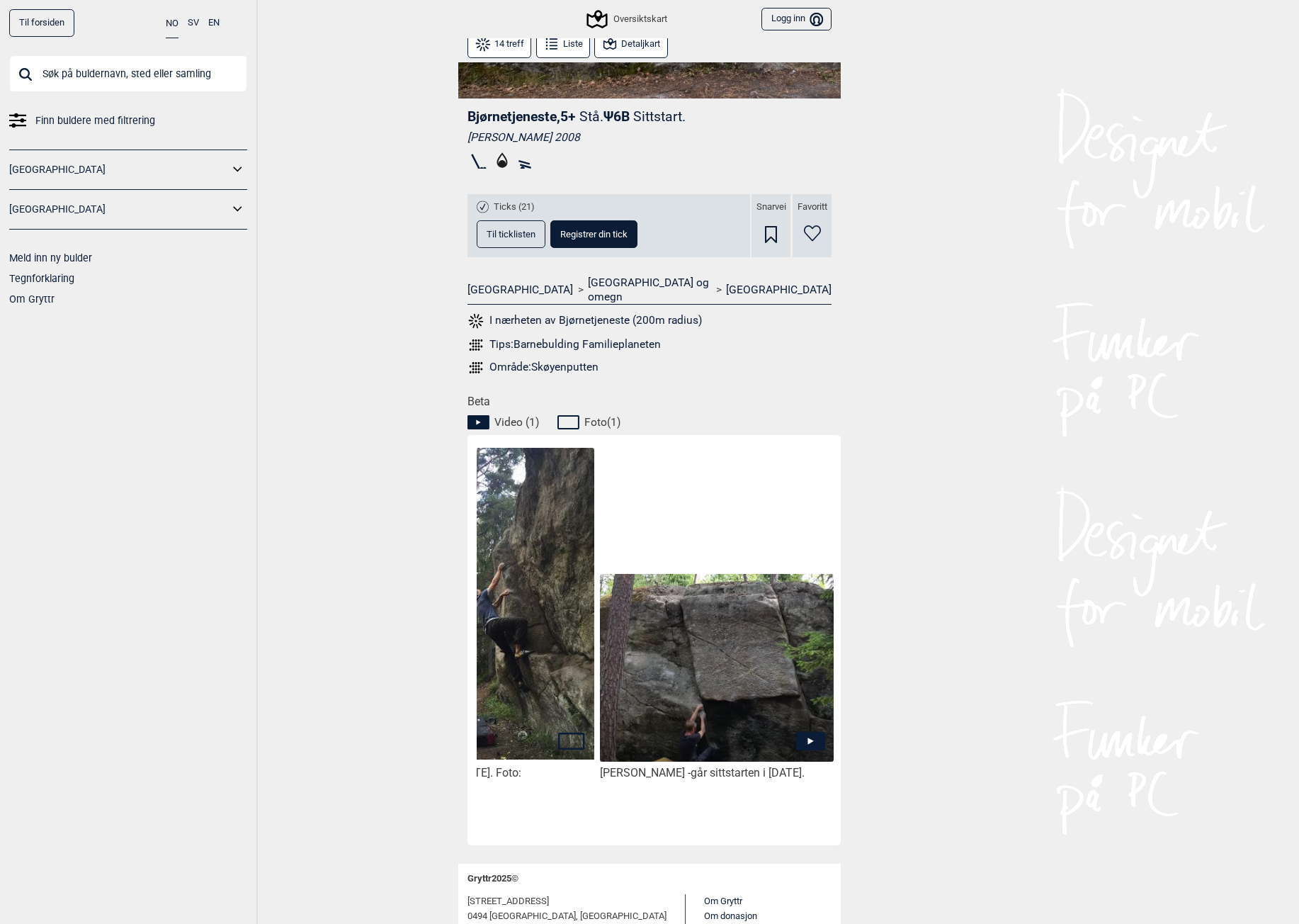
click at [714, 651] on img at bounding box center [716, 669] width 233 height 190
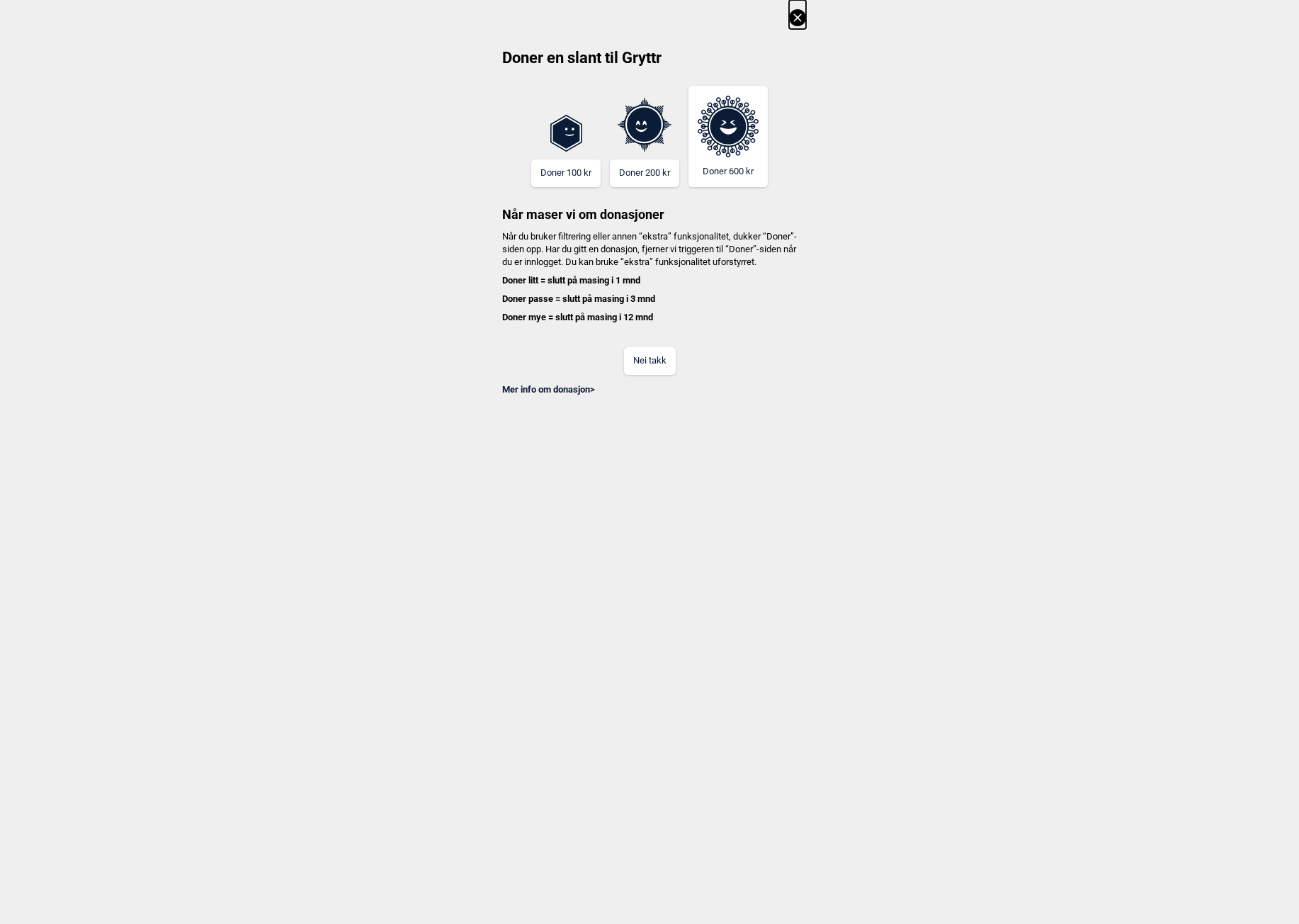
click at [799, 16] on icon at bounding box center [797, 17] width 8 height 8
click at [659, 367] on button "Nei takk" at bounding box center [650, 361] width 52 height 28
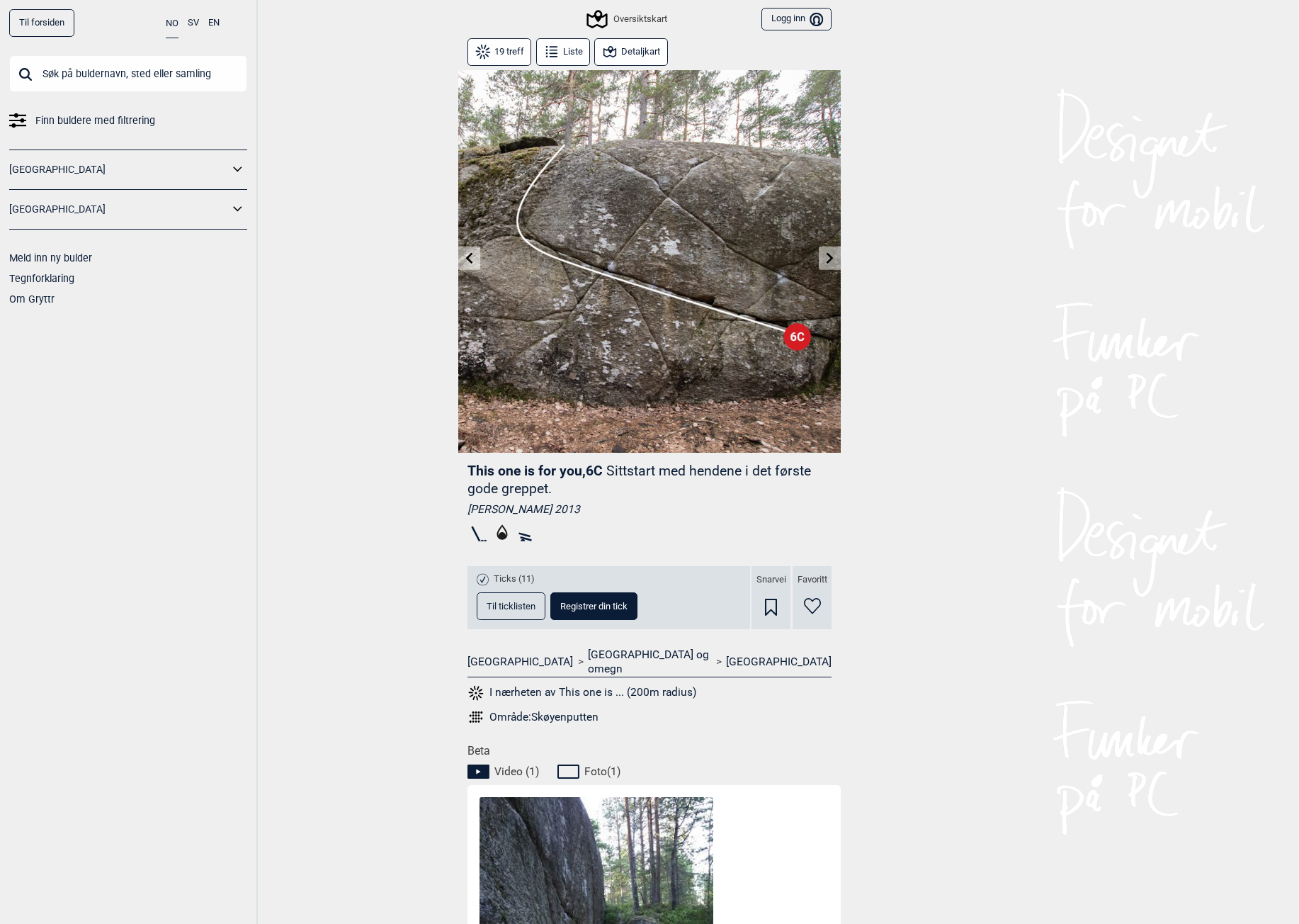
click at [825, 262] on icon at bounding box center [829, 257] width 11 height 11
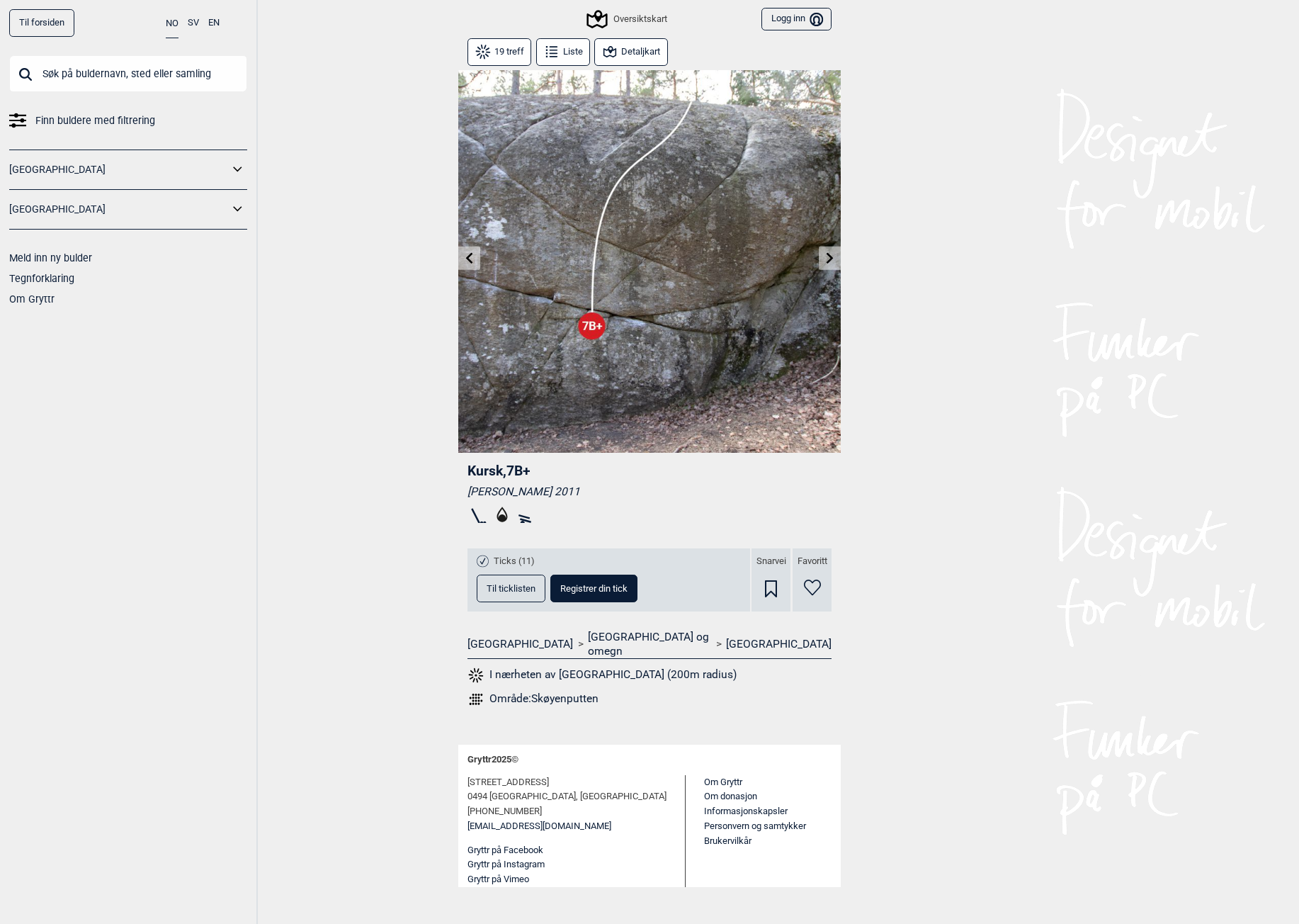
click at [464, 256] on icon at bounding box center [469, 257] width 11 height 11
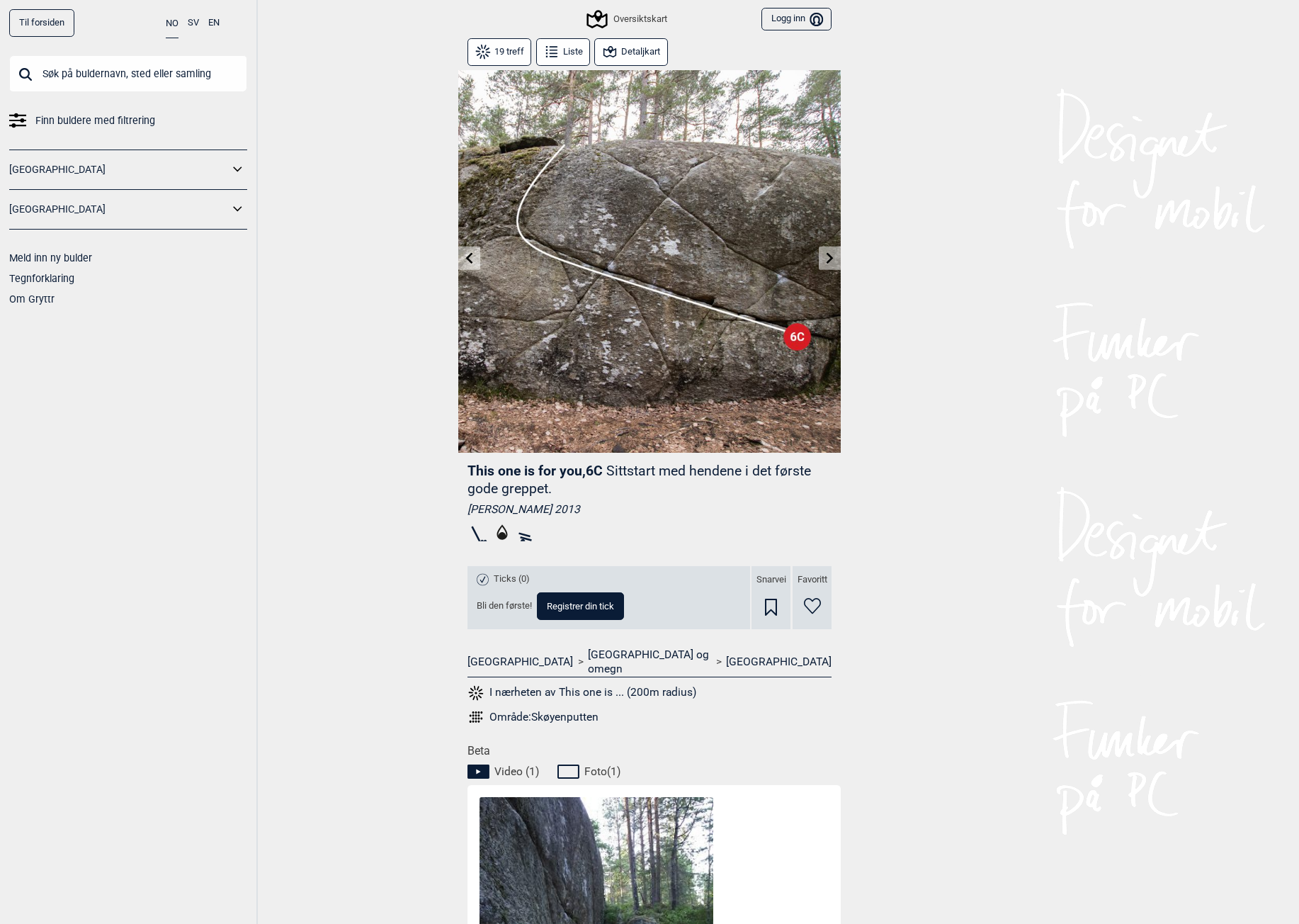
scroll to position [354, 0]
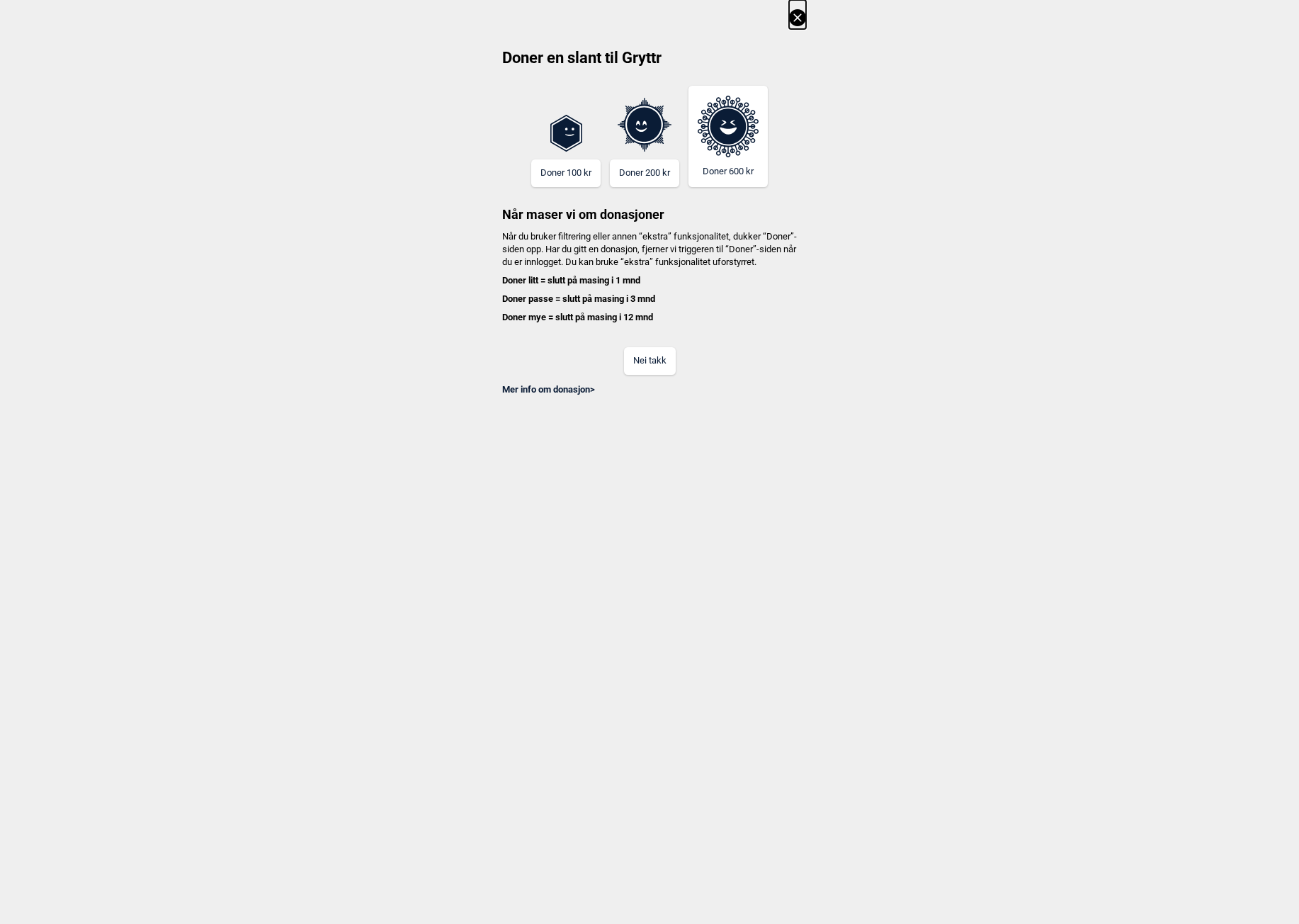
click at [653, 374] on button "Nei takk" at bounding box center [650, 361] width 52 height 28
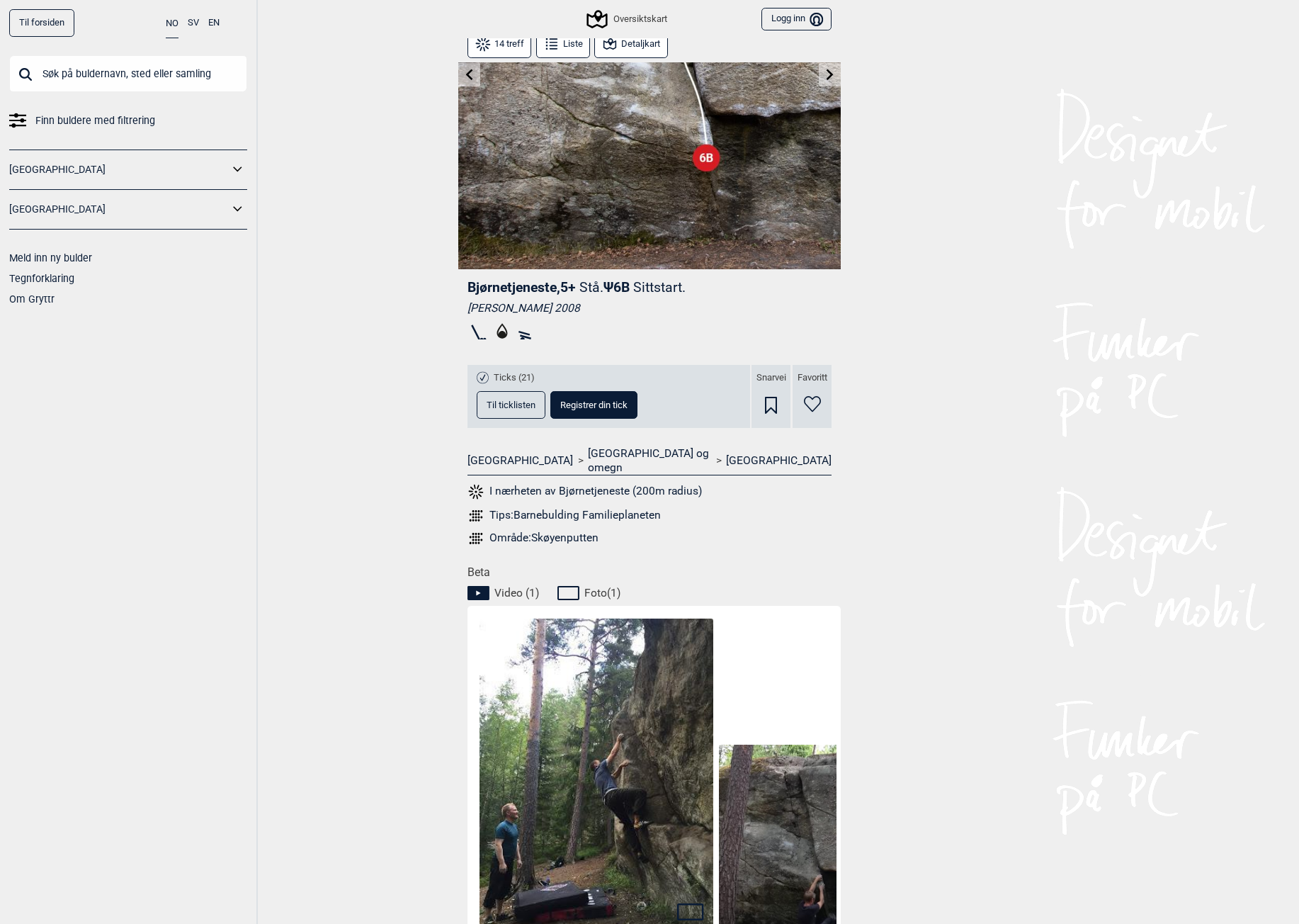
scroll to position [283, 0]
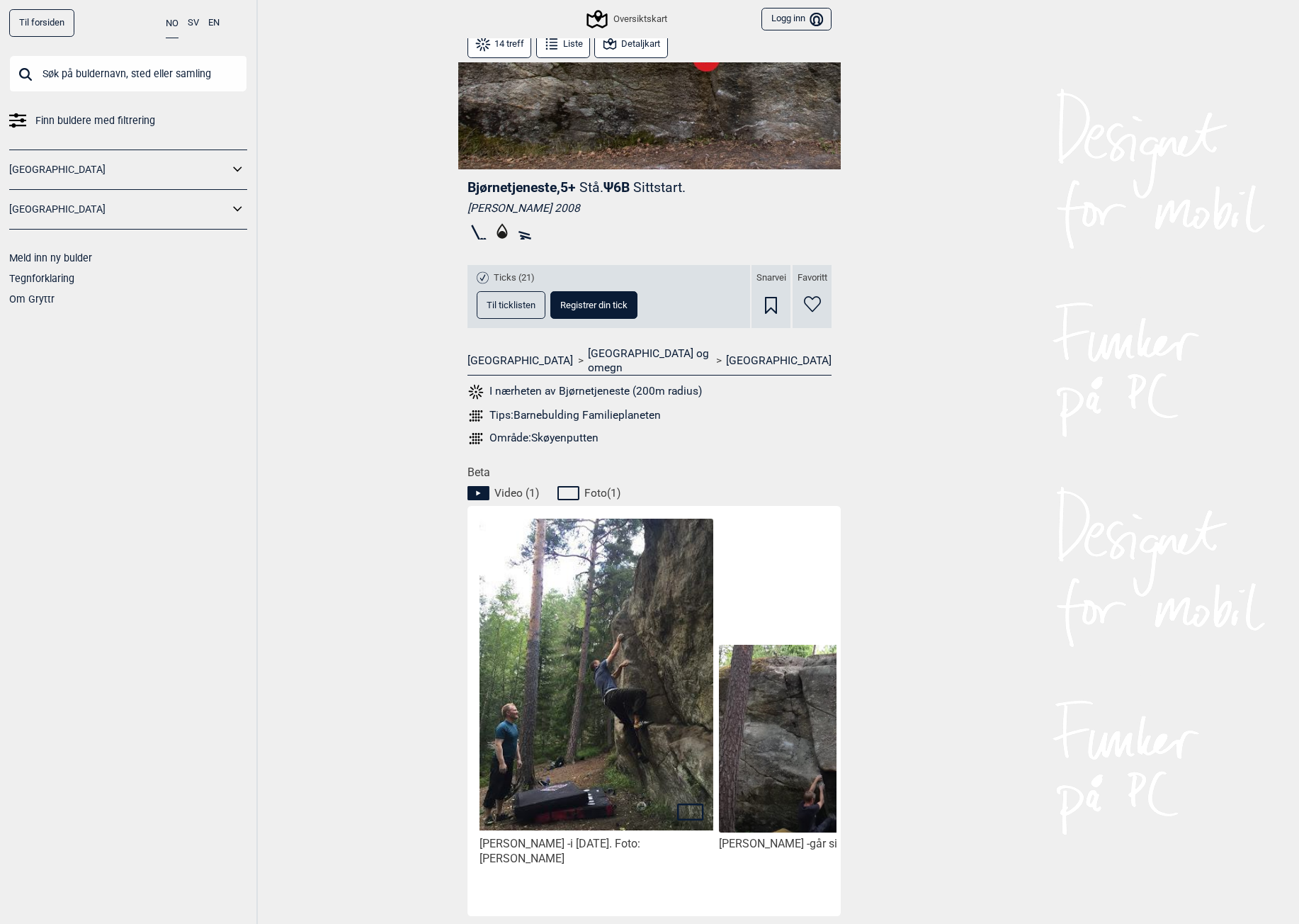
click at [776, 663] on img at bounding box center [835, 739] width 233 height 190
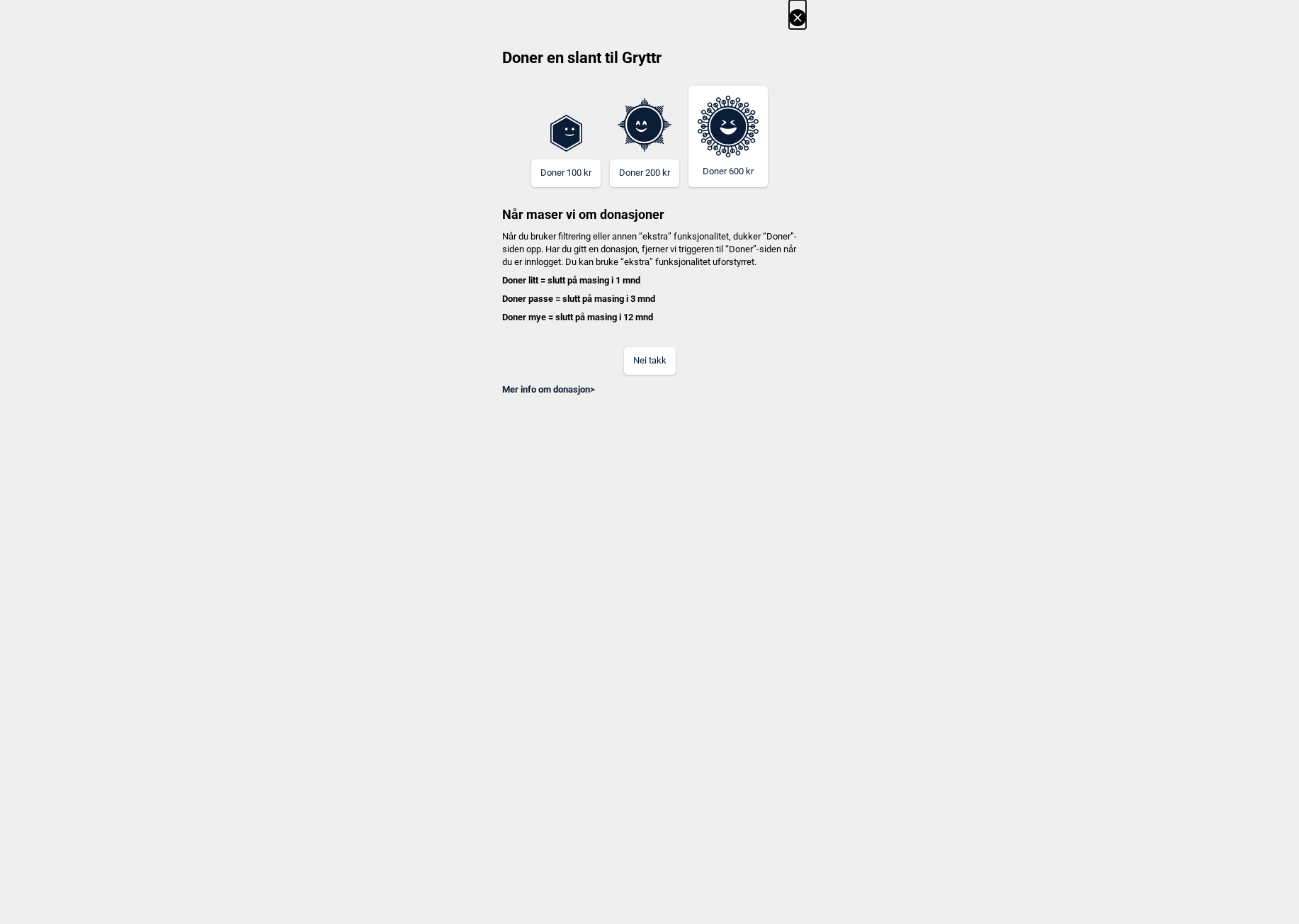
click at [643, 370] on button "Nei takk" at bounding box center [650, 361] width 52 height 28
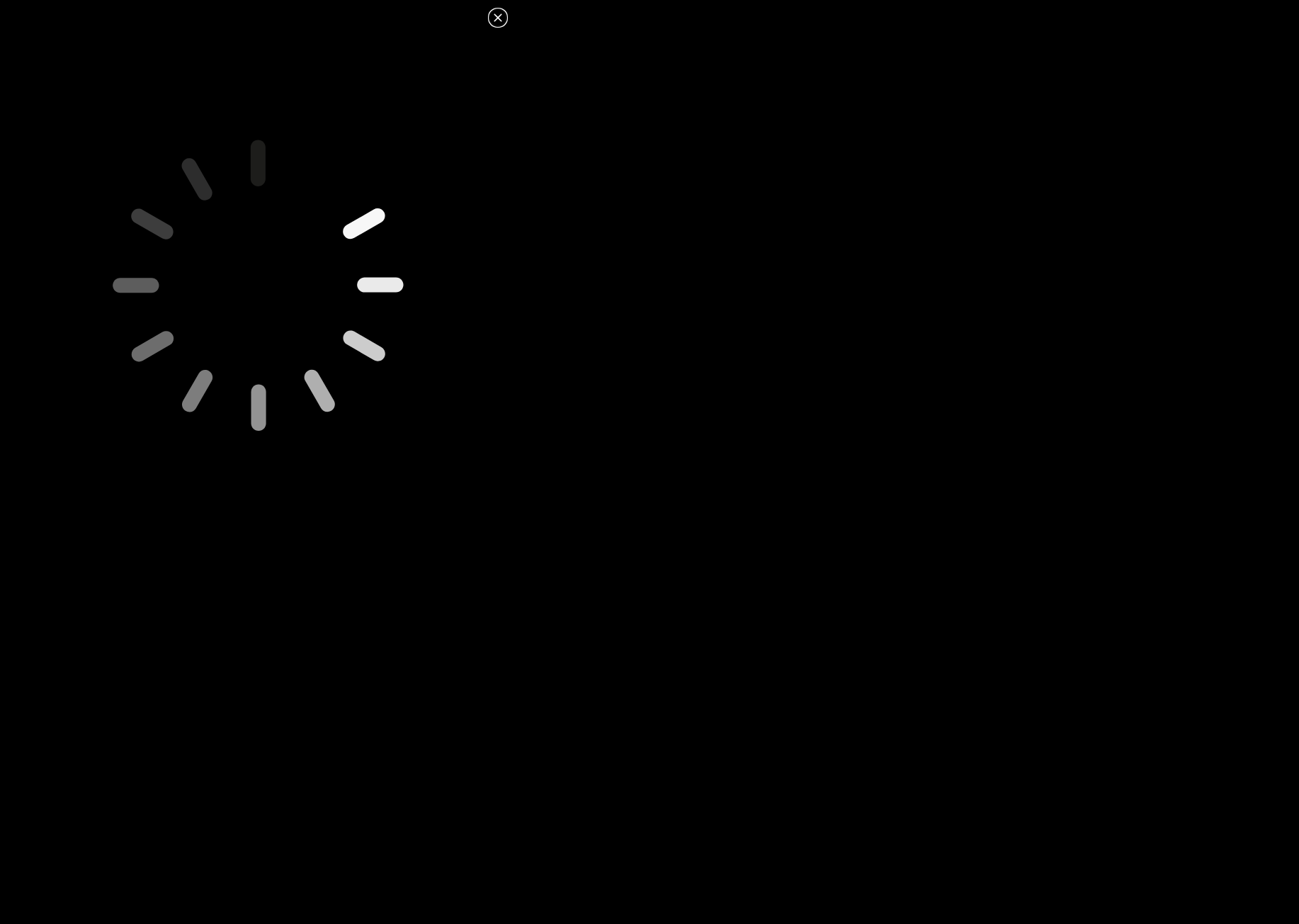
click at [279, 385] on icon at bounding box center [257, 283] width 590 height 590
click at [494, 16] on icon at bounding box center [497, 17] width 17 height 17
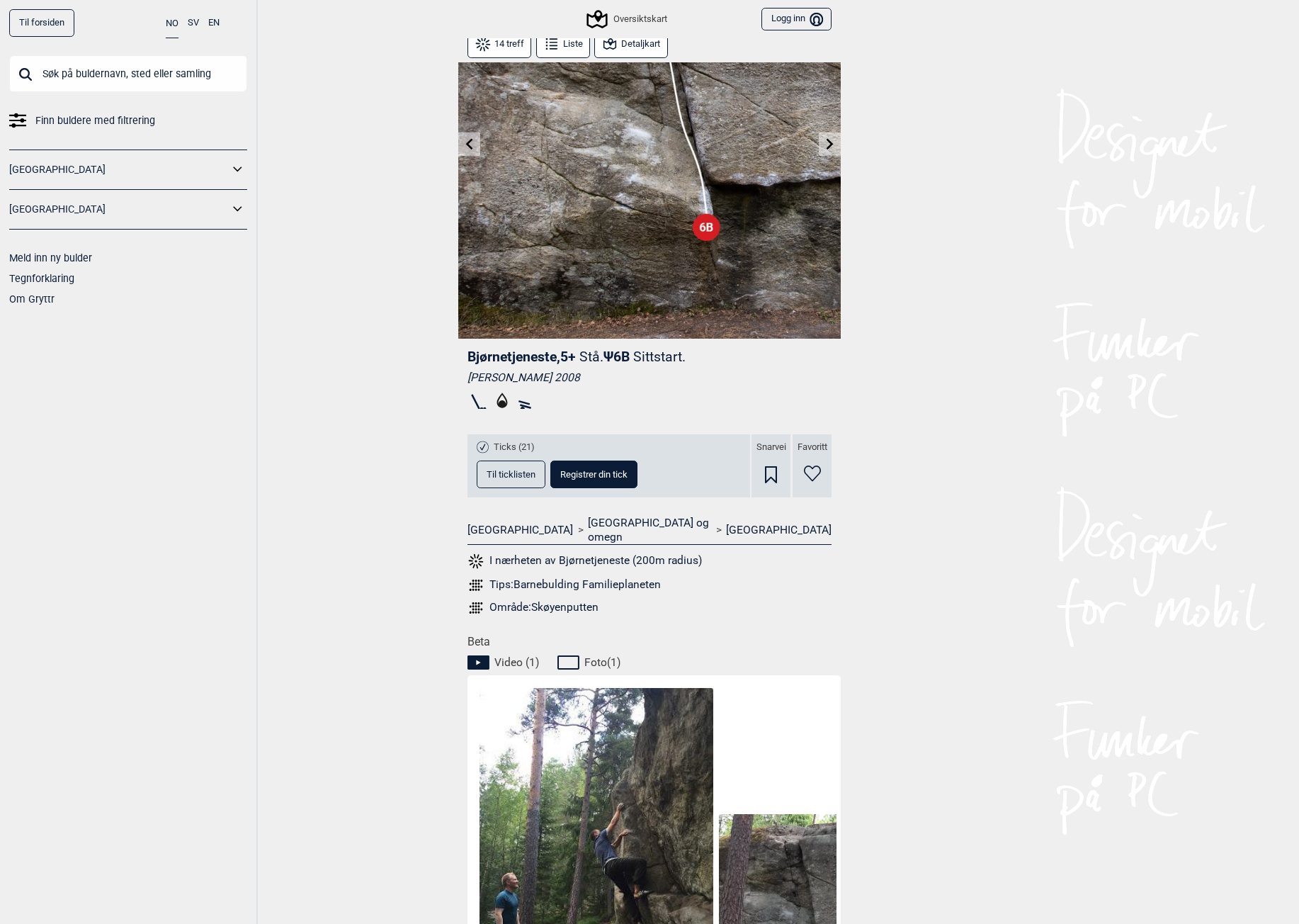
scroll to position [0, 0]
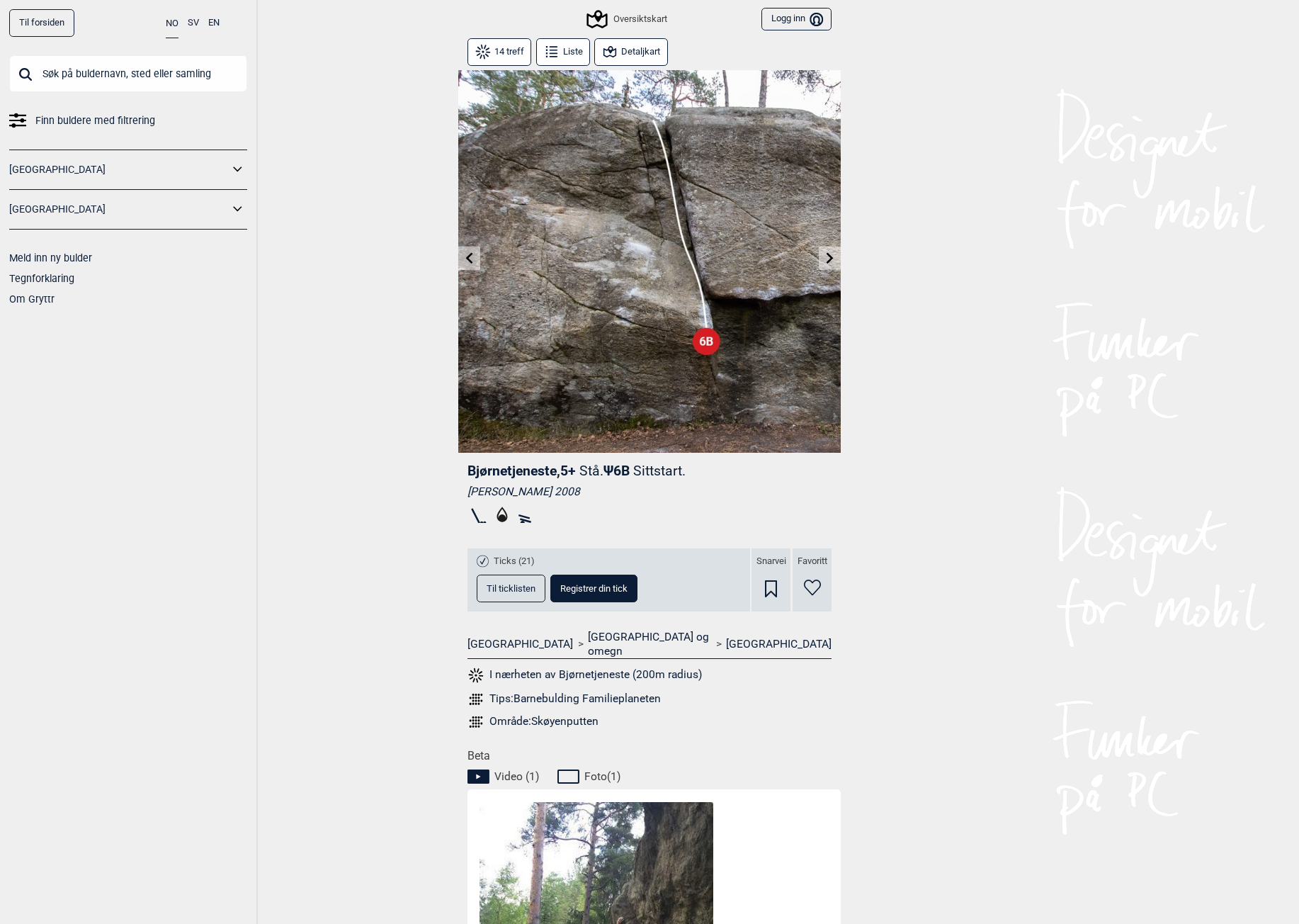
click at [826, 262] on icon at bounding box center [829, 257] width 7 height 11
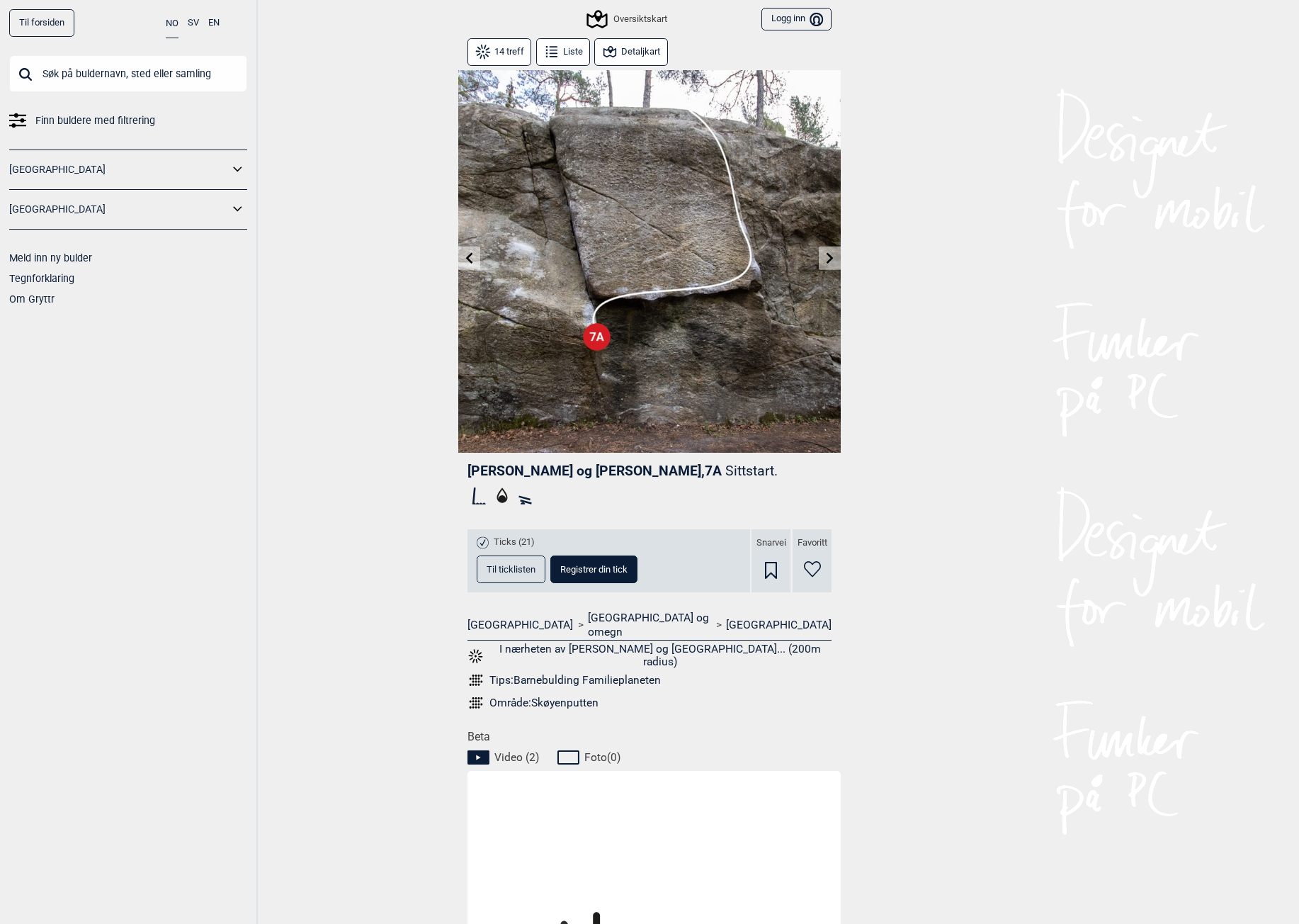
click at [464, 252] on icon at bounding box center [469, 257] width 11 height 11
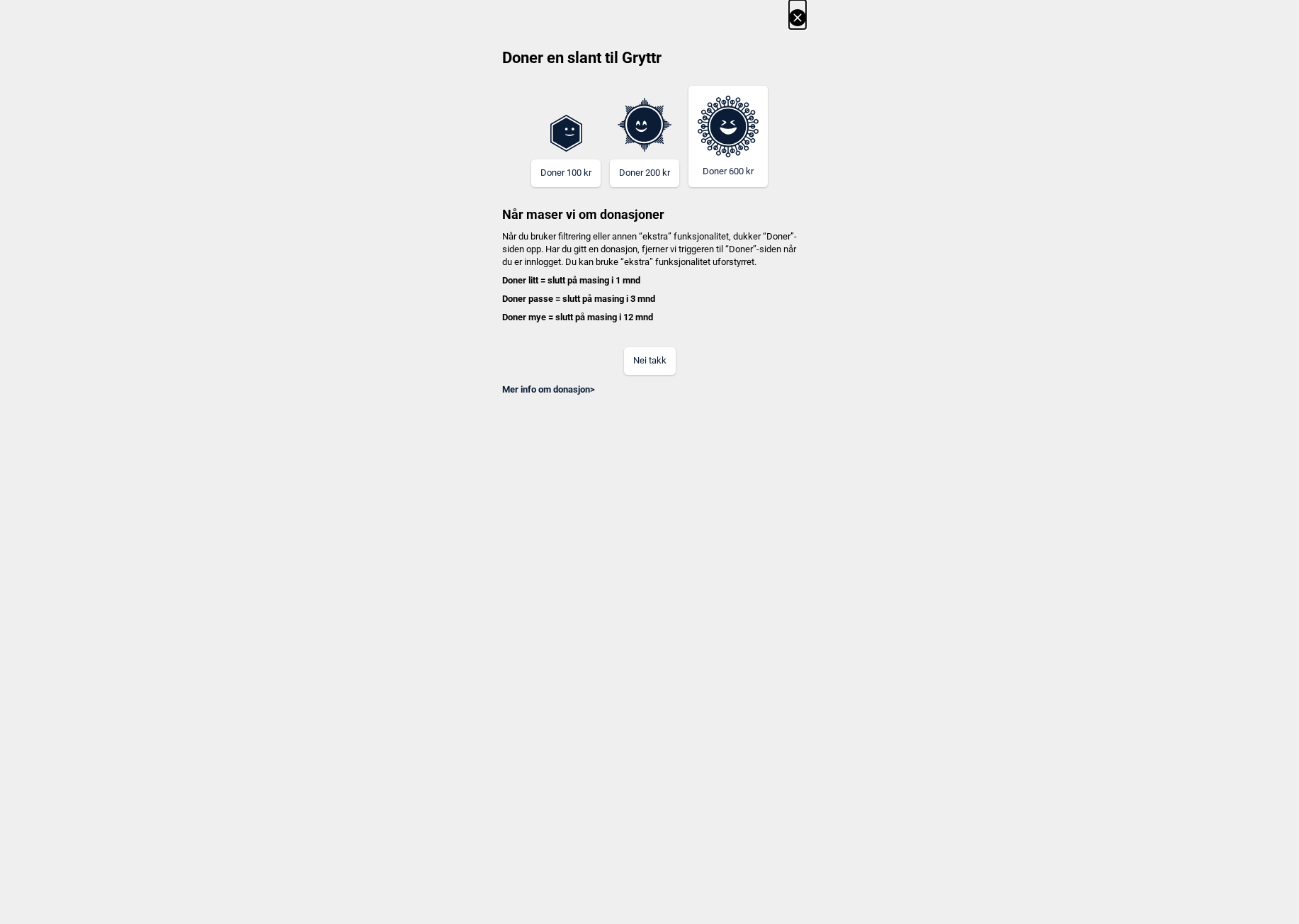
click at [631, 374] on button "Nei takk" at bounding box center [650, 361] width 52 height 28
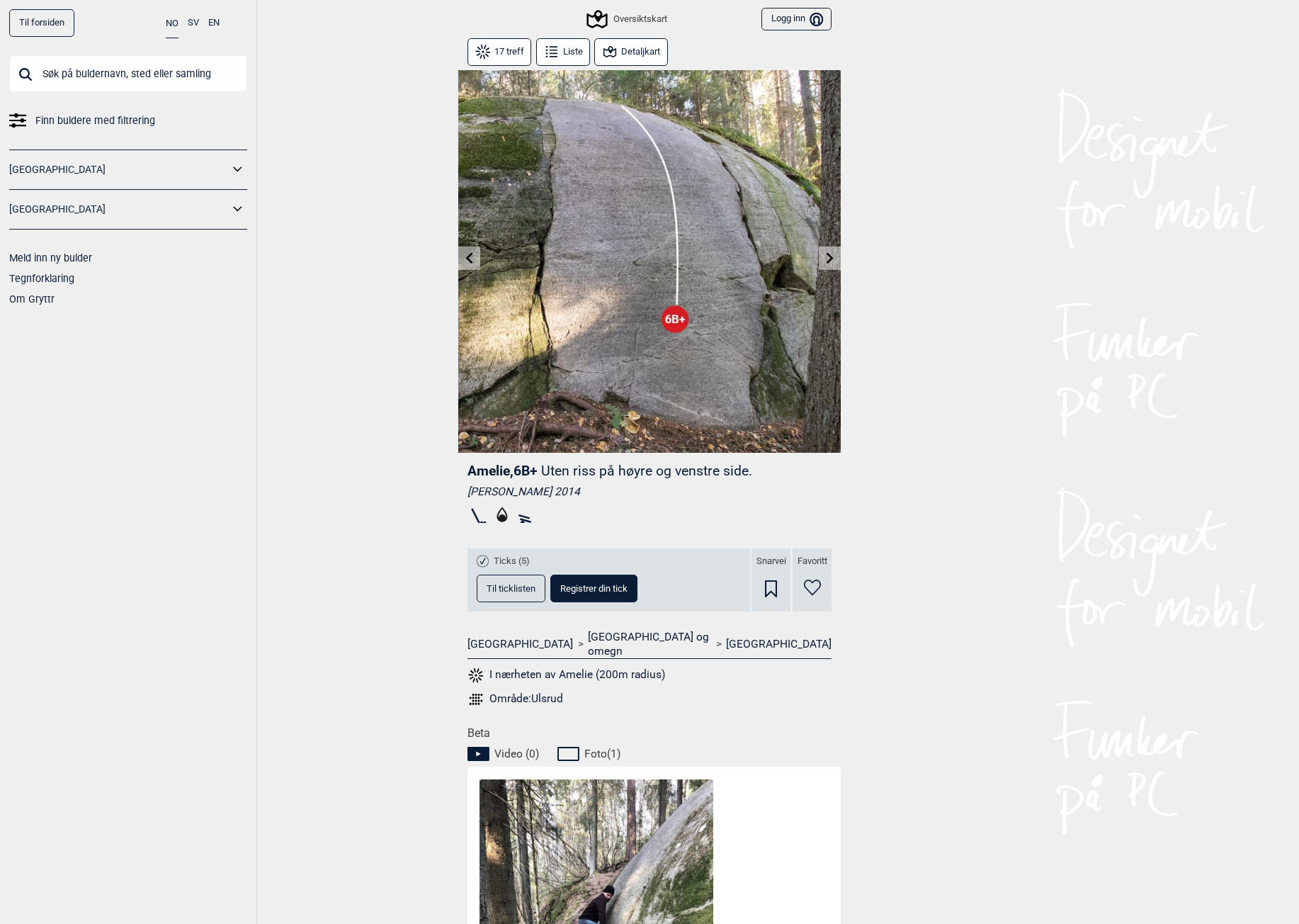
scroll to position [354, 0]
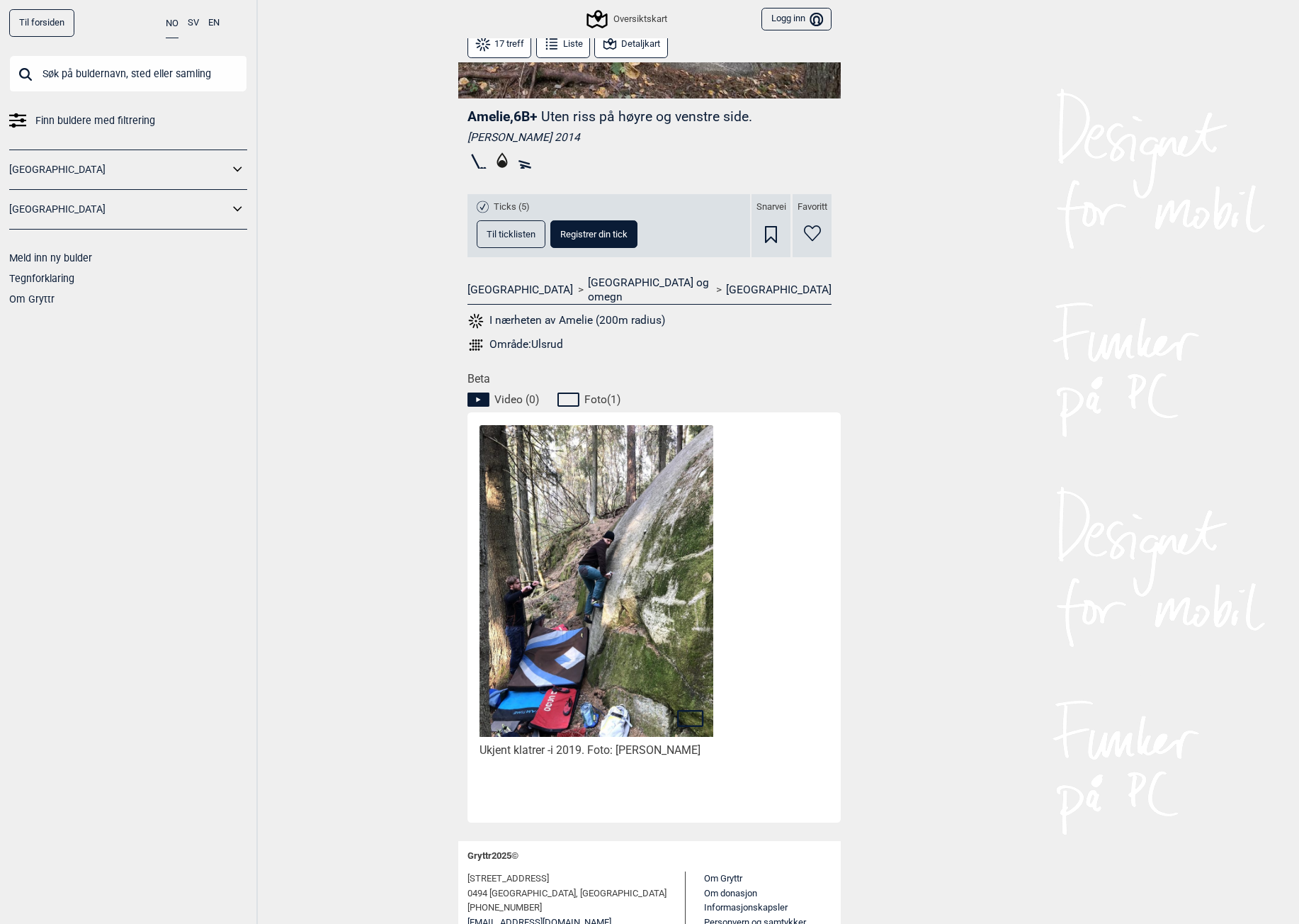
click at [516, 548] on img at bounding box center [597, 581] width 233 height 311
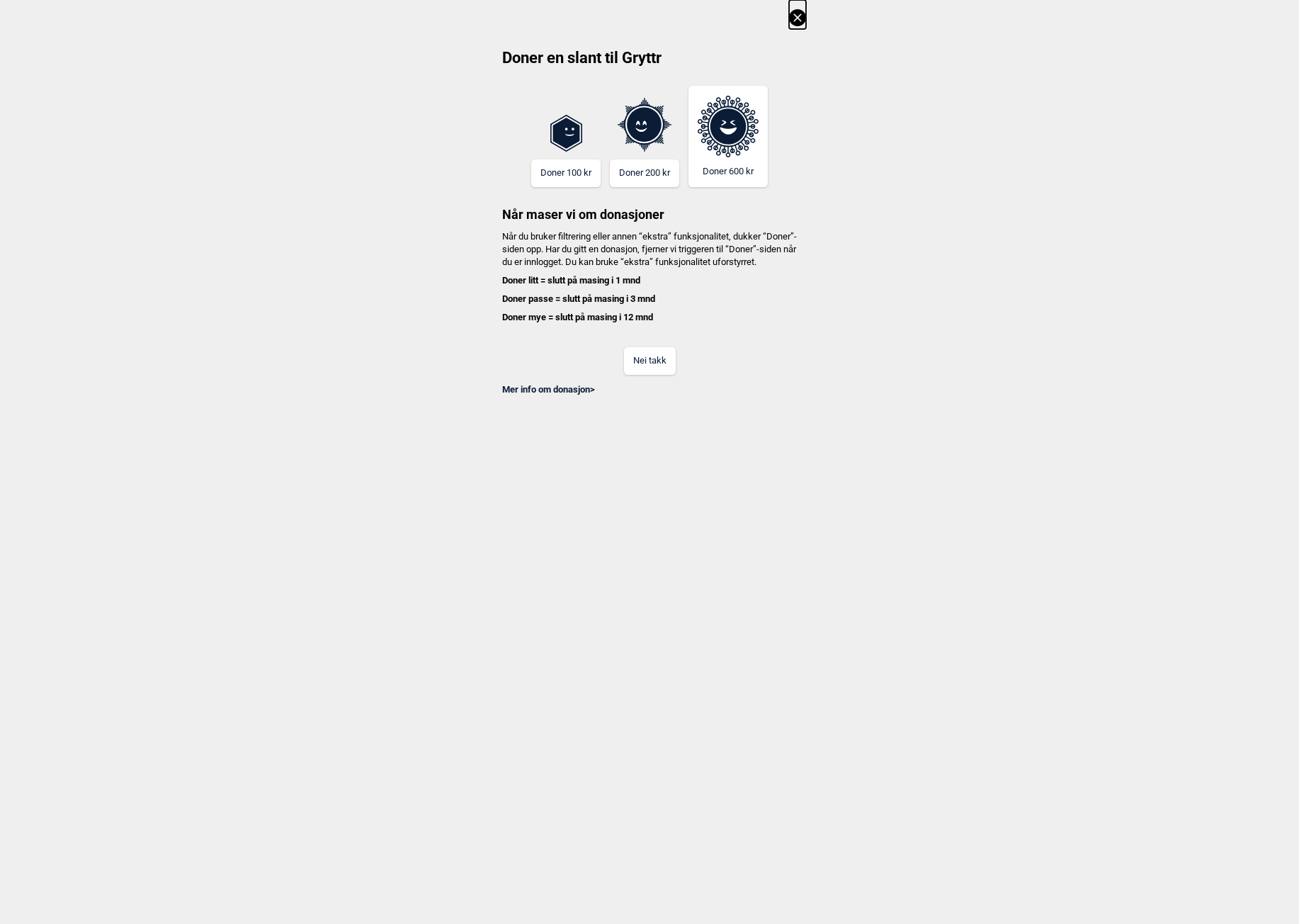
click at [633, 373] on button "Nei takk" at bounding box center [650, 361] width 52 height 28
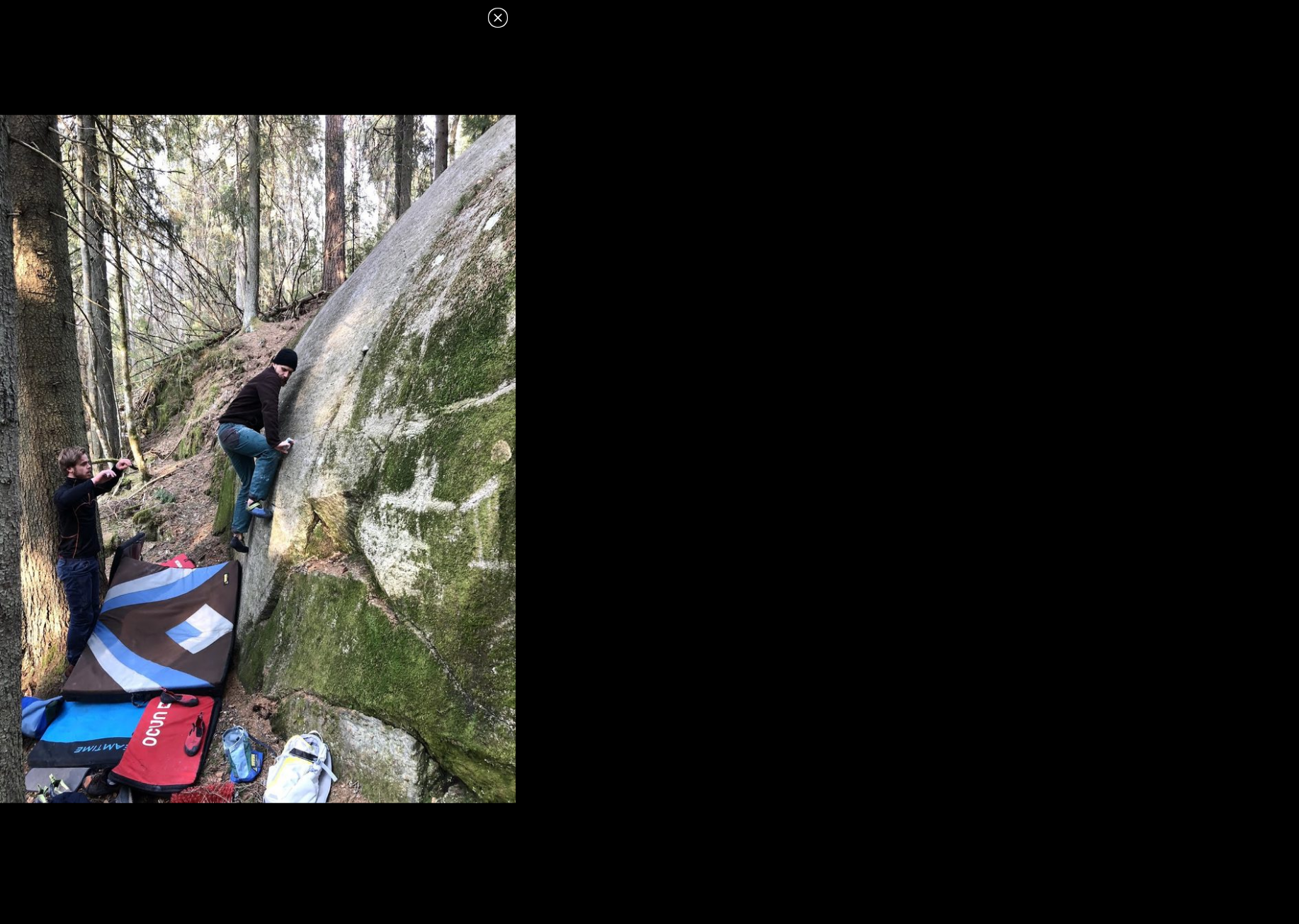
click at [502, 24] on icon at bounding box center [497, 17] width 17 height 17
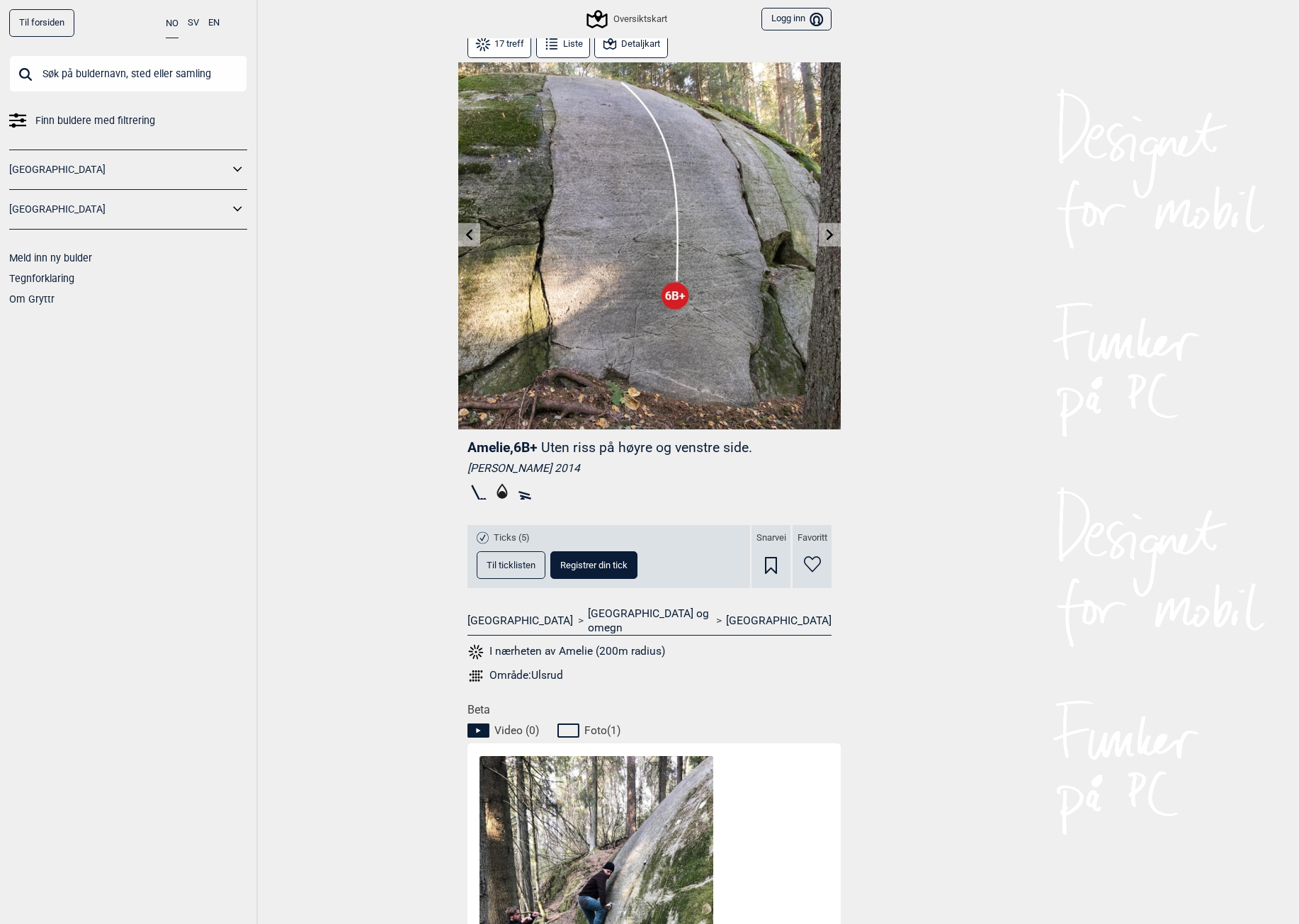
scroll to position [0, 0]
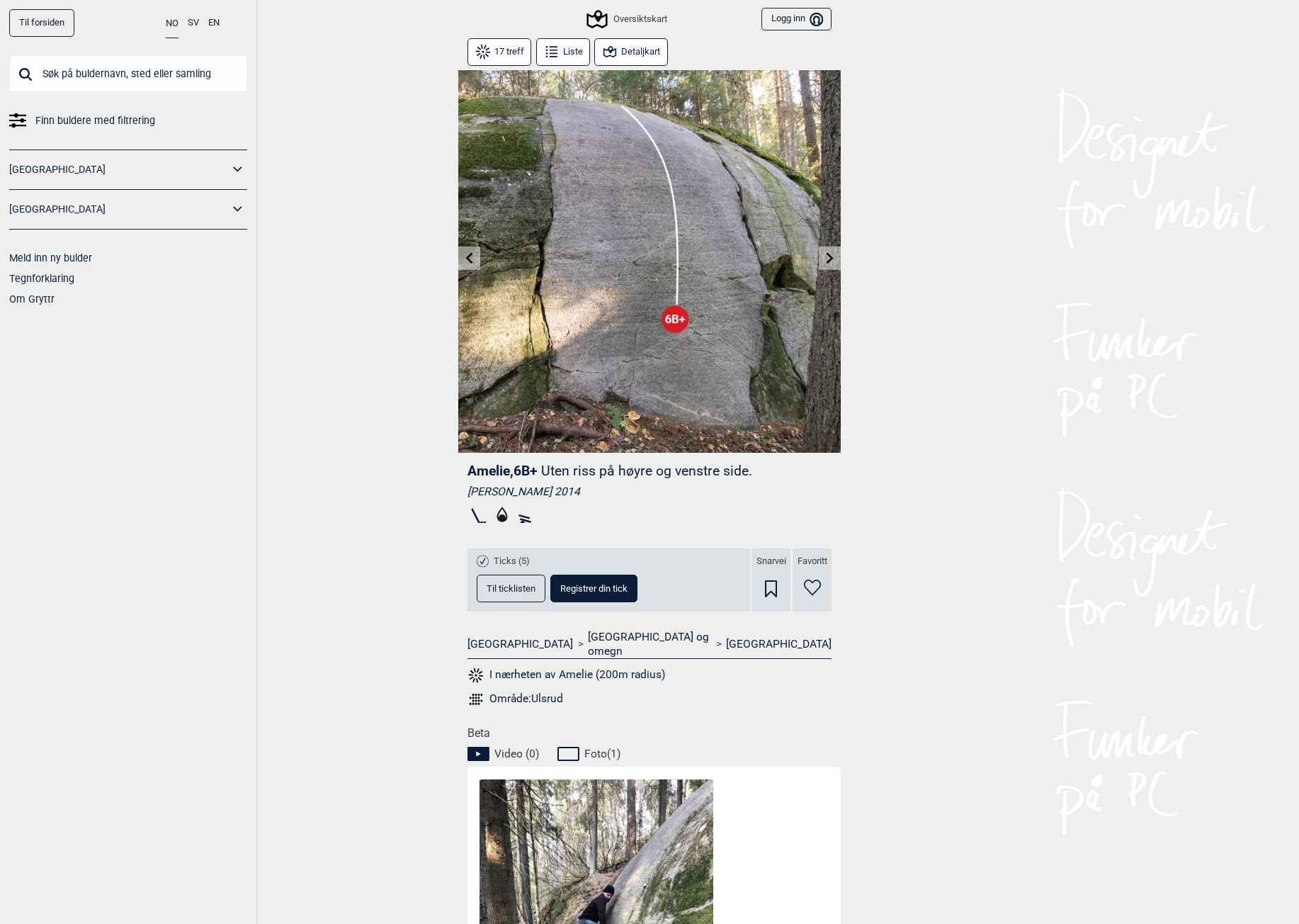
click at [584, 350] on img at bounding box center [649, 260] width 382 height 382
click at [636, 43] on button "Detaljkart" at bounding box center [631, 52] width 73 height 28
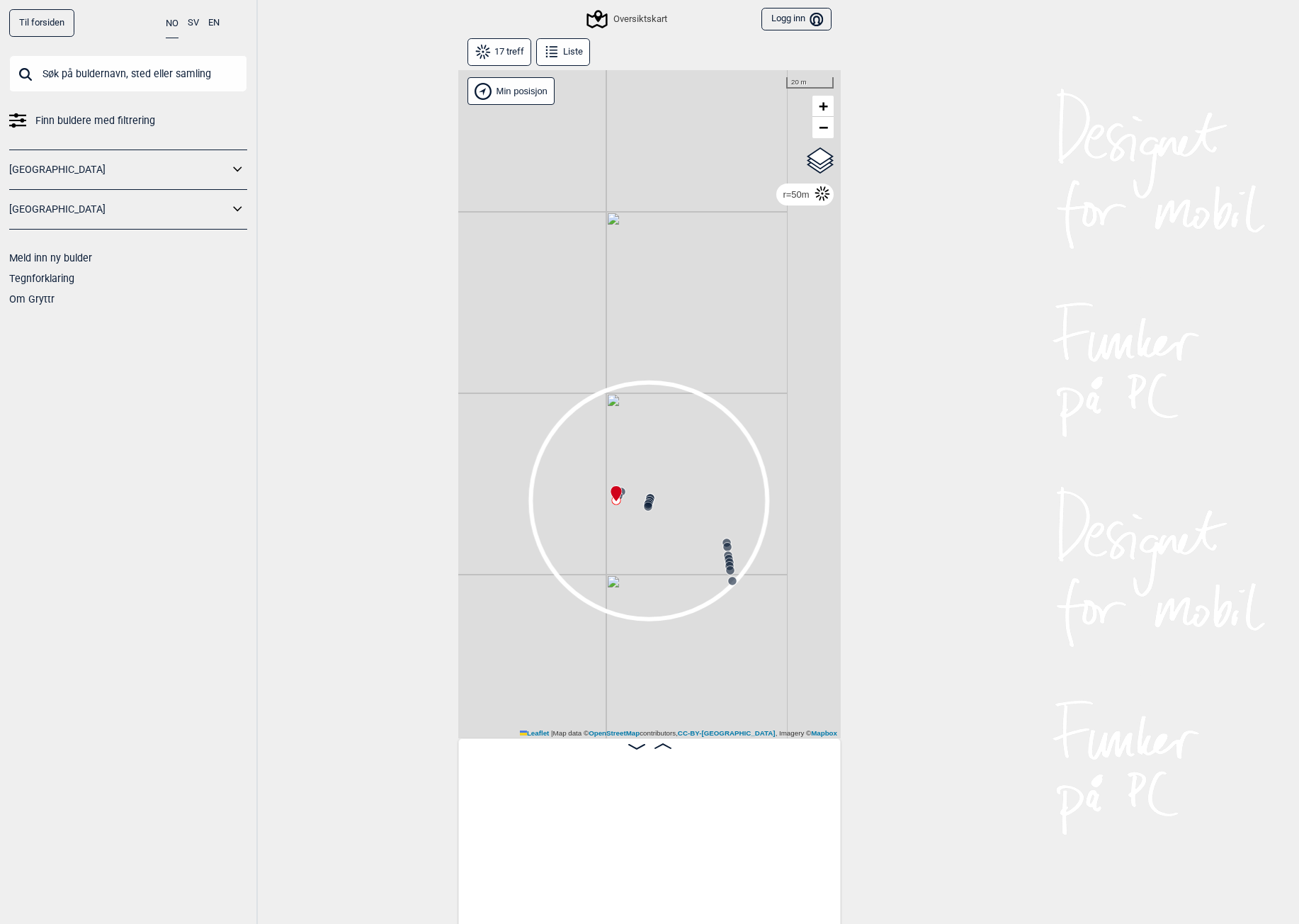
scroll to position [0, 707]
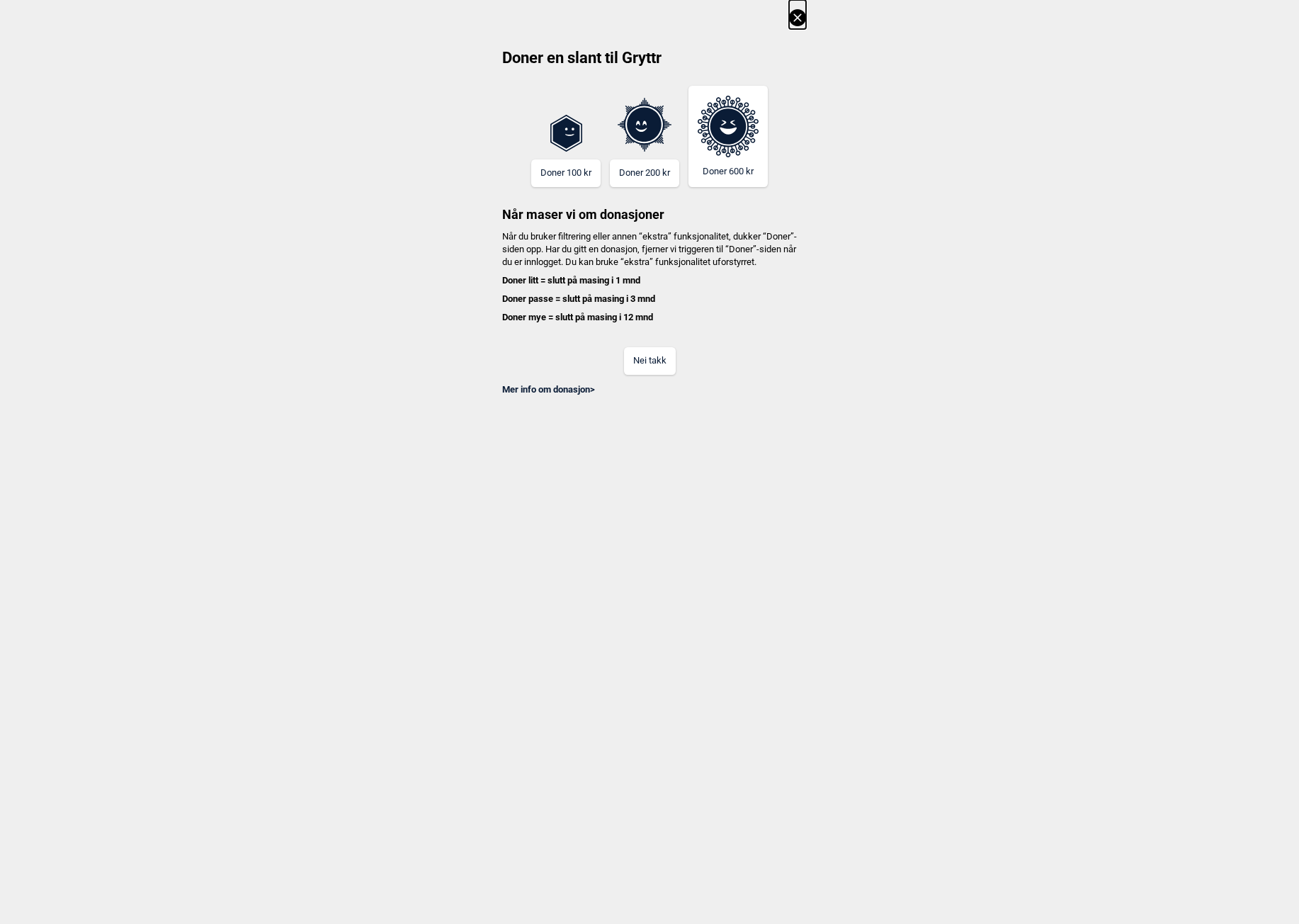
click at [662, 370] on button "Nei takk" at bounding box center [650, 361] width 52 height 28
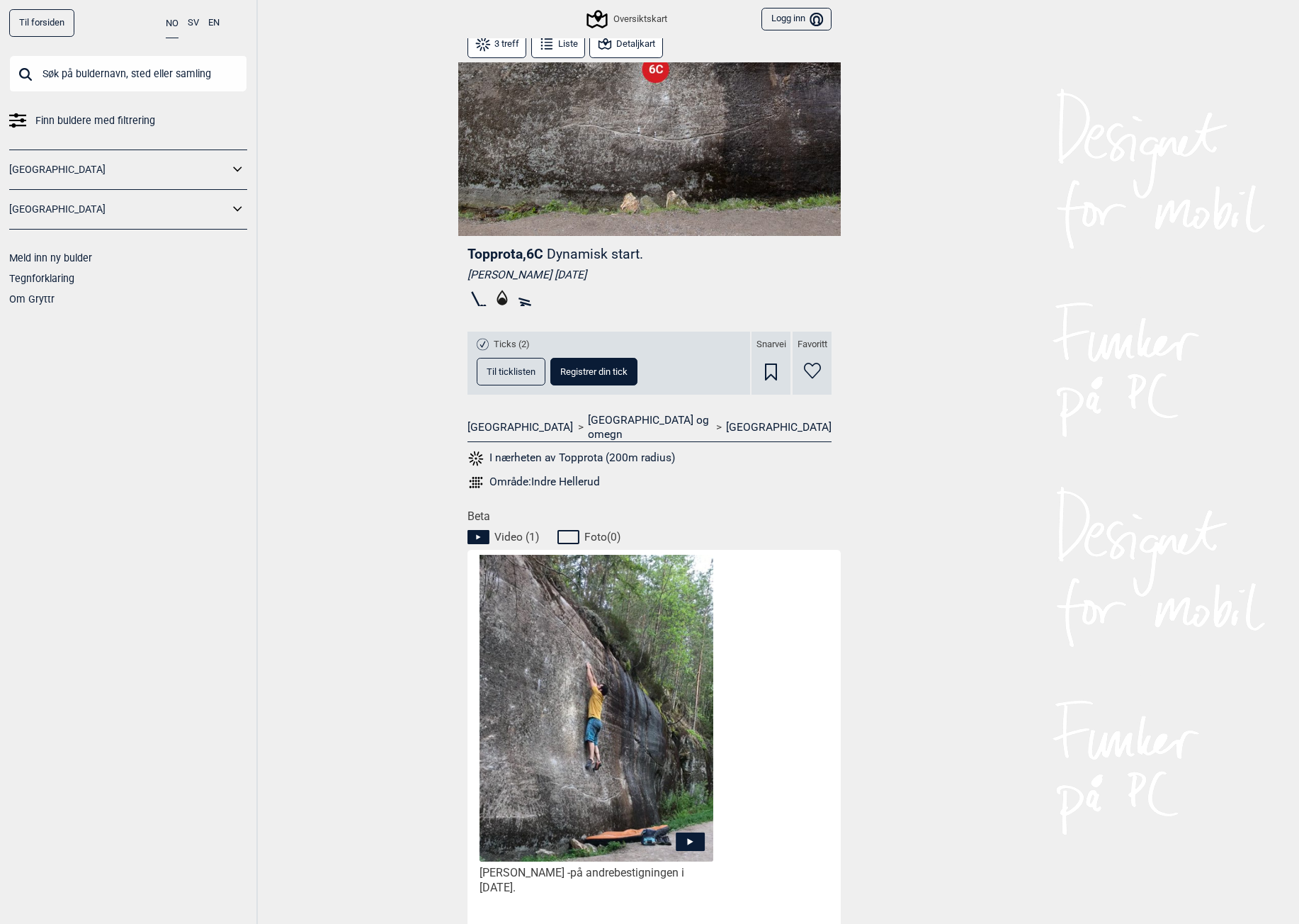
scroll to position [354, 0]
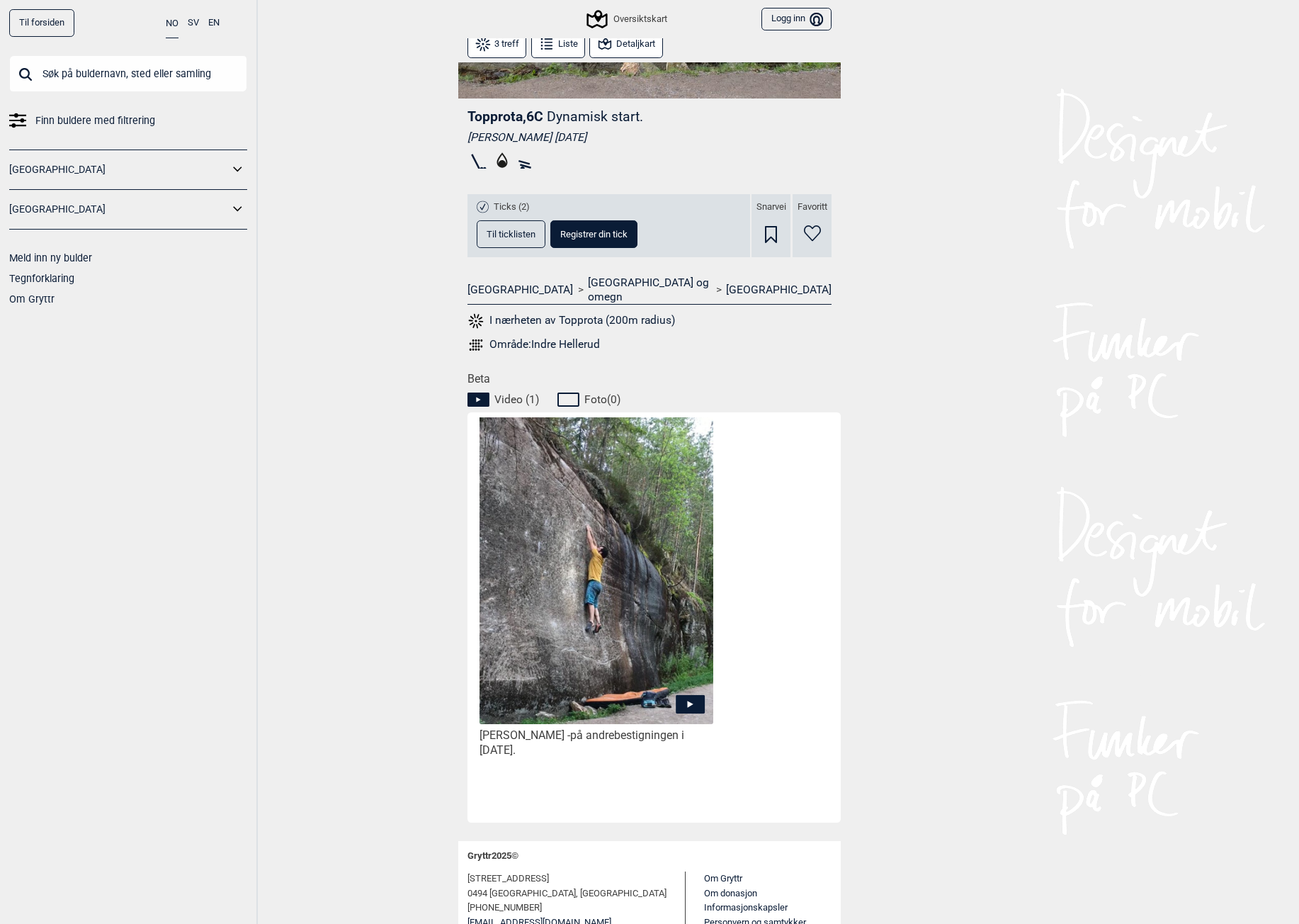
click at [561, 566] on img at bounding box center [597, 567] width 233 height 313
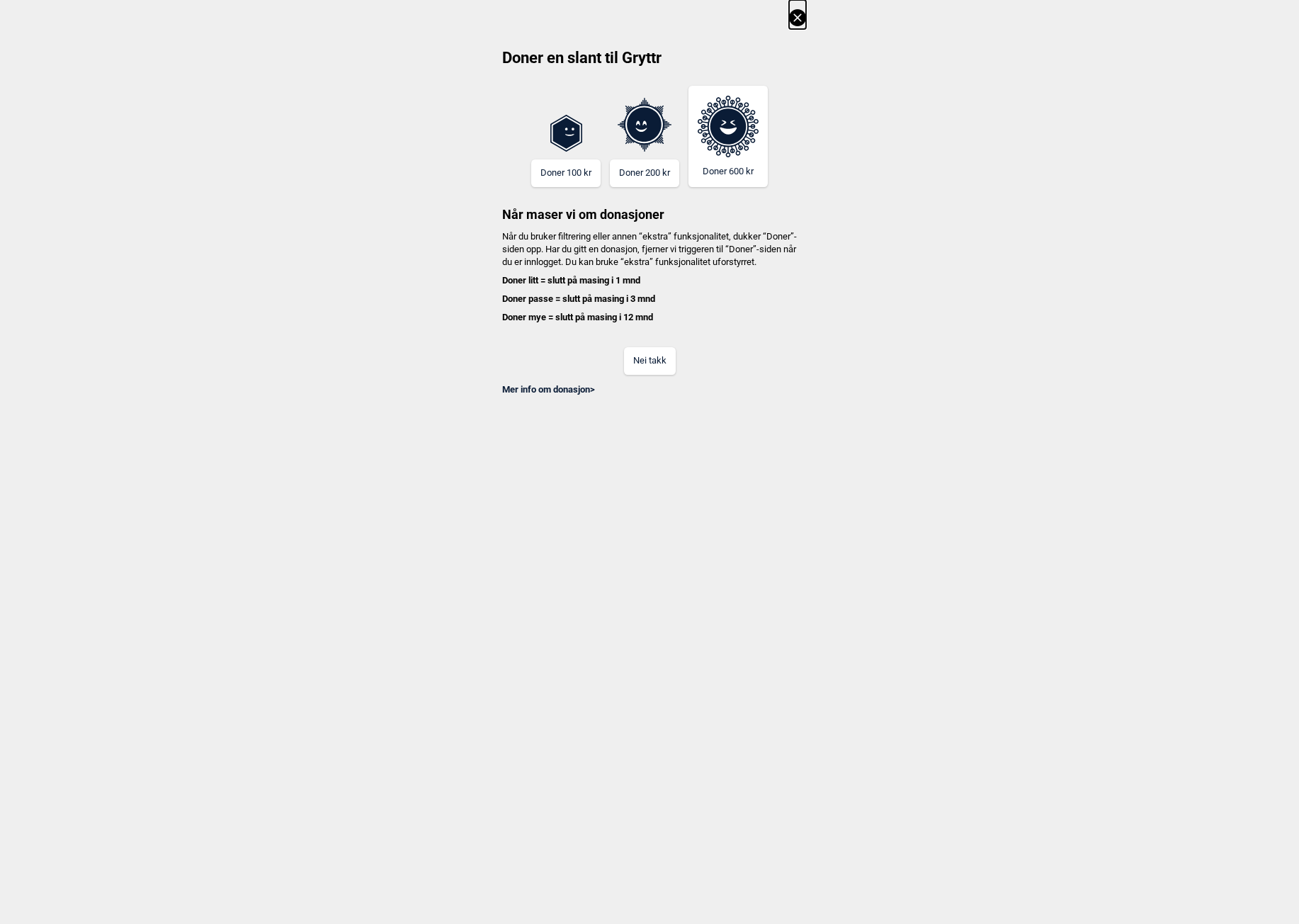
click at [642, 374] on button "Nei takk" at bounding box center [650, 361] width 52 height 28
